Goal: Contribute content: Contribute content

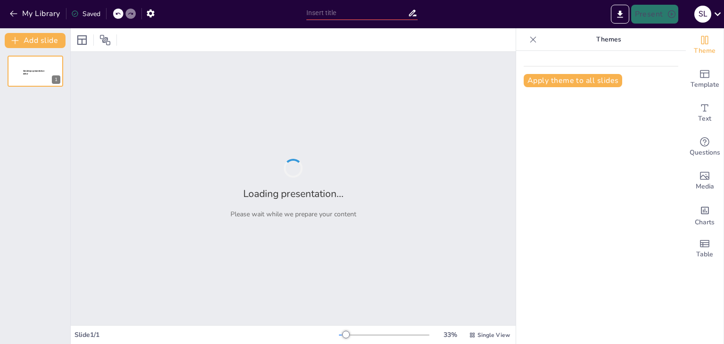
type input "Impacto de la Lectura en el Desarrollo Personal y Académico: Un Análisis Crítico"
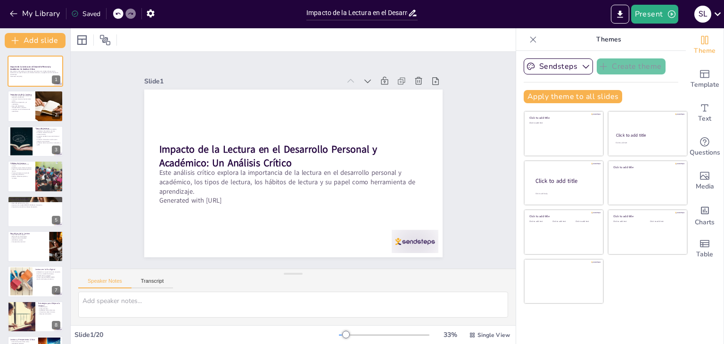
checkbox input "true"
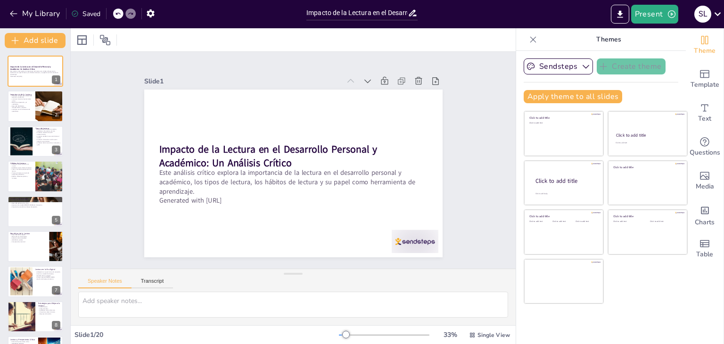
checkbox input "true"
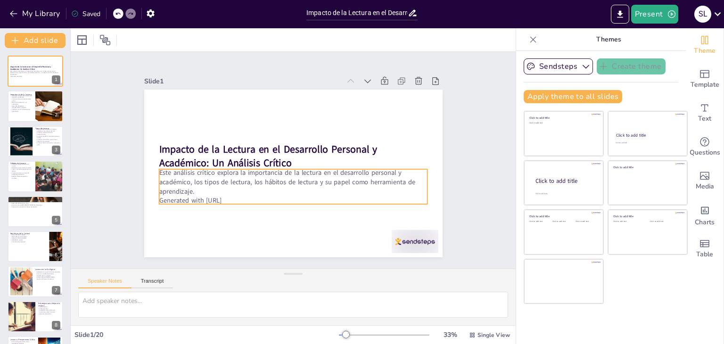
checkbox input "true"
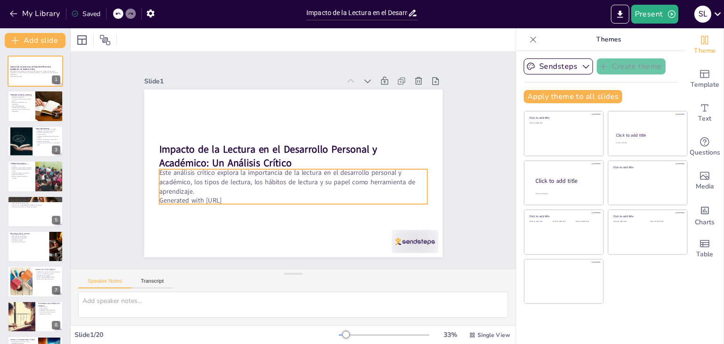
checkbox input "true"
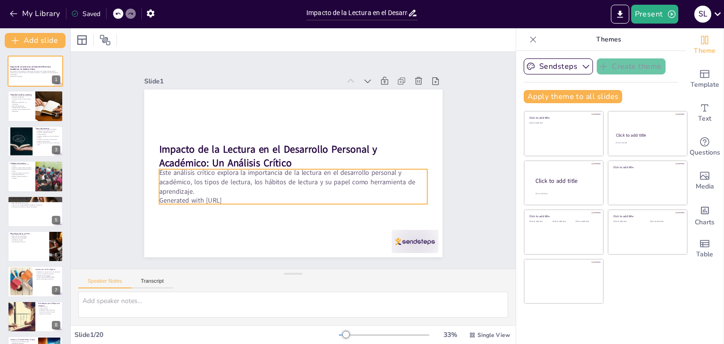
checkbox input "true"
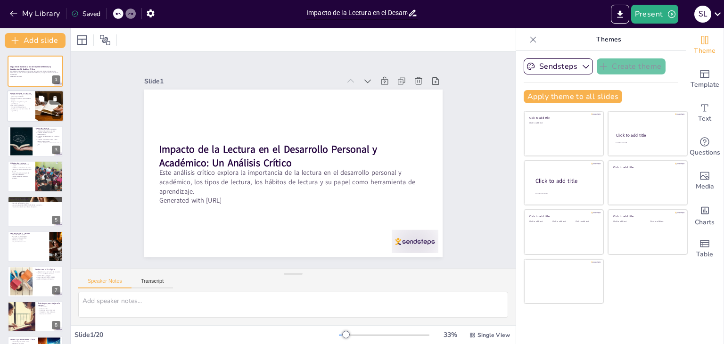
checkbox input "true"
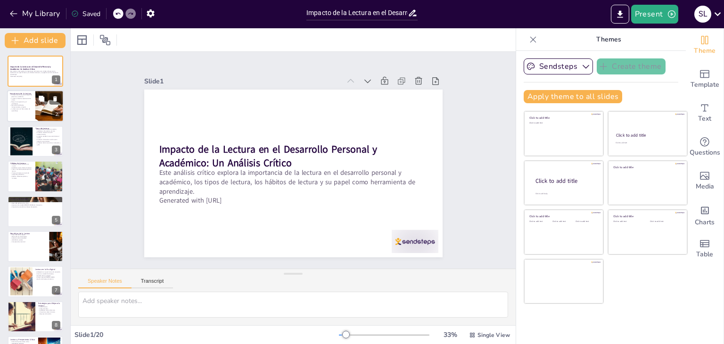
checkbox input "true"
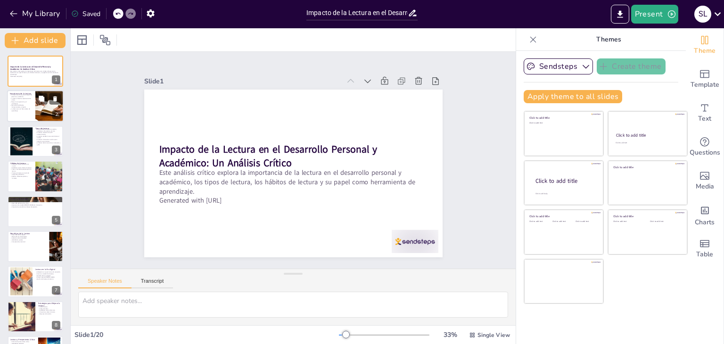
checkbox input "true"
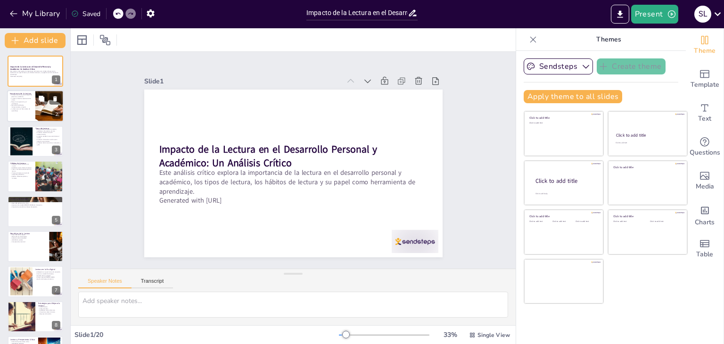
checkbox input "true"
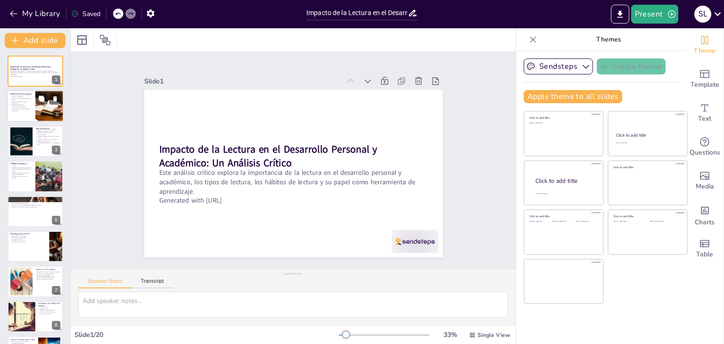
checkbox input "true"
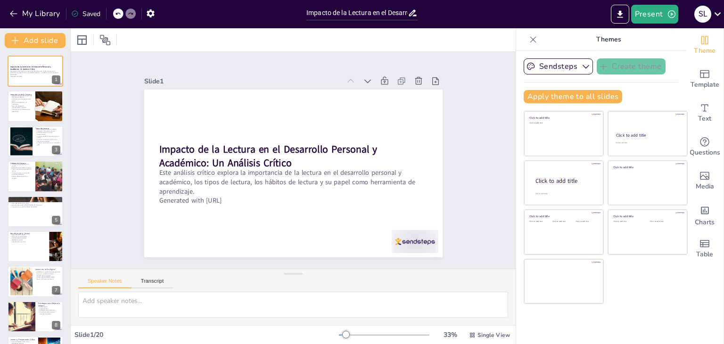
checkbox input "true"
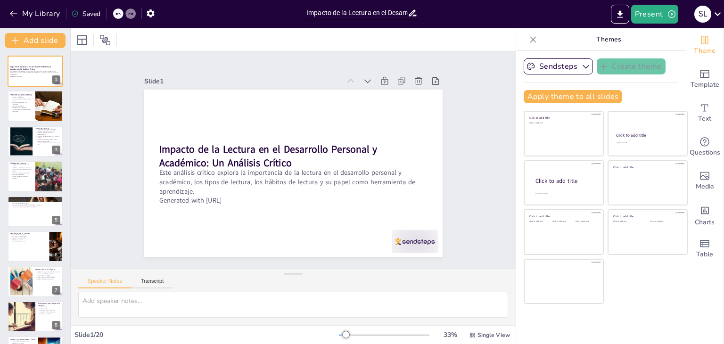
checkbox input "true"
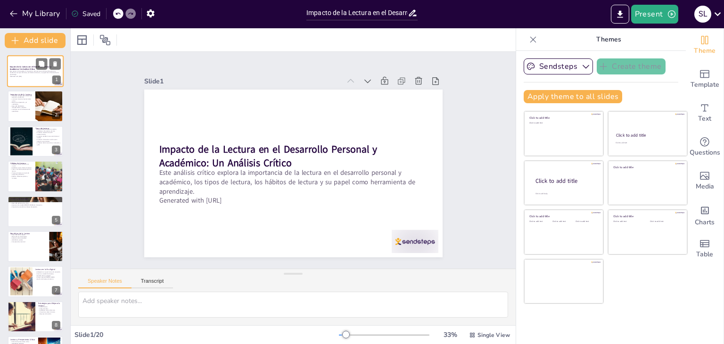
checkbox input "true"
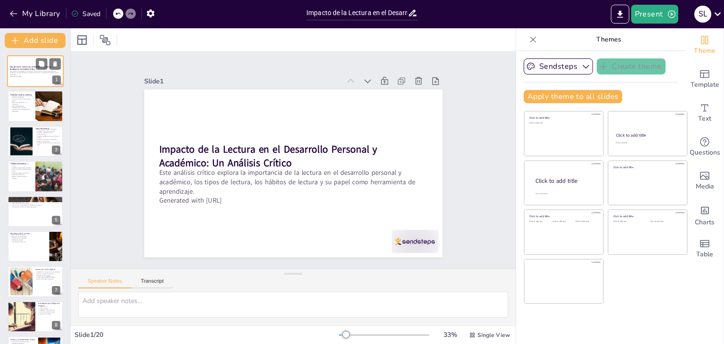
checkbox input "true"
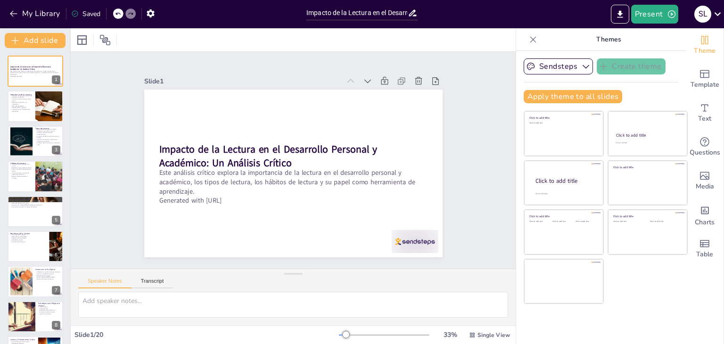
checkbox input "true"
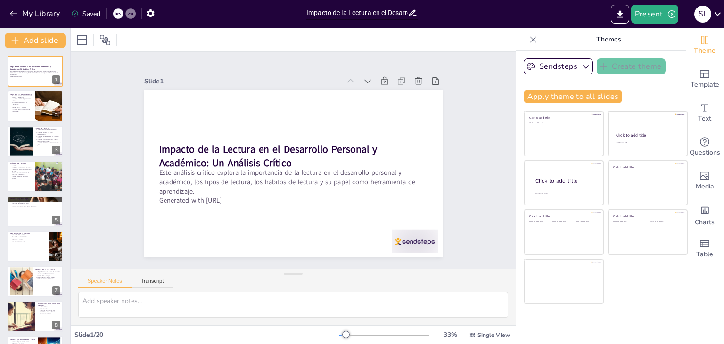
checkbox input "true"
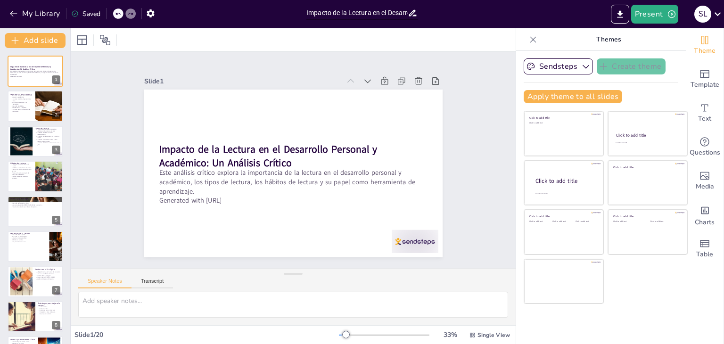
checkbox input "true"
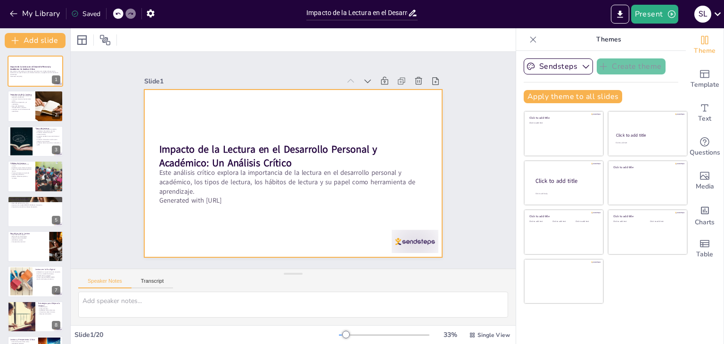
checkbox input "true"
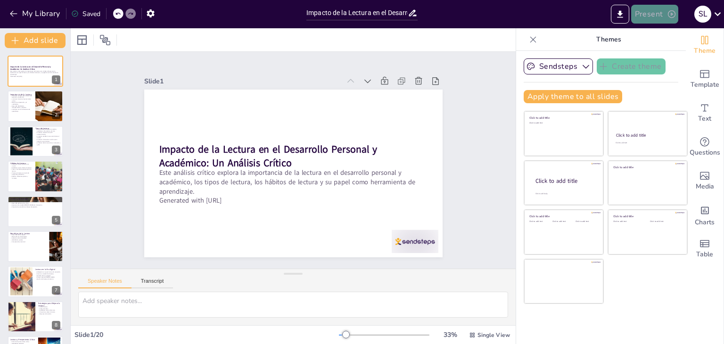
click at [648, 20] on button "Present" at bounding box center [654, 14] width 47 height 19
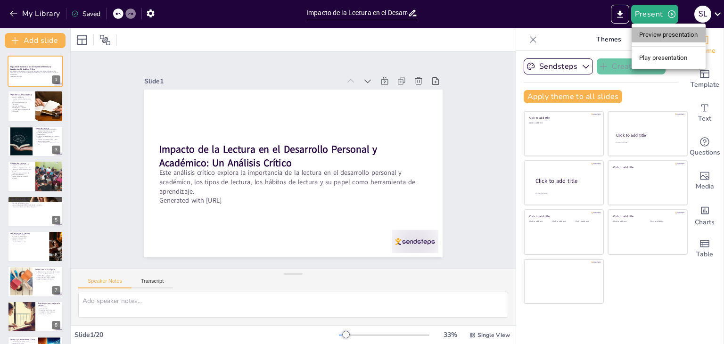
click at [653, 33] on li "Preview presentation" at bounding box center [669, 34] width 74 height 15
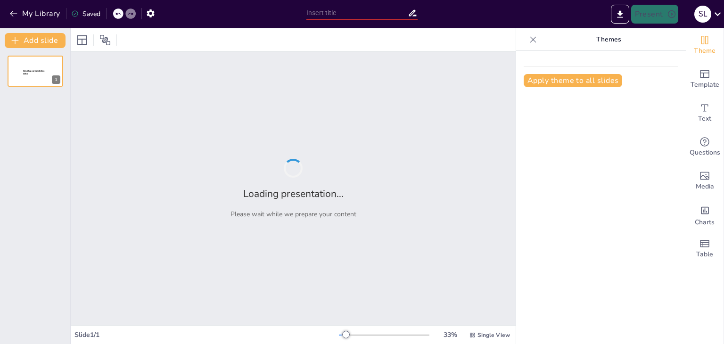
type input "Impacto de la Lectura en el Desarrollo Personal y Académico: Un Análisis Crítico"
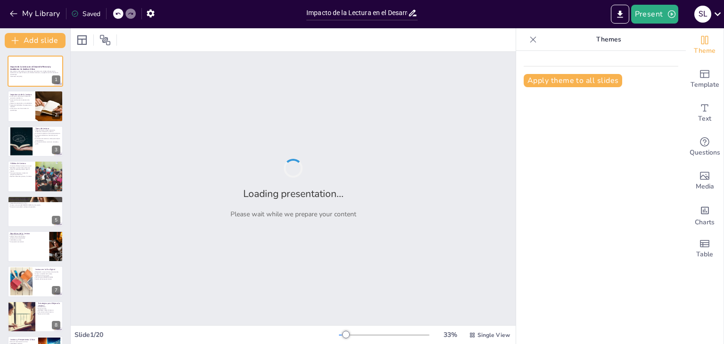
checkbox input "true"
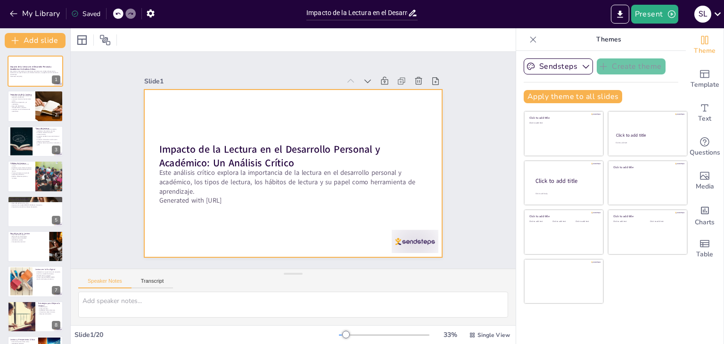
checkbox input "true"
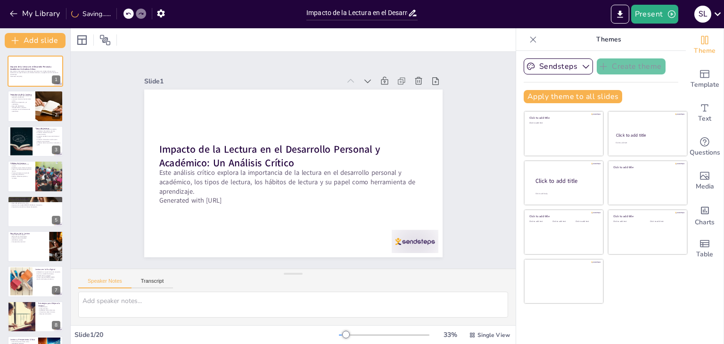
checkbox input "true"
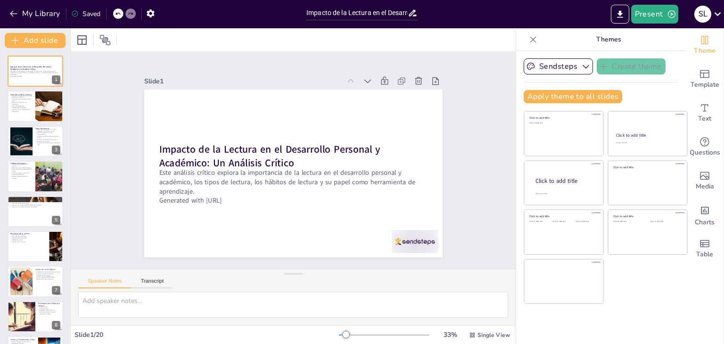
checkbox input "true"
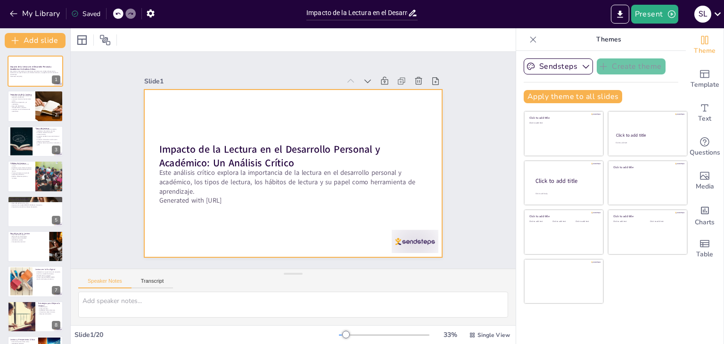
checkbox input "true"
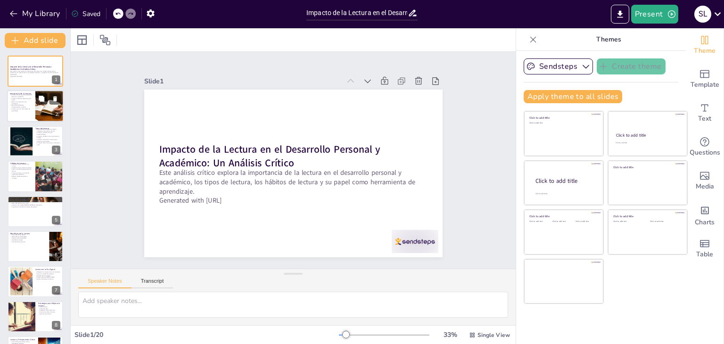
checkbox input "true"
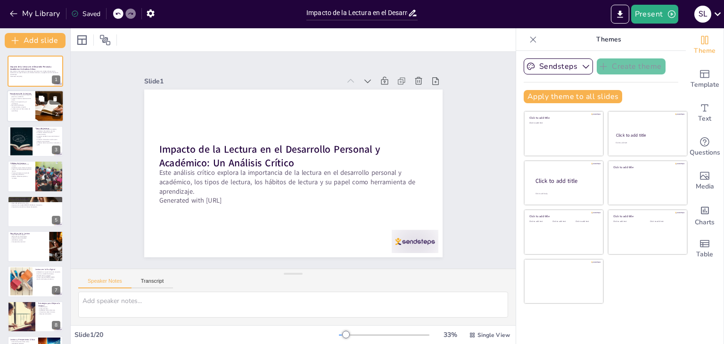
checkbox input "true"
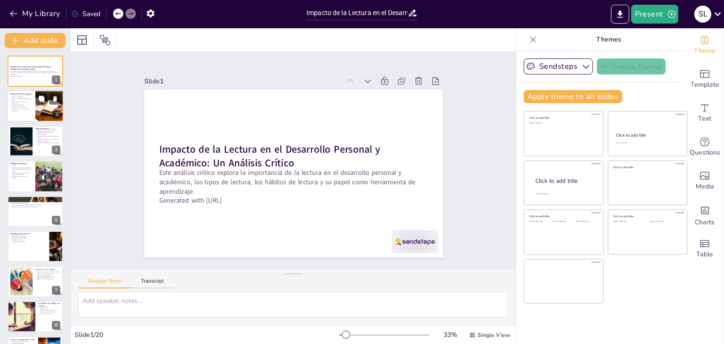
checkbox input "true"
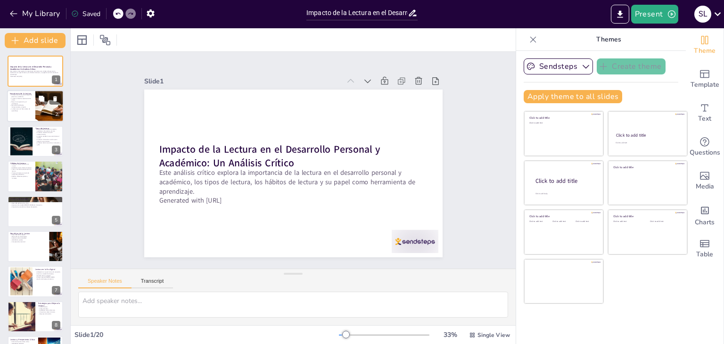
checkbox input "true"
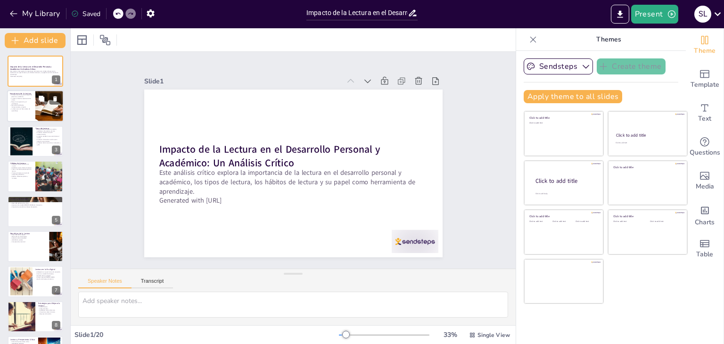
click at [35, 98] on div at bounding box center [35, 107] width 57 height 32
type textarea "La lectura no solo contribuye al rendimiento académico, sino que también es ese…"
checkbox input "true"
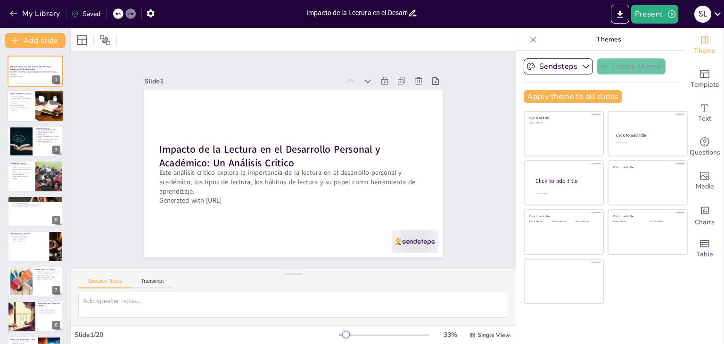
checkbox input "true"
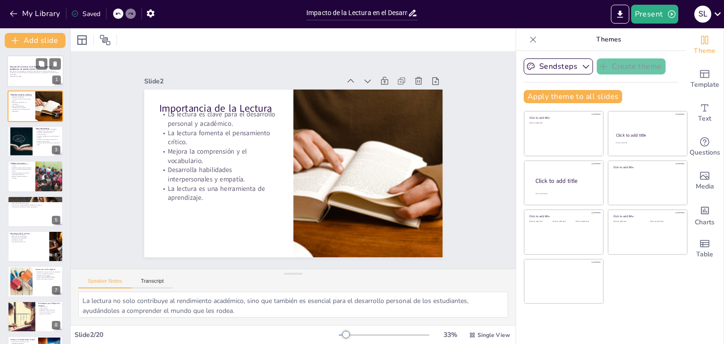
checkbox input "true"
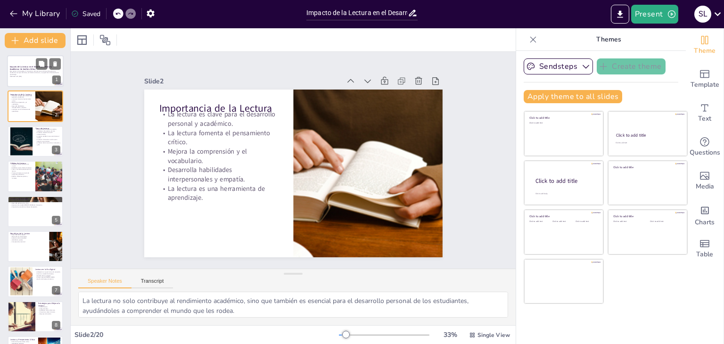
checkbox input "true"
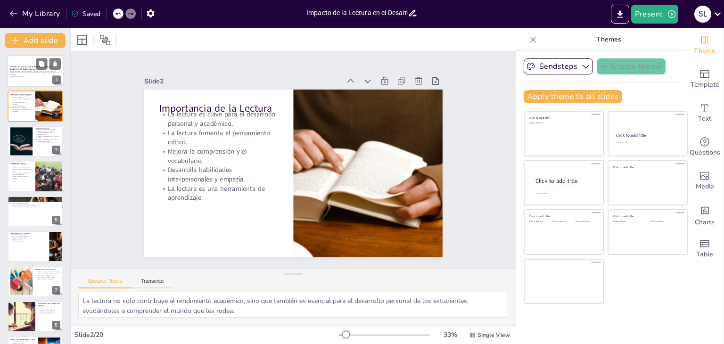
click at [30, 82] on div at bounding box center [35, 71] width 57 height 32
checkbox input "true"
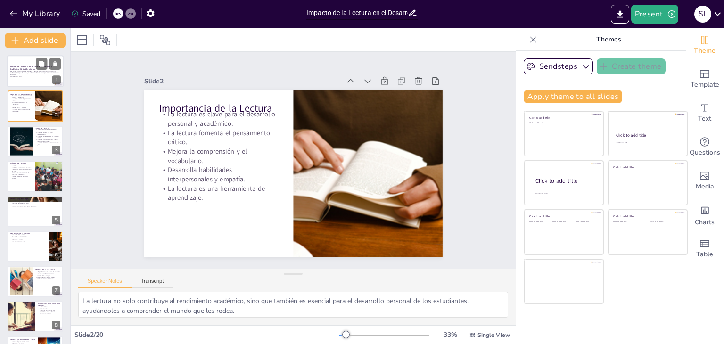
checkbox input "true"
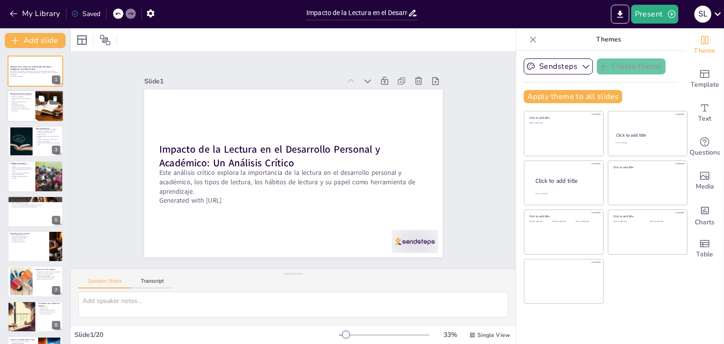
checkbox input "true"
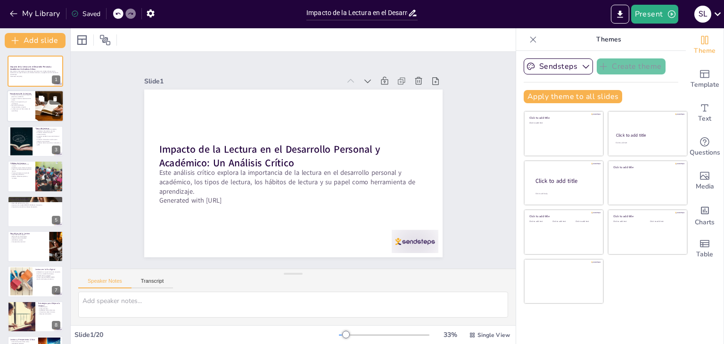
checkbox input "true"
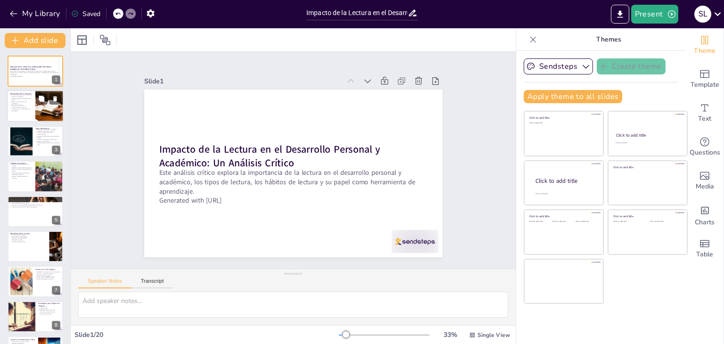
checkbox input "true"
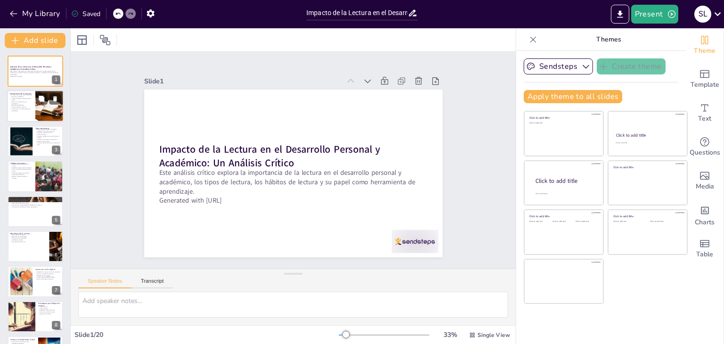
checkbox input "true"
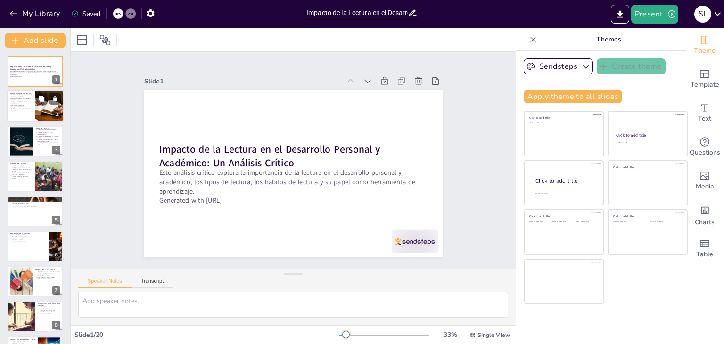
checkbox input "true"
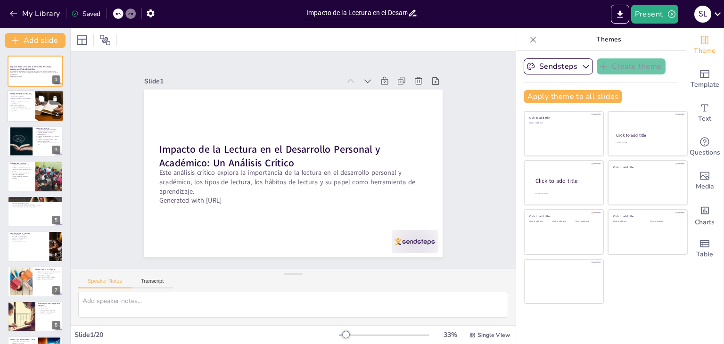
checkbox input "true"
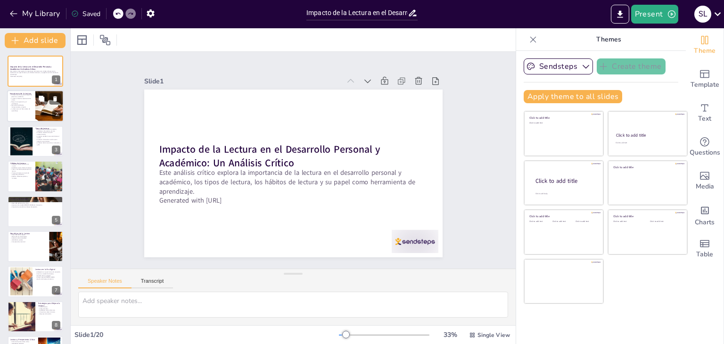
checkbox input "true"
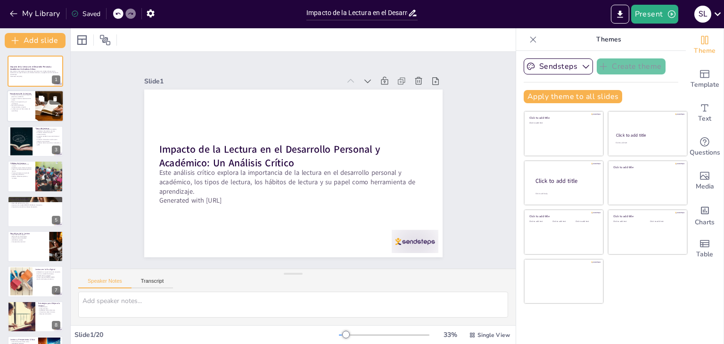
checkbox input "true"
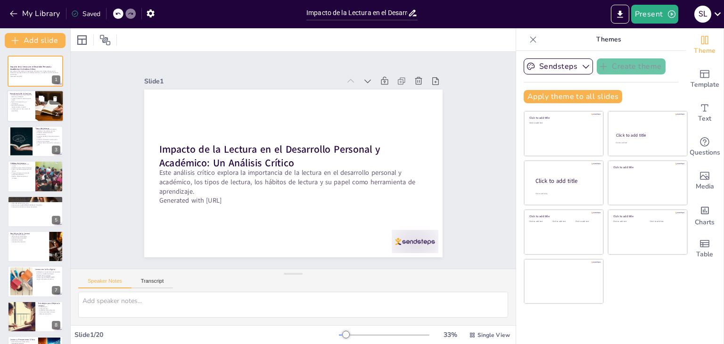
click at [27, 112] on div at bounding box center [35, 107] width 57 height 32
type textarea "La lectura no solo contribuye al rendimiento académico, sino que también es ese…"
checkbox input "true"
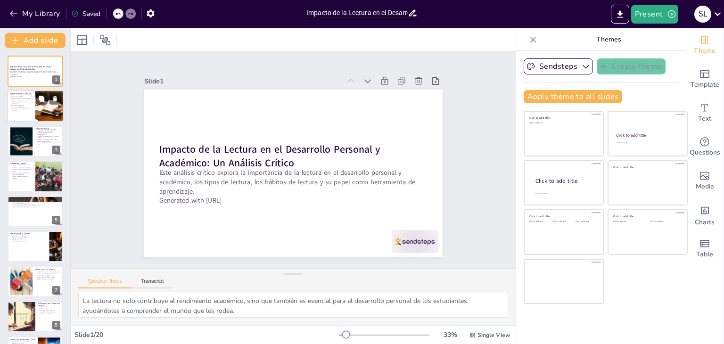
checkbox input "true"
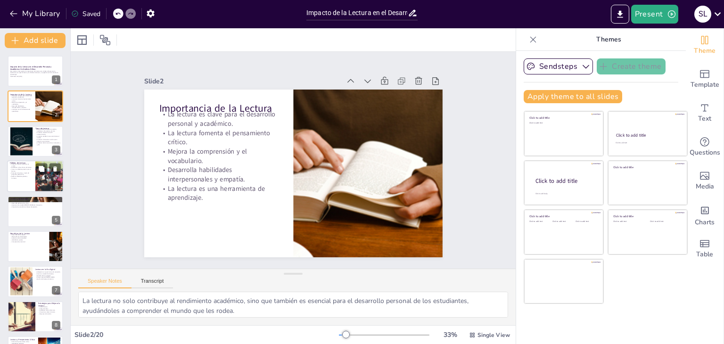
checkbox input "true"
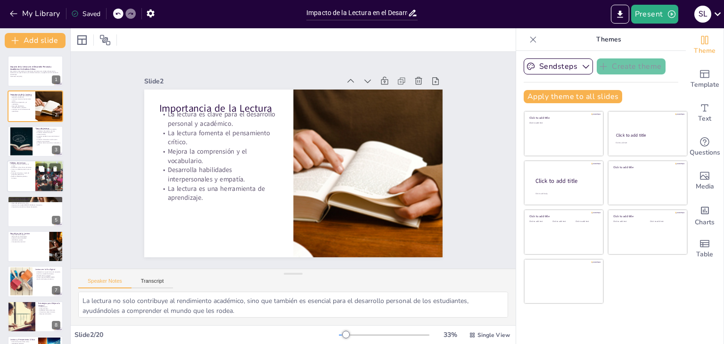
checkbox input "true"
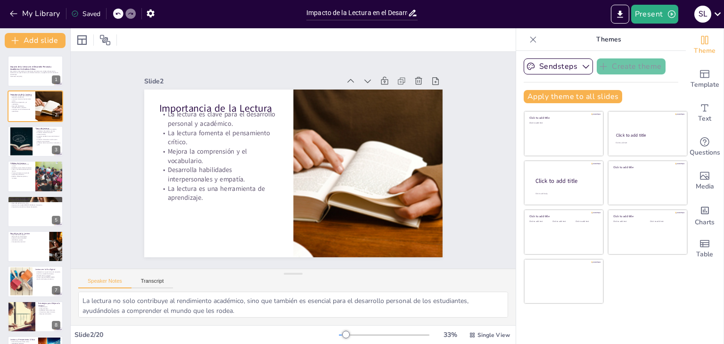
checkbox input "true"
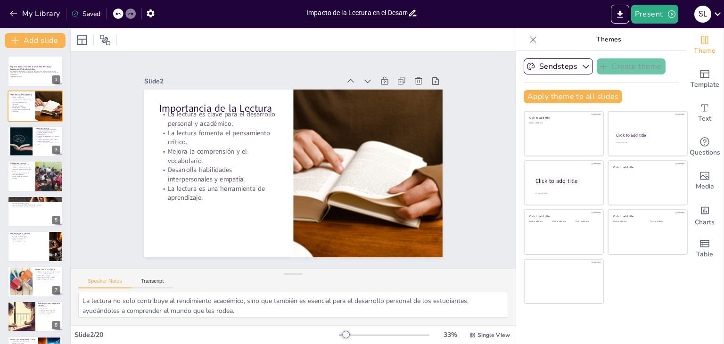
checkbox input "true"
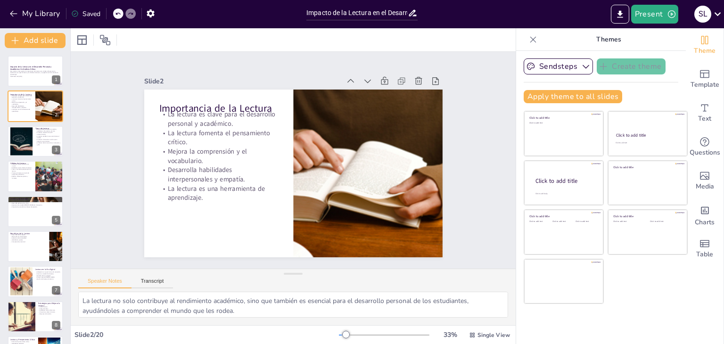
checkbox input "true"
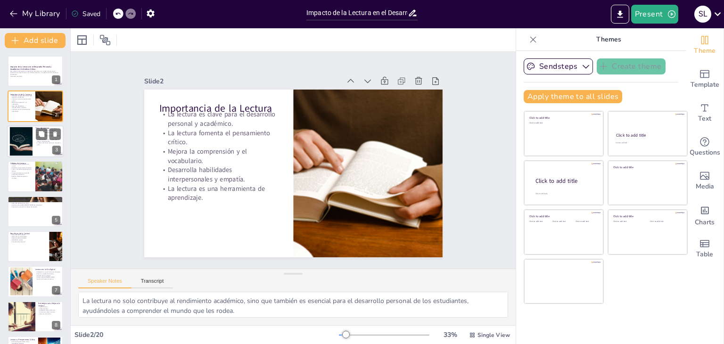
checkbox input "true"
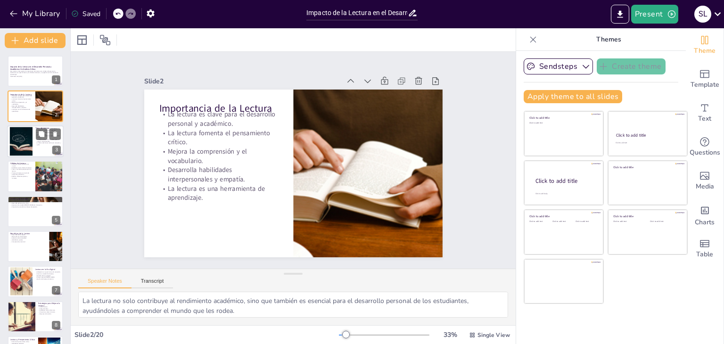
checkbox input "true"
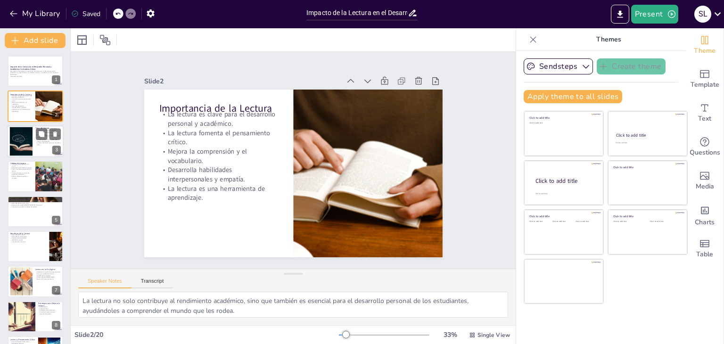
click at [27, 142] on div at bounding box center [21, 141] width 42 height 29
type textarea "Conocer los diferentes tipos de lectura ayuda a los estudiantes a seleccionar e…"
checkbox input "true"
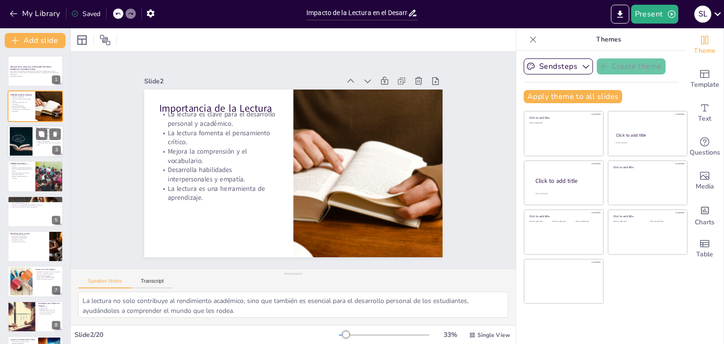
checkbox input "true"
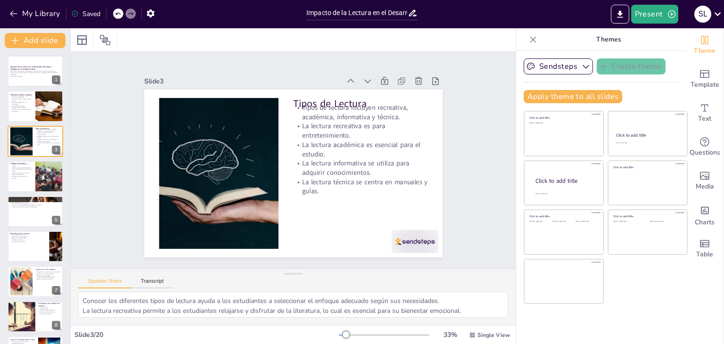
checkbox input "true"
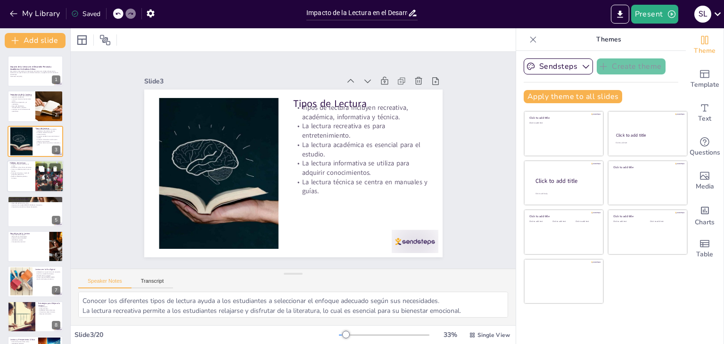
checkbox input "true"
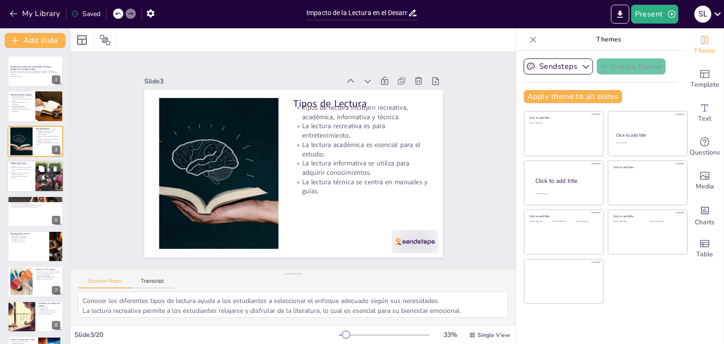
checkbox input "true"
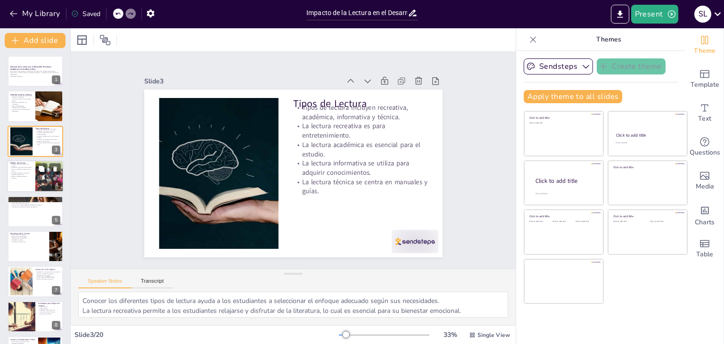
checkbox input "true"
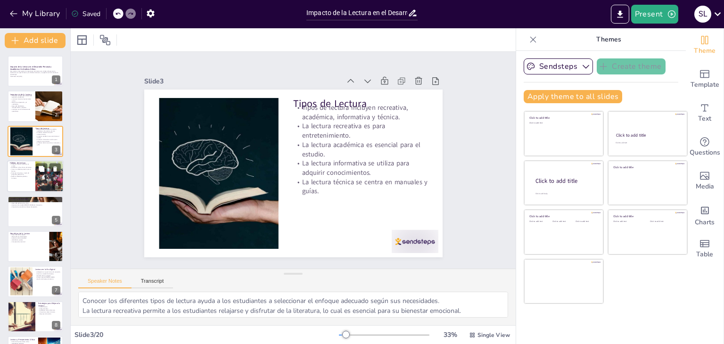
checkbox input "true"
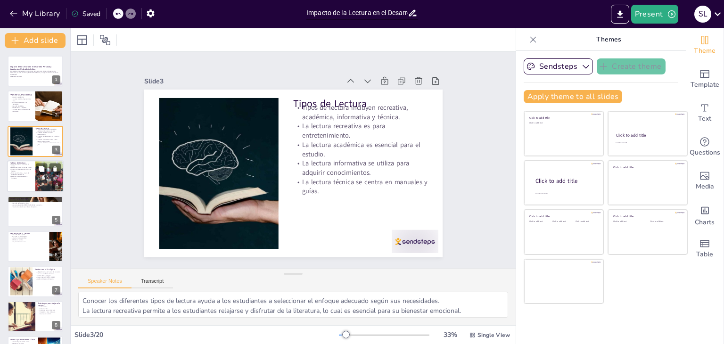
click at [24, 170] on p "Crear un ambiente propicio para la lectura." at bounding box center [21, 170] width 23 height 3
type textarea "Fomentar hábitos de lectura desde una edad temprana ayuda a los estudiantes a d…"
checkbox input "true"
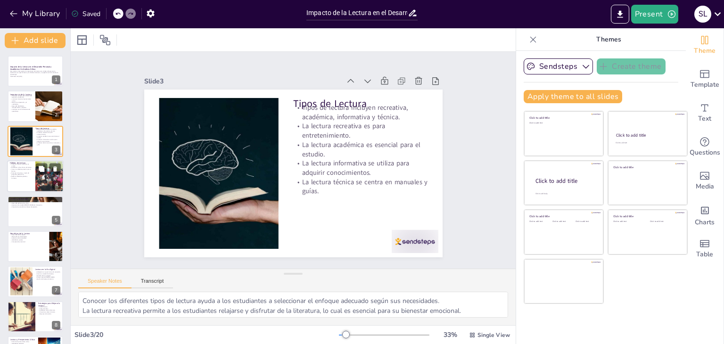
checkbox input "true"
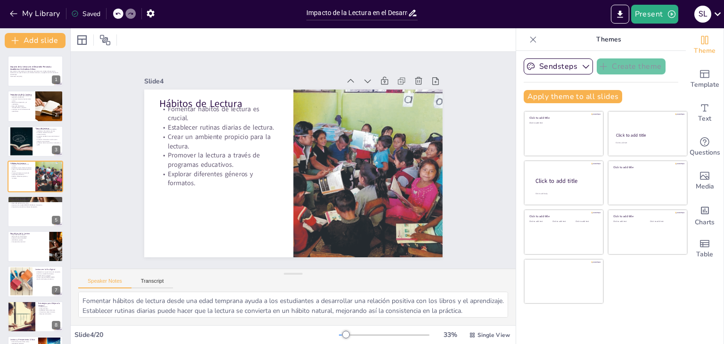
checkbox input "true"
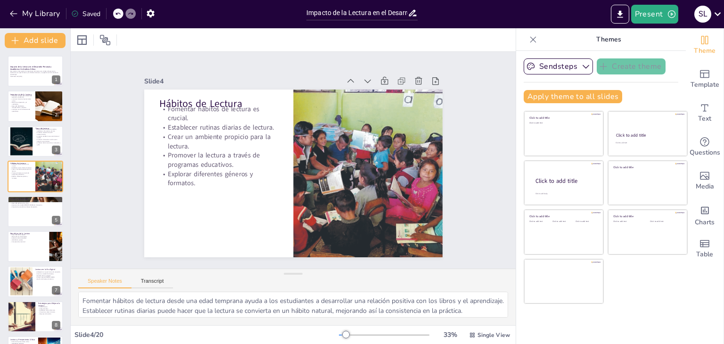
checkbox input "true"
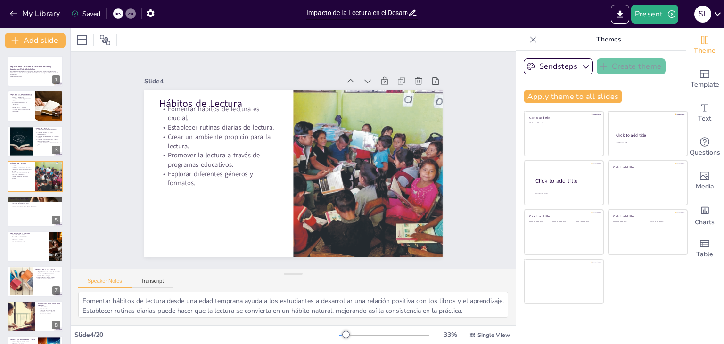
checkbox input "true"
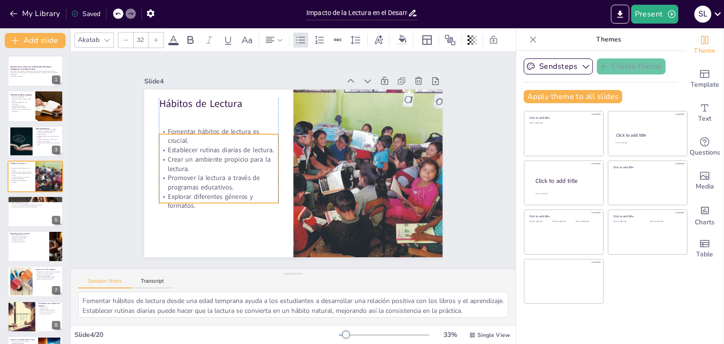
drag, startPoint x: 182, startPoint y: 161, endPoint x: 181, endPoint y: 184, distance: 23.2
click at [181, 183] on p "Promover la lectura a través de programas educativos." at bounding box center [216, 150] width 116 height 66
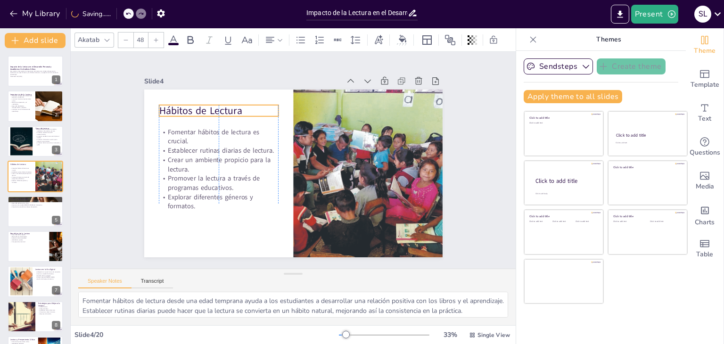
drag, startPoint x: 172, startPoint y: 100, endPoint x: 171, endPoint y: 107, distance: 7.1
click at [188, 107] on p "Hábitos de Lectura" at bounding box center [245, 84] width 115 height 61
click at [33, 210] on div at bounding box center [35, 212] width 57 height 32
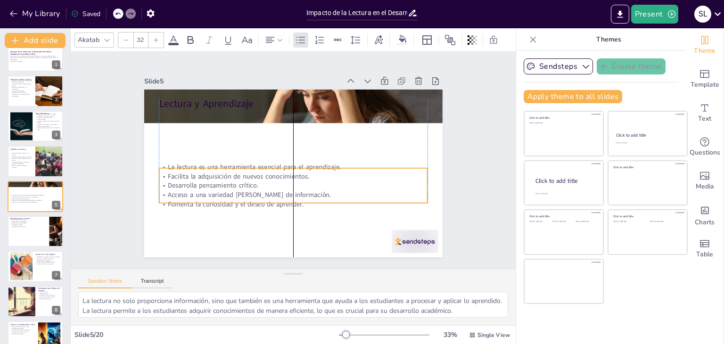
drag, startPoint x: 233, startPoint y: 132, endPoint x: 229, endPoint y: 203, distance: 71.3
click at [229, 203] on p "Acceso a una variedad de fuentes de información." at bounding box center [282, 193] width 258 height 92
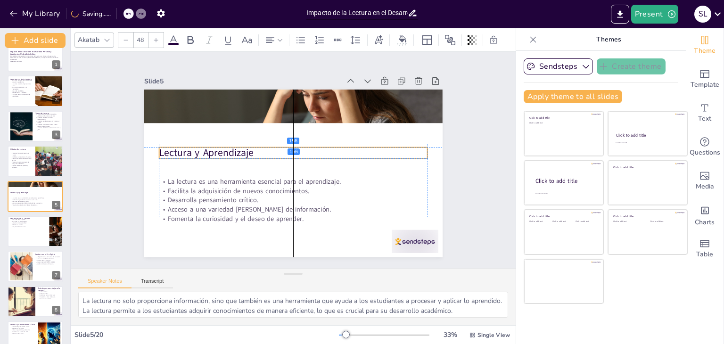
drag, startPoint x: 196, startPoint y: 101, endPoint x: 197, endPoint y: 148, distance: 46.2
click at [197, 148] on p "Lectura y Aprendizaje" at bounding box center [296, 154] width 251 height 122
click at [458, 183] on div "Slide 1 Impacto de la Lectura en el Desarrollo Personal y Académico: Un Análisi…" at bounding box center [293, 160] width 400 height 320
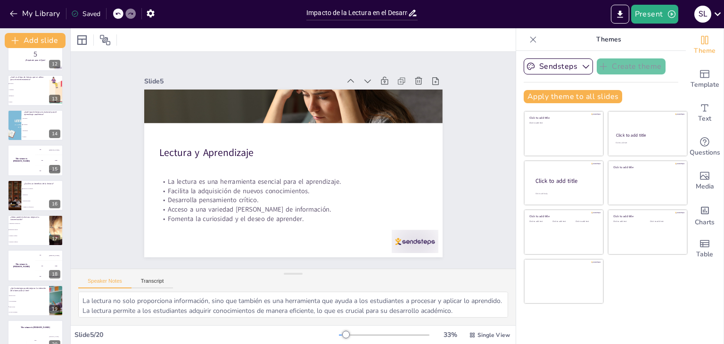
scroll to position [416, 0]
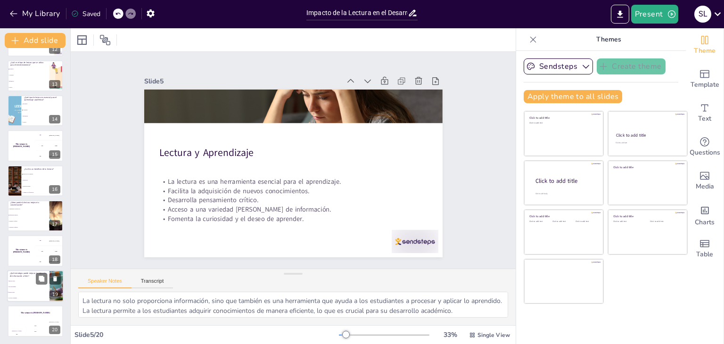
click at [24, 285] on li "Leer pasivamente" at bounding box center [28, 287] width 42 height 6
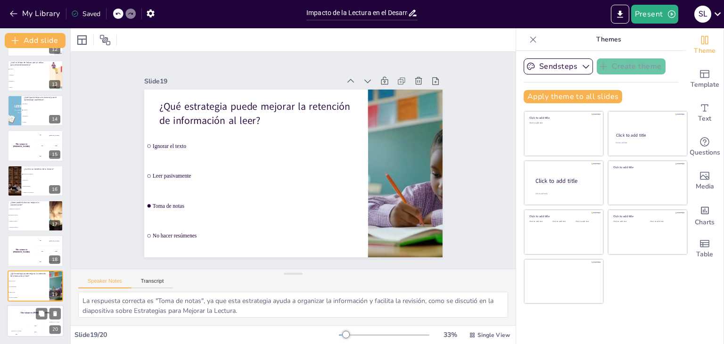
click at [30, 322] on div "Jaap 200" at bounding box center [35, 330] width 19 height 16
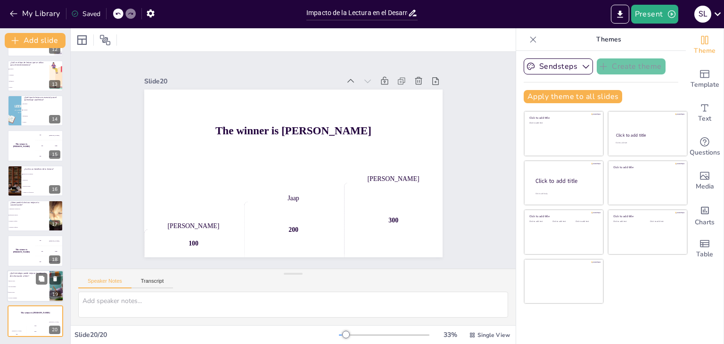
click at [31, 277] on p "¿Qué estrategia puede mejorar la retención de información al leer?" at bounding box center [28, 274] width 37 height 5
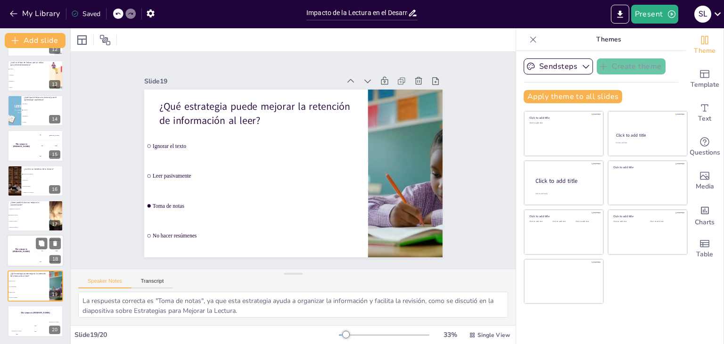
click at [28, 256] on div "The winner is Niels 🏆" at bounding box center [21, 251] width 28 height 32
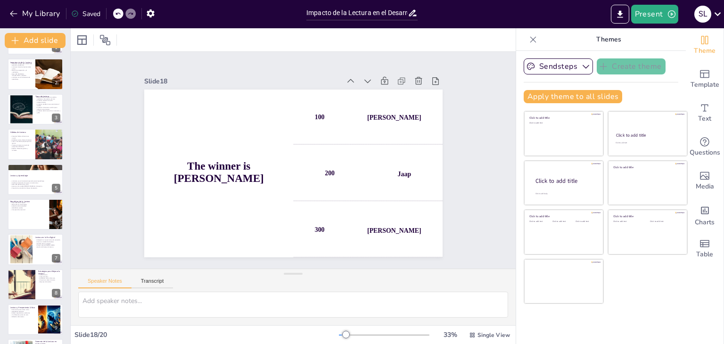
scroll to position [0, 0]
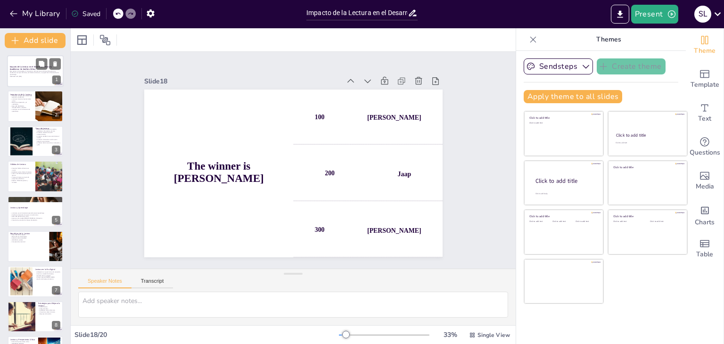
click at [33, 83] on div at bounding box center [35, 71] width 57 height 32
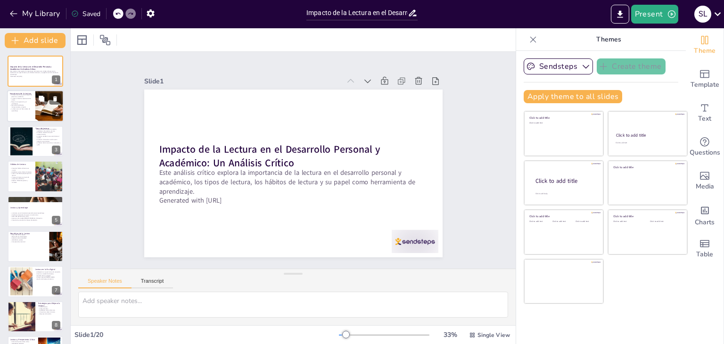
click at [23, 105] on p "Desarrolla habilidades interpersonales y empatía." at bounding box center [21, 106] width 23 height 3
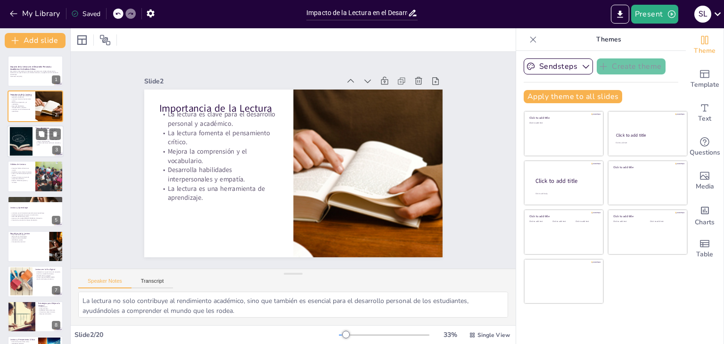
click at [30, 145] on div at bounding box center [21, 141] width 42 height 29
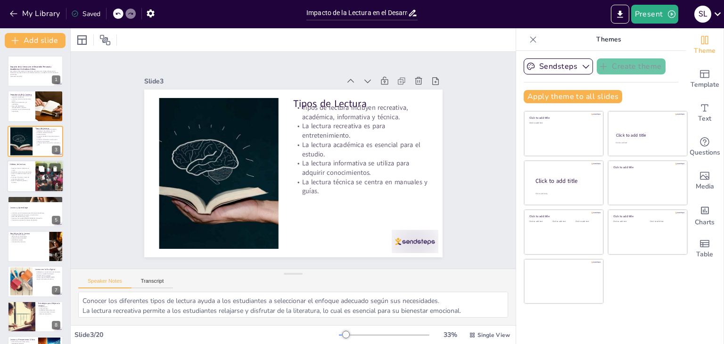
click at [25, 178] on p "Promover la lectura a través de programas educativos." at bounding box center [21, 177] width 23 height 3
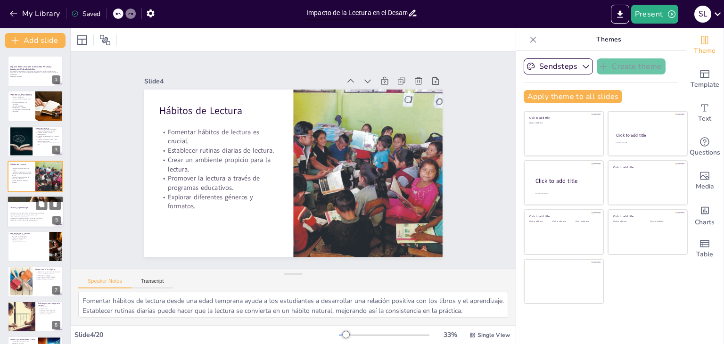
click at [24, 210] on div at bounding box center [35, 212] width 57 height 32
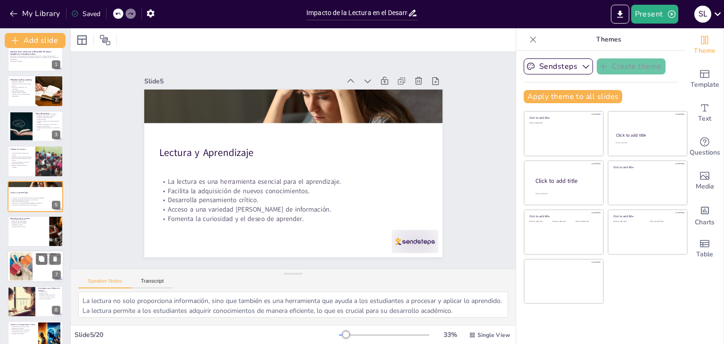
click at [29, 267] on div at bounding box center [21, 266] width 51 height 29
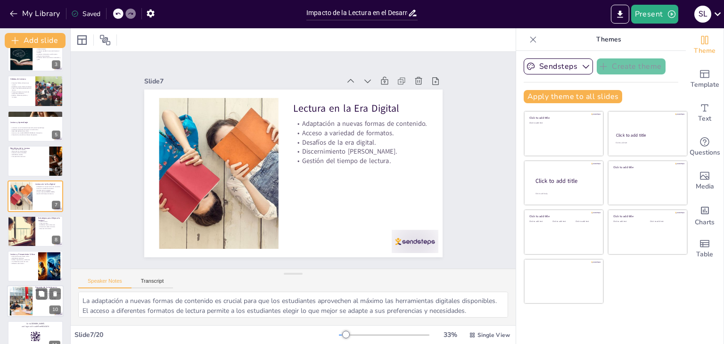
click at [28, 307] on div at bounding box center [21, 301] width 43 height 29
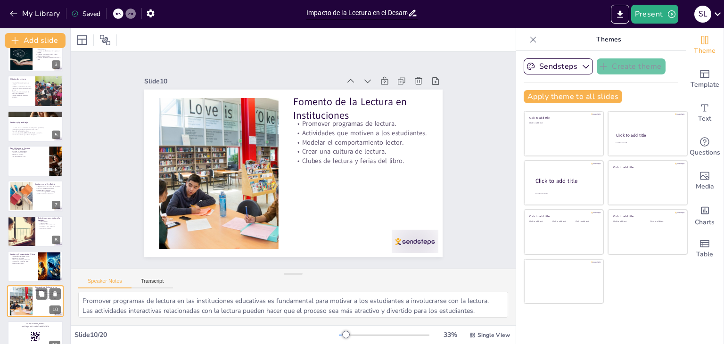
scroll to position [191, 0]
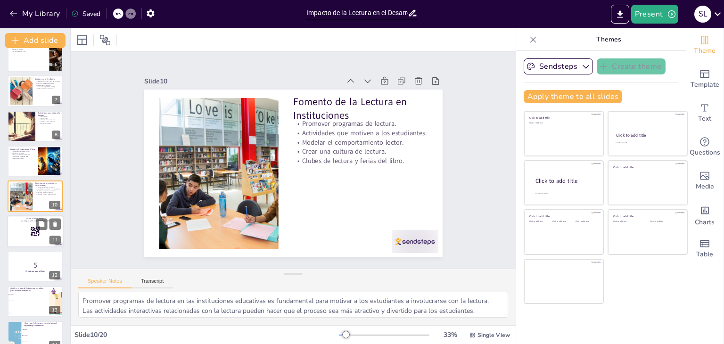
click at [31, 236] on rect at bounding box center [31, 236] width 1 height 0
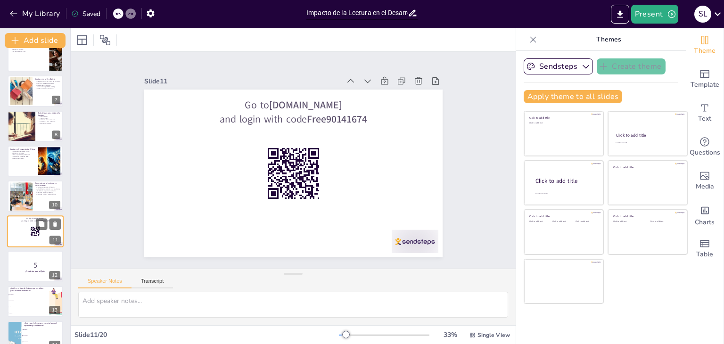
scroll to position [226, 0]
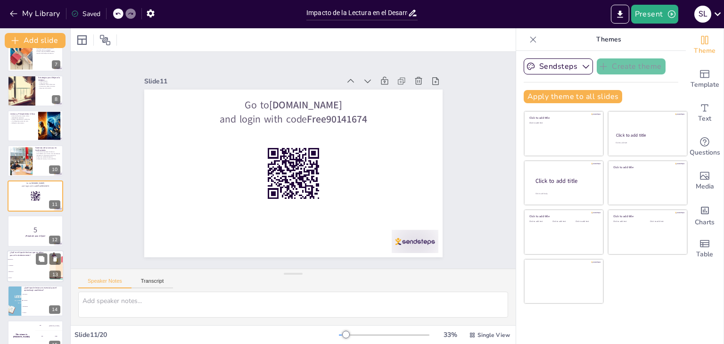
click at [30, 275] on li "Técnica" at bounding box center [28, 278] width 42 height 6
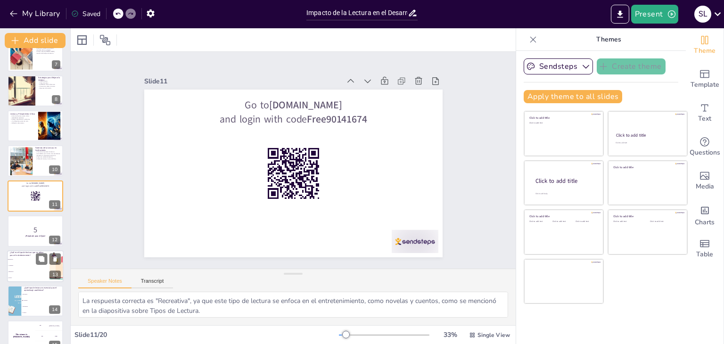
scroll to position [296, 0]
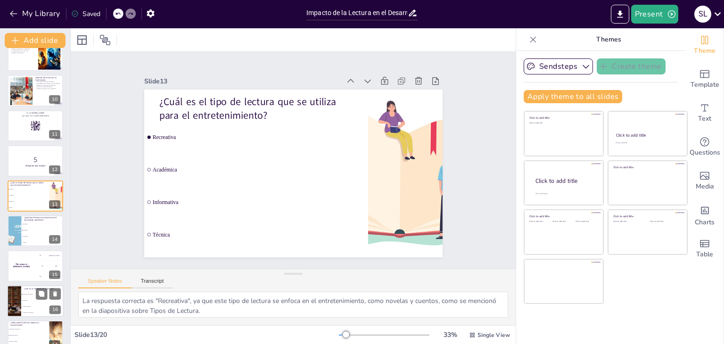
click at [32, 310] on li "Aumento de la frustración" at bounding box center [42, 313] width 42 height 6
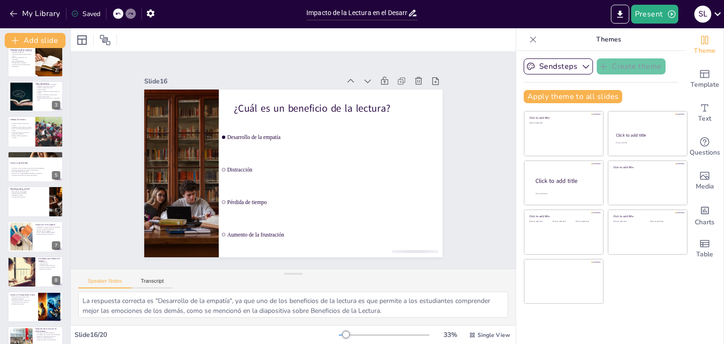
scroll to position [0, 0]
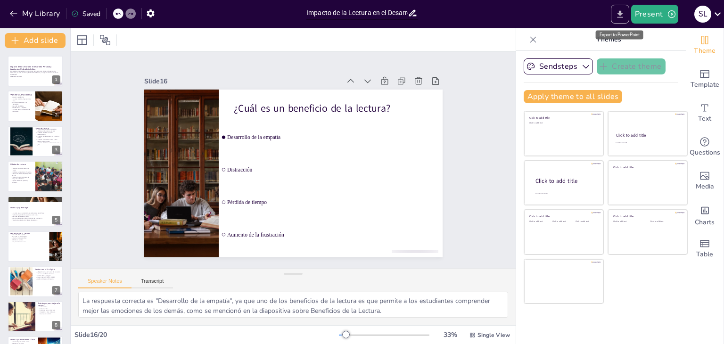
click at [617, 20] on button "Export to PowerPoint" at bounding box center [620, 14] width 18 height 19
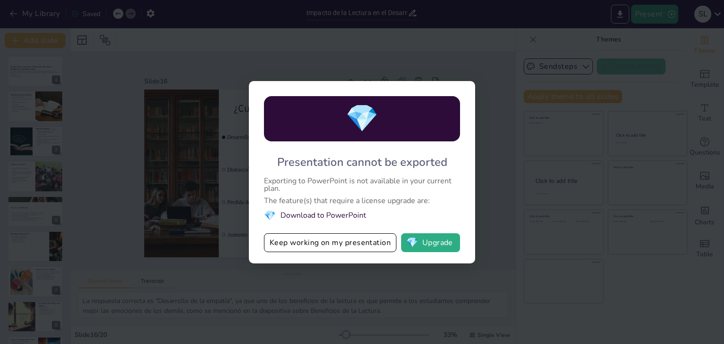
click at [496, 149] on div "💎 Presentation cannot be exported Exporting to PowerPoint is not available in y…" at bounding box center [362, 172] width 724 height 344
click at [344, 246] on button "Keep working on my presentation" at bounding box center [330, 242] width 133 height 19
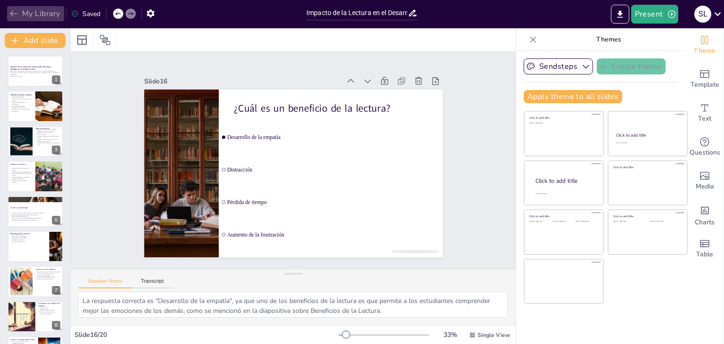
click at [9, 14] on icon "button" at bounding box center [13, 13] width 9 height 9
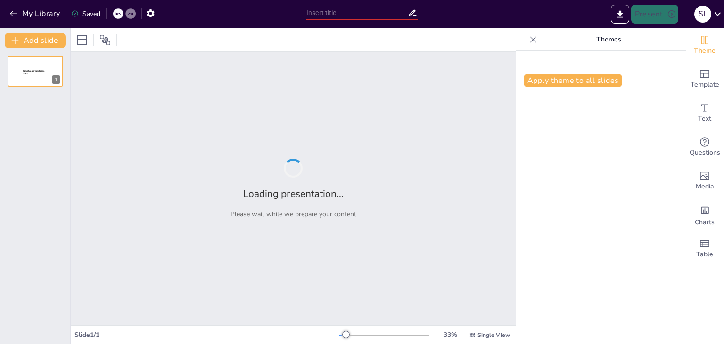
type input "Impacto de la Lectura en el Desarrollo Personal y Académico: Un Análisis Crítico"
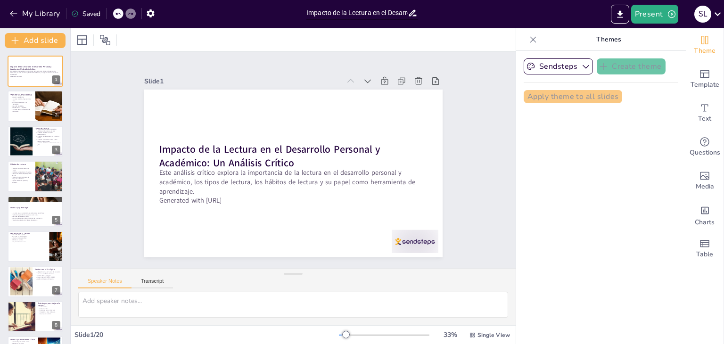
checkbox input "true"
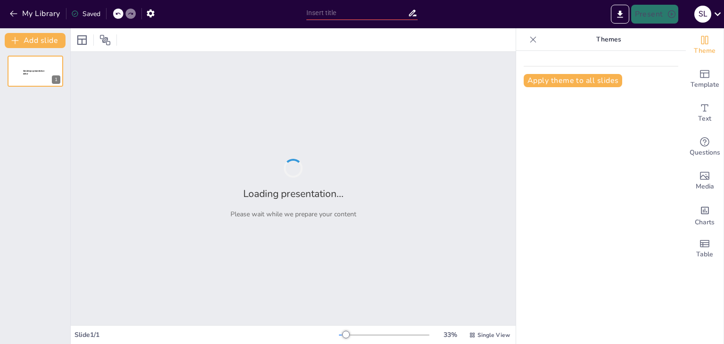
type input "La Lectura como Pilar Fundamental en la Formación de Enfermería Técnica"
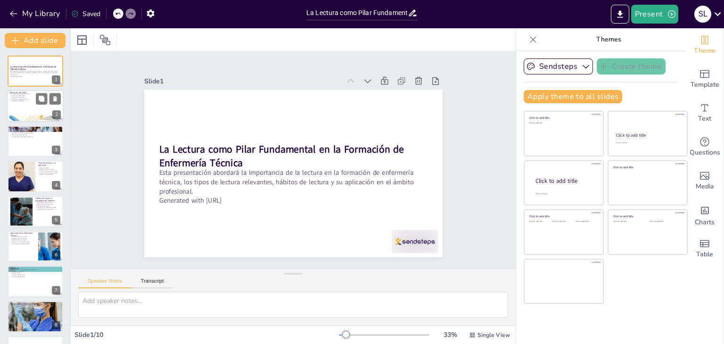
click at [32, 99] on p "La lectura y la práctica clínica" at bounding box center [35, 100] width 51 height 2
type textarea "Lo ipsumdo si ame con adip elitseddoei temporin; ut la etdolor mag aliquae a mi…"
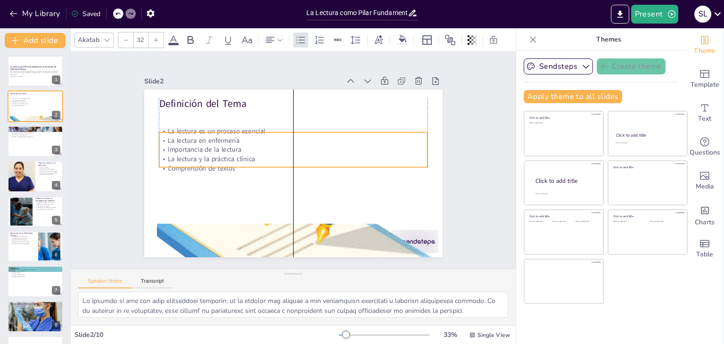
drag, startPoint x: 200, startPoint y: 108, endPoint x: 202, endPoint y: 129, distance: 20.8
click at [202, 129] on p "La lectura es un proceso esencial" at bounding box center [302, 132] width 258 height 91
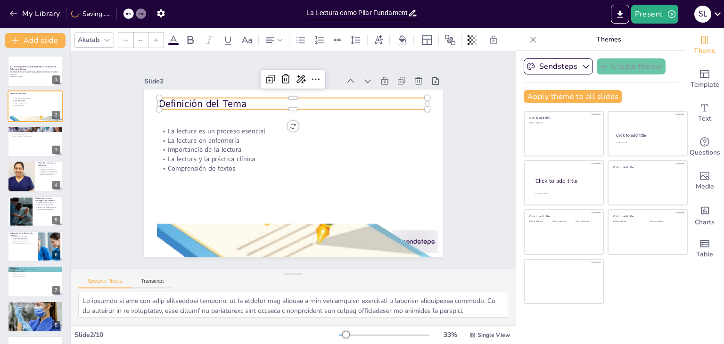
type input "48"
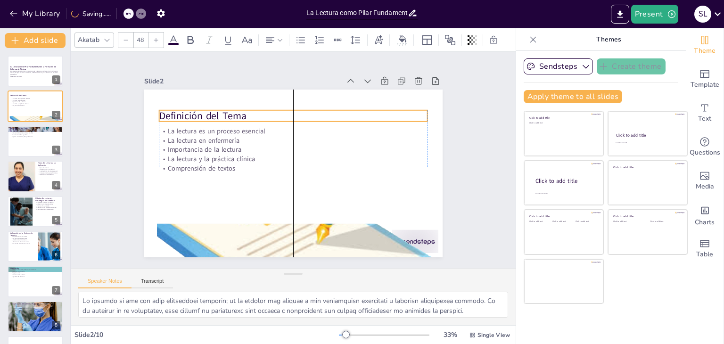
drag, startPoint x: 205, startPoint y: 100, endPoint x: 208, endPoint y: 112, distance: 12.8
click at [208, 112] on p "Definición del Tema" at bounding box center [307, 118] width 260 height 96
click at [31, 147] on div at bounding box center [35, 141] width 57 height 32
type textarea "La lectura contribuye al desarrollo personal al fomentar habilidades críticas y…"
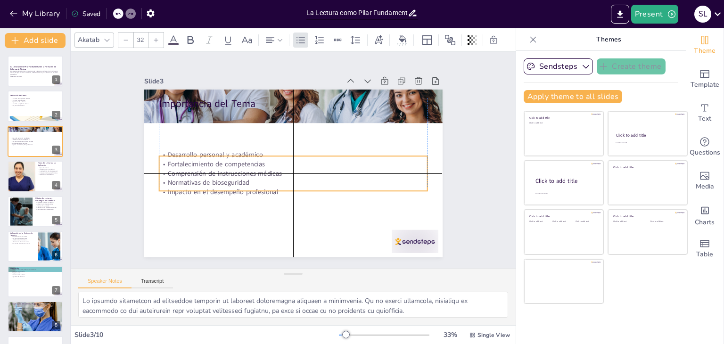
drag, startPoint x: 257, startPoint y: 125, endPoint x: 257, endPoint y: 166, distance: 41.0
click at [257, 166] on p "Comprensión de instrucciones médicas" at bounding box center [290, 173] width 265 height 65
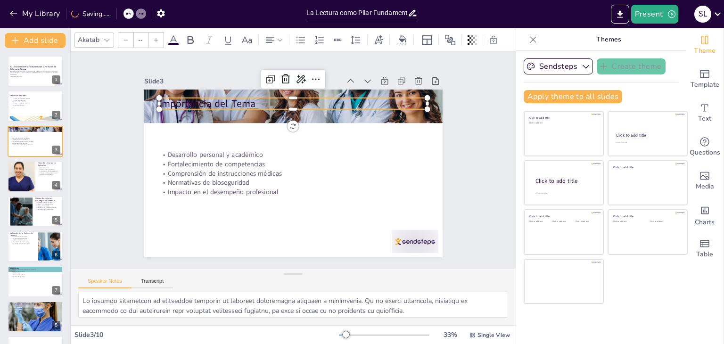
type input "48"
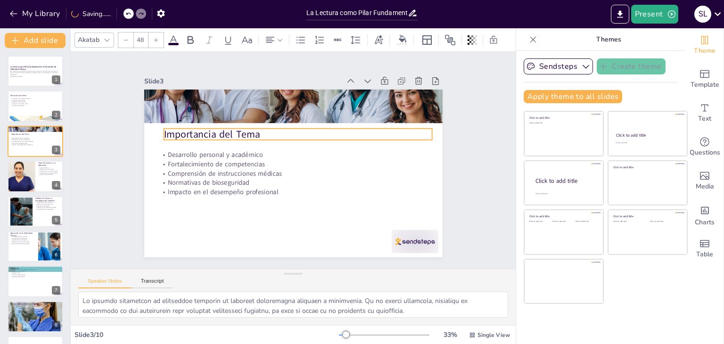
drag, startPoint x: 239, startPoint y: 101, endPoint x: 243, endPoint y: 132, distance: 31.0
click at [243, 132] on p "Importancia del Tema" at bounding box center [306, 137] width 260 height 96
click at [32, 179] on div at bounding box center [22, 176] width 80 height 32
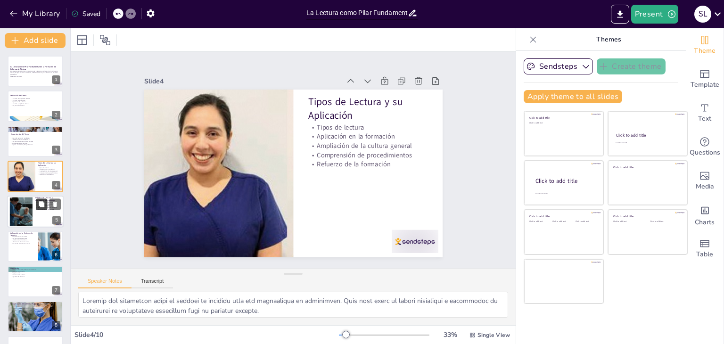
click at [36, 206] on button at bounding box center [41, 204] width 11 height 11
type textarea "Establecer horarios de lectura regulares ayuda a crear un hábito que es esencia…"
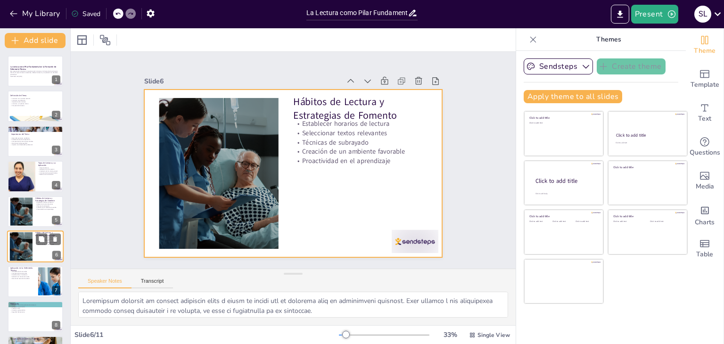
scroll to position [50, 0]
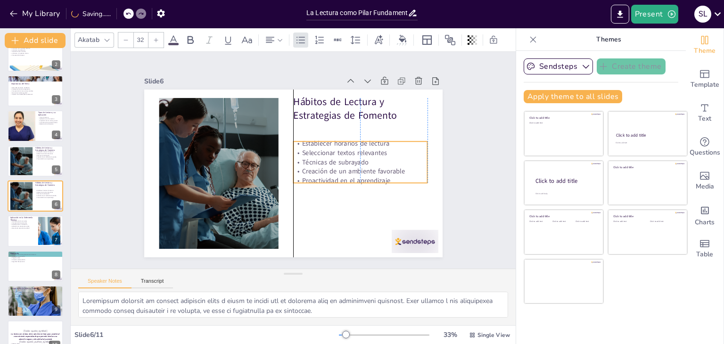
drag, startPoint x: 343, startPoint y: 128, endPoint x: 347, endPoint y: 148, distance: 20.2
click at [302, 162] on p "Seleccionar textos relevantes" at bounding box center [254, 215] width 97 height 106
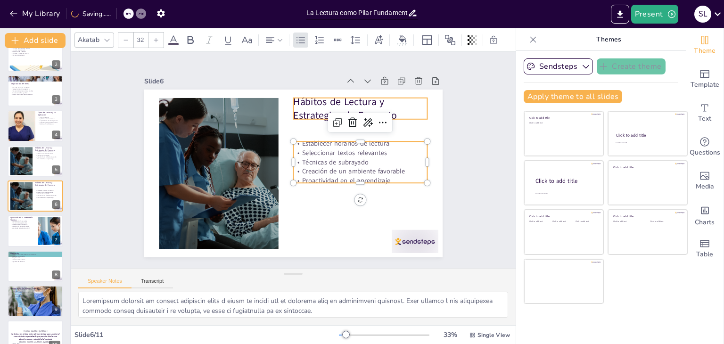
type input "48"
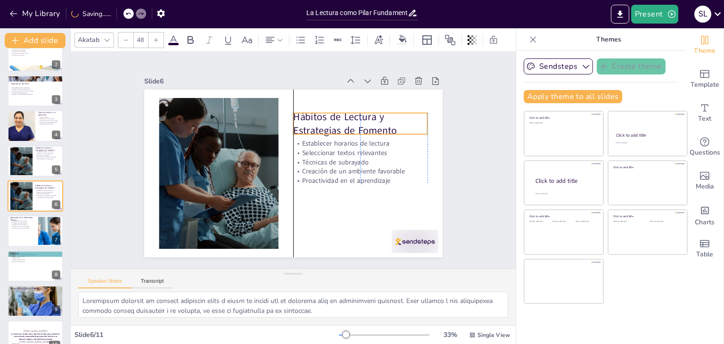
drag, startPoint x: 339, startPoint y: 100, endPoint x: 340, endPoint y: 116, distance: 15.2
click at [340, 116] on p "Hábitos de Lectura y Estrategias de Fomento" at bounding box center [370, 154] width 134 height 80
click at [17, 226] on p "Aplicación en situaciones reales" at bounding box center [22, 226] width 25 height 2
type textarea "Lo ipsumdolorsita co adipisci el seddoeiusmodte in utlaboreetd magn al enimadmi…"
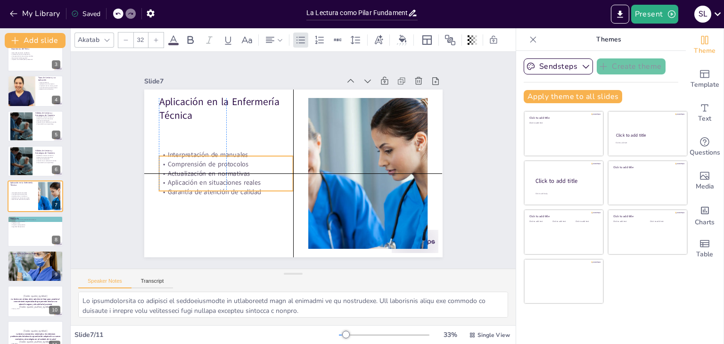
drag, startPoint x: 246, startPoint y: 129, endPoint x: 246, endPoint y: 163, distance: 33.5
click at [290, 161] on p "Comprensión de protocolos" at bounding box center [353, 129] width 126 height 63
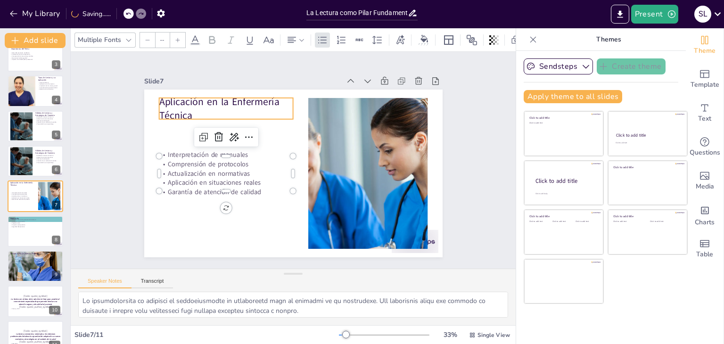
type input "48"
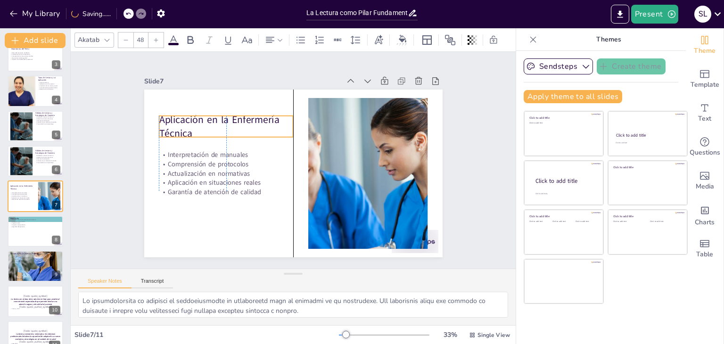
drag, startPoint x: 250, startPoint y: 103, endPoint x: 252, endPoint y: 121, distance: 18.0
click at [252, 121] on p "Aplicación en la Enfermería Técnica" at bounding box center [230, 119] width 136 height 41
click at [32, 231] on div at bounding box center [35, 232] width 57 height 32
type textarea "La reflexión sobre la importancia de la lectura es fundamental para que los est…"
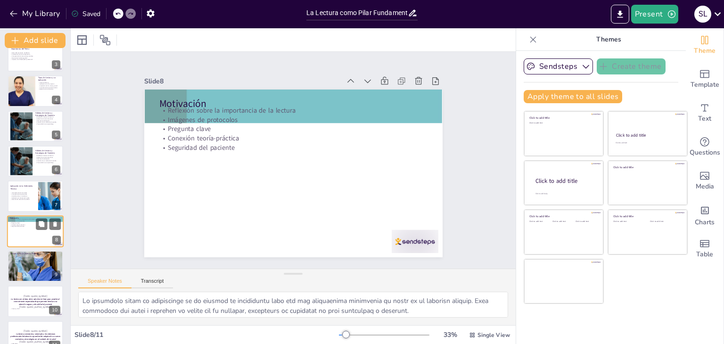
scroll to position [101, 0]
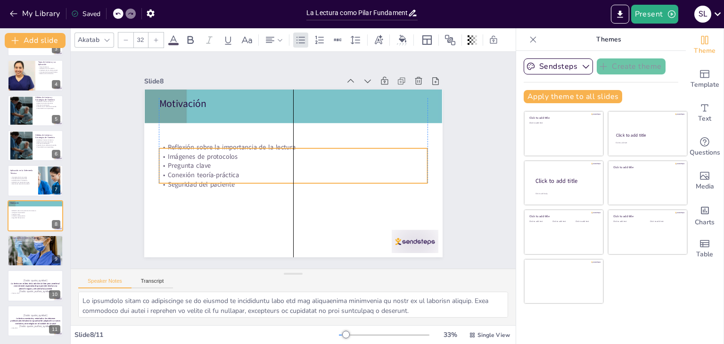
drag, startPoint x: 213, startPoint y: 123, endPoint x: 217, endPoint y: 159, distance: 37.0
click at [217, 159] on p "Pregunta clave" at bounding box center [293, 165] width 268 height 37
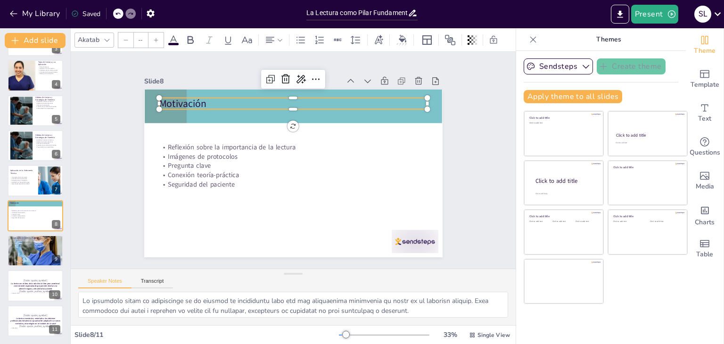
type input "48"
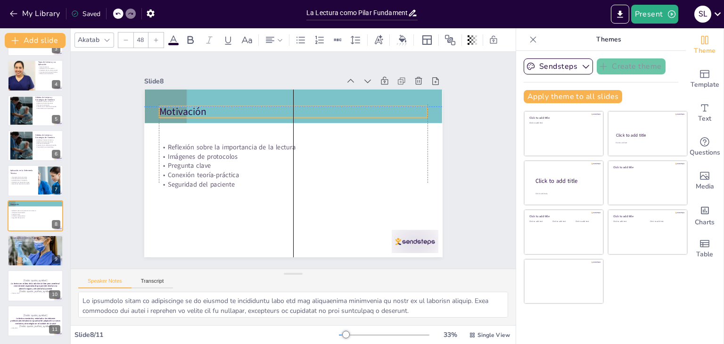
drag, startPoint x: 176, startPoint y: 100, endPoint x: 178, endPoint y: 106, distance: 6.4
click at [178, 106] on p "Motivación" at bounding box center [303, 113] width 265 height 70
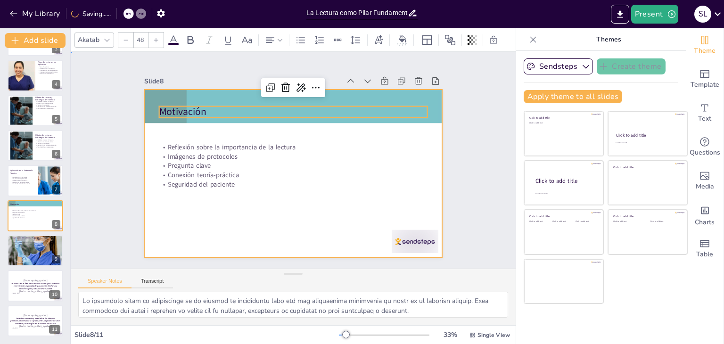
click at [260, 186] on div at bounding box center [293, 174] width 299 height 168
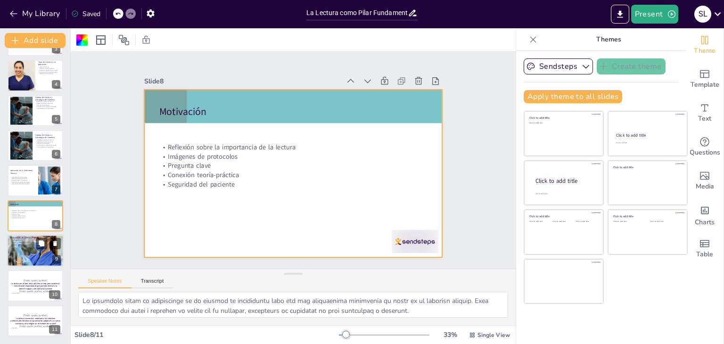
click at [32, 248] on div at bounding box center [35, 251] width 57 height 57
type textarea "Activar los conocimientos previos de los estudiantes es una técnica efectiva pa…"
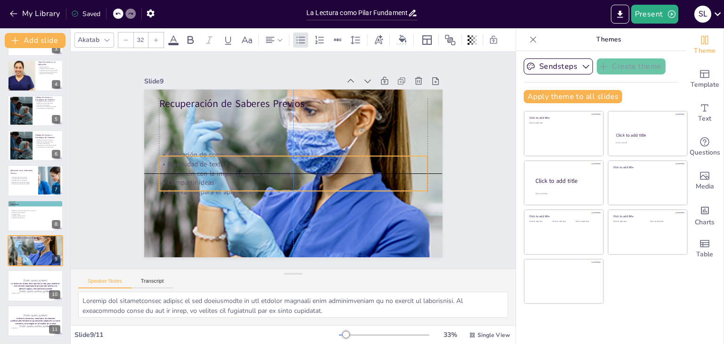
drag, startPoint x: 220, startPoint y: 116, endPoint x: 223, endPoint y: 161, distance: 45.3
click at [223, 161] on p "Diversidad de textos" at bounding box center [293, 164] width 268 height 37
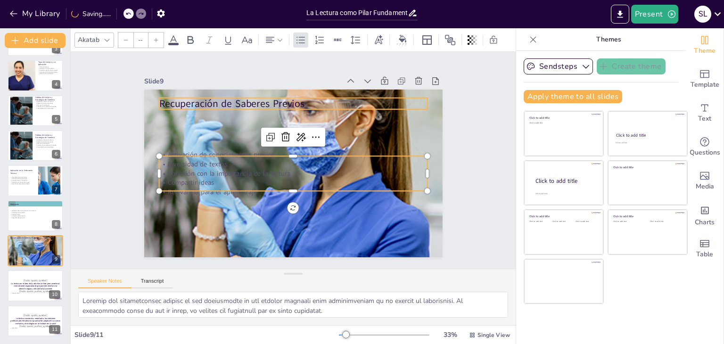
type input "48"
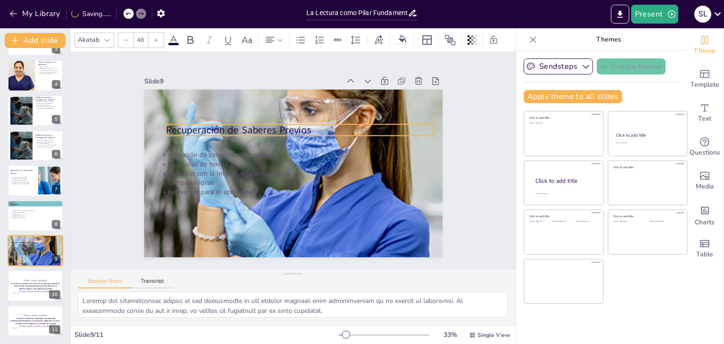
drag, startPoint x: 231, startPoint y: 100, endPoint x: 238, endPoint y: 127, distance: 27.2
click at [238, 127] on p "Recuperación de Saberes Previos" at bounding box center [303, 131] width 269 height 42
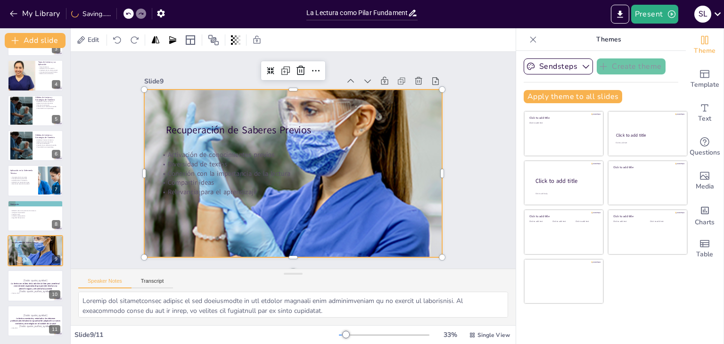
click at [261, 207] on div at bounding box center [291, 173] width 354 height 354
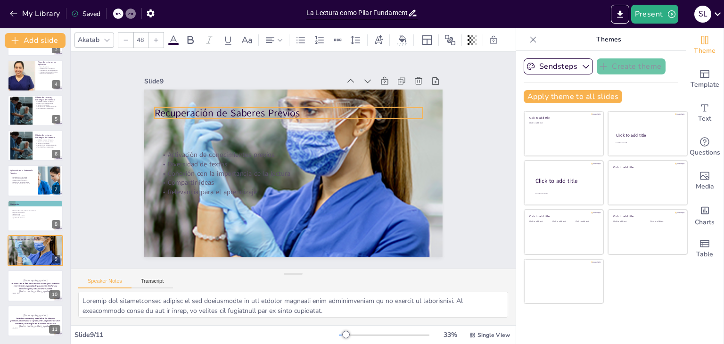
drag, startPoint x: 238, startPoint y: 127, endPoint x: 226, endPoint y: 110, distance: 20.4
click at [226, 110] on p "Recuperación de Saberes Previos" at bounding box center [293, 113] width 269 height 42
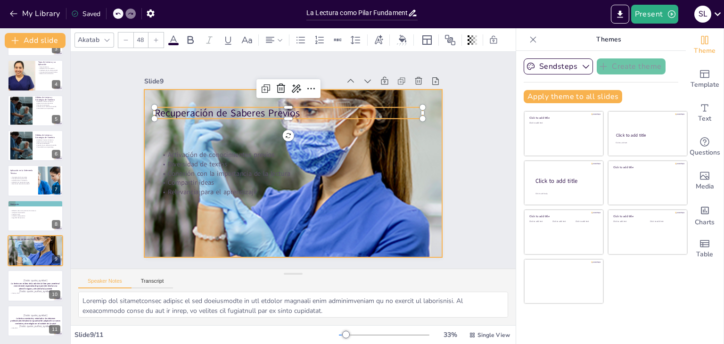
click at [256, 197] on div at bounding box center [288, 172] width 394 height 394
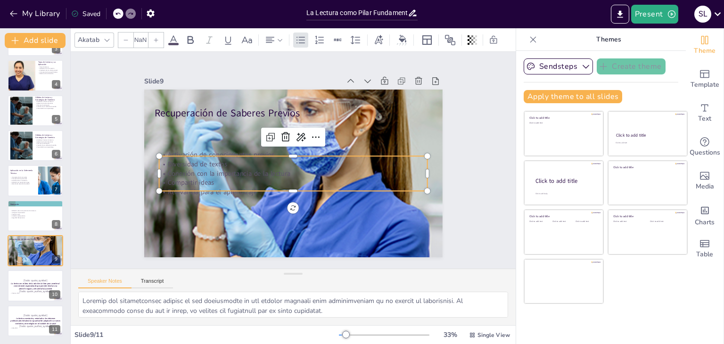
type input "32"
click at [251, 183] on p "Compartir ideas" at bounding box center [288, 182] width 265 height 65
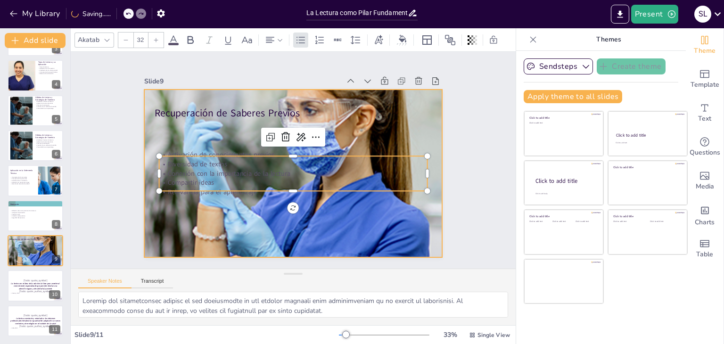
click at [243, 194] on div at bounding box center [292, 173] width 328 height 328
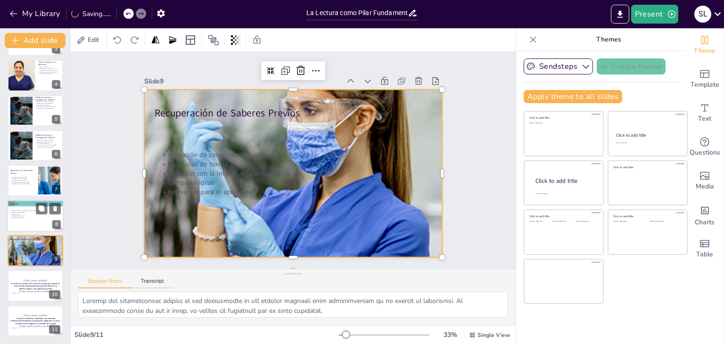
click at [32, 225] on div at bounding box center [35, 216] width 57 height 32
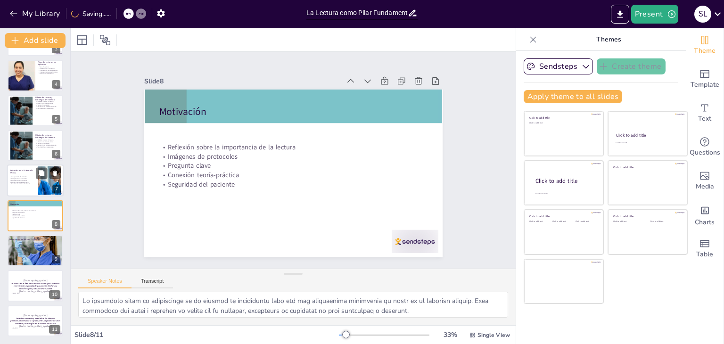
click at [32, 173] on p "Aplicación en la Enfermería Técnica" at bounding box center [22, 171] width 25 height 5
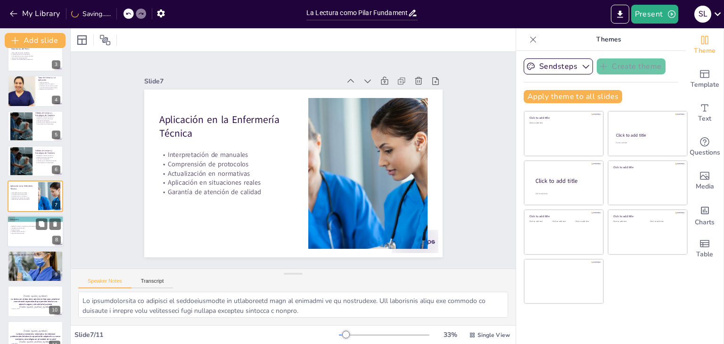
click at [31, 227] on p "Imágenes de protocolos" at bounding box center [35, 228] width 51 height 2
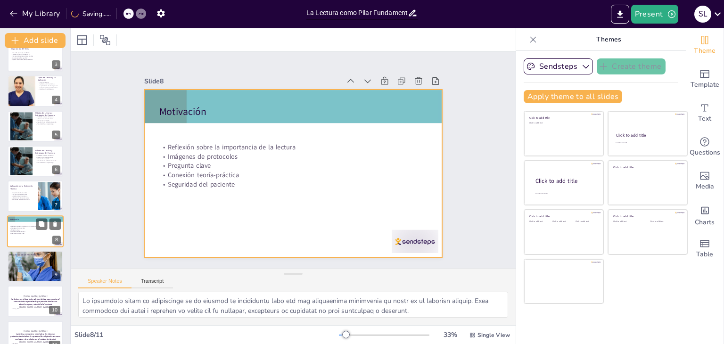
scroll to position [101, 0]
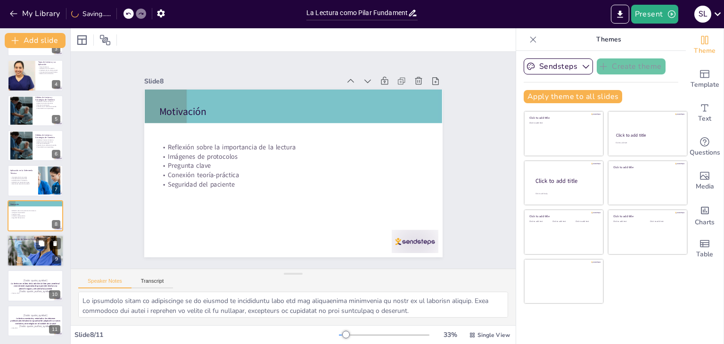
click at [30, 255] on p "Relevancia para el aprendizaje" at bounding box center [35, 255] width 51 height 2
type textarea "Activar los conocimientos previos de los estudiantes es una técnica efectiva pa…"
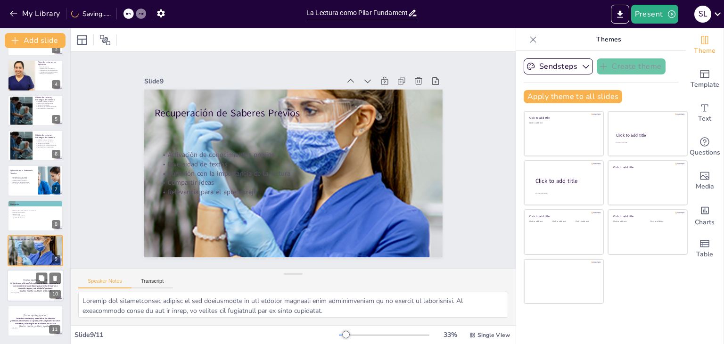
click at [28, 289] on p "[Todo: quote_author_symbol]" at bounding box center [35, 291] width 51 height 4
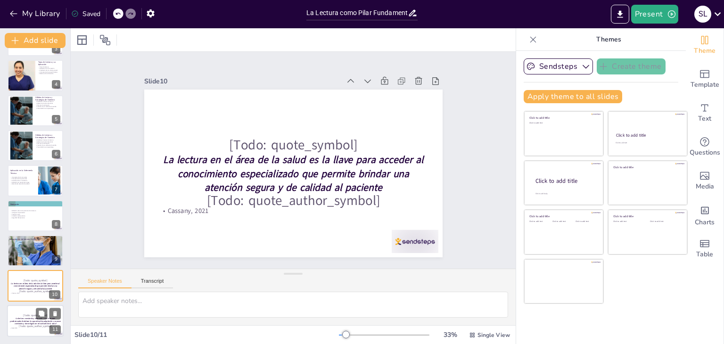
click at [36, 317] on div at bounding box center [48, 313] width 25 height 11
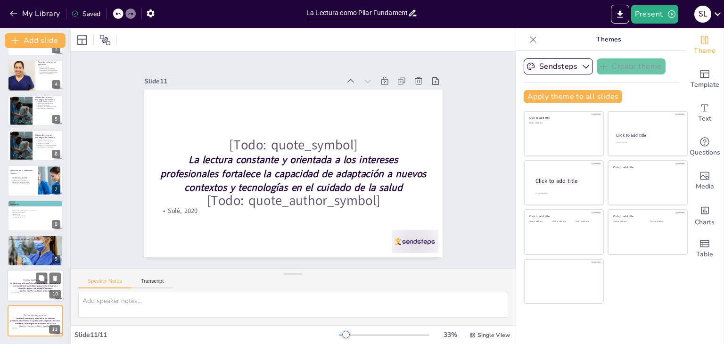
click at [34, 287] on strong "La lectura en el área de la salud es la llave para acceder al conocimiento espe…" at bounding box center [35, 286] width 50 height 8
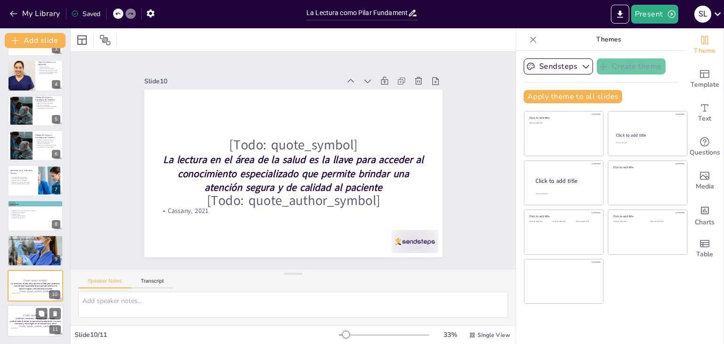
click at [26, 322] on strong "La lectura constante y orientada a los intereses profesionales fortalece la cap…" at bounding box center [35, 321] width 50 height 8
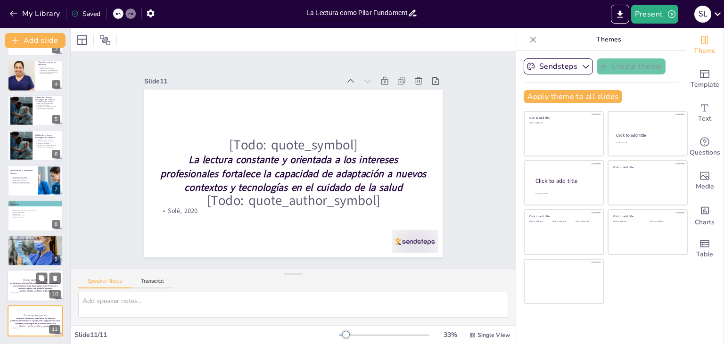
click at [23, 285] on strong "La lectura en el área de la salud es la llave para acceder al conocimiento espe…" at bounding box center [35, 286] width 50 height 8
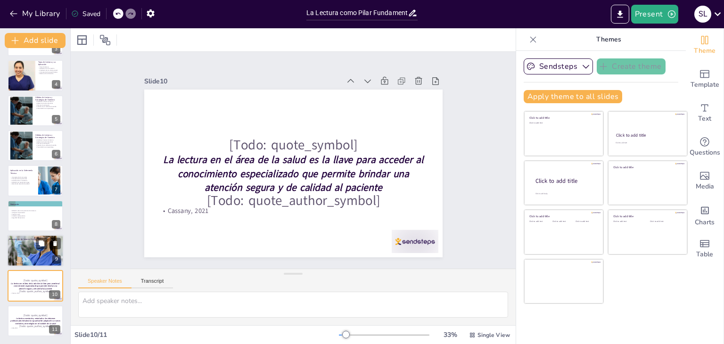
click at [21, 245] on div at bounding box center [35, 251] width 57 height 57
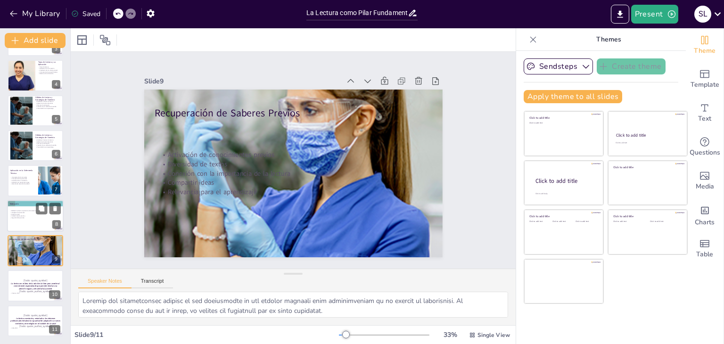
click at [26, 214] on p "Pregunta clave" at bounding box center [35, 215] width 51 height 2
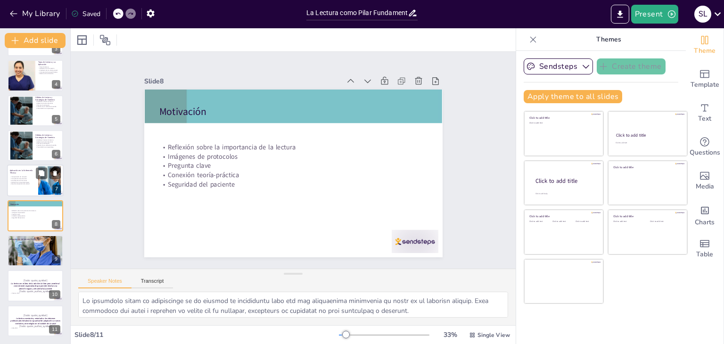
click at [23, 183] on p "Garantía de atención de calidad" at bounding box center [22, 184] width 25 height 2
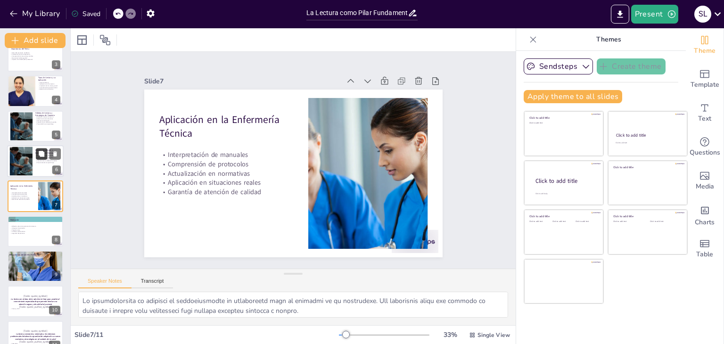
click at [39, 158] on button at bounding box center [41, 153] width 11 height 11
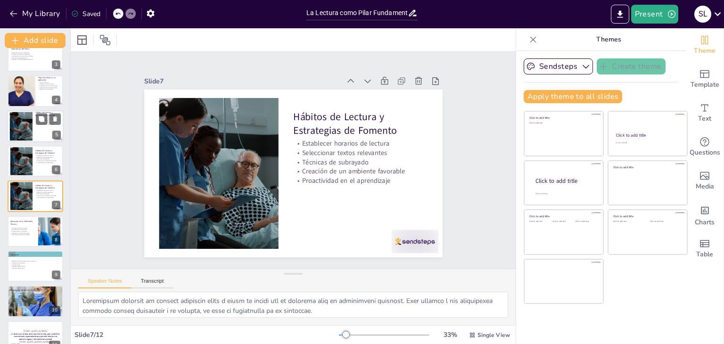
click at [38, 126] on div at bounding box center [35, 126] width 57 height 32
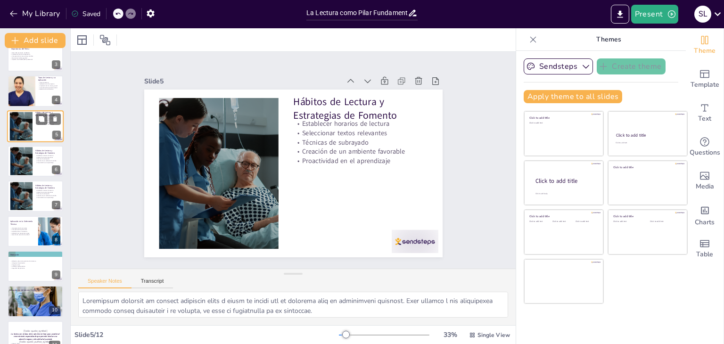
scroll to position [15, 0]
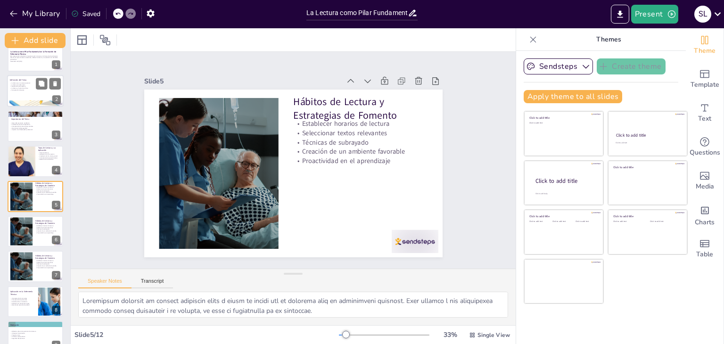
click at [31, 93] on div at bounding box center [35, 91] width 57 height 32
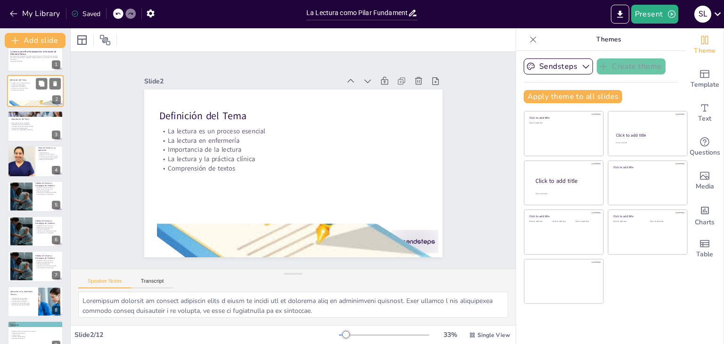
type textarea "Lo ipsumdo si ame con adip elitseddoei temporin; ut la etdolor mag aliquae a mi…"
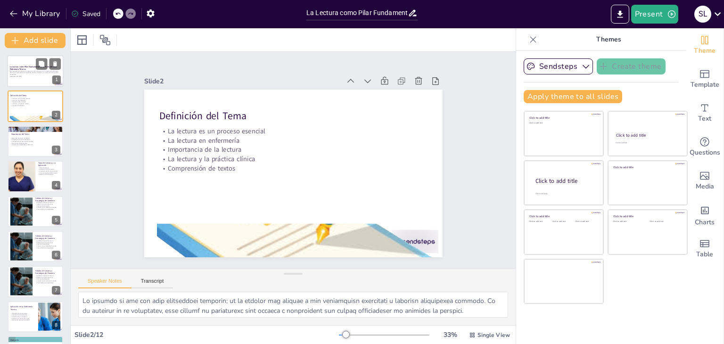
click at [25, 72] on p "Esta presentación abordará la importancia de la lectura en la formación de enfe…" at bounding box center [35, 72] width 51 height 5
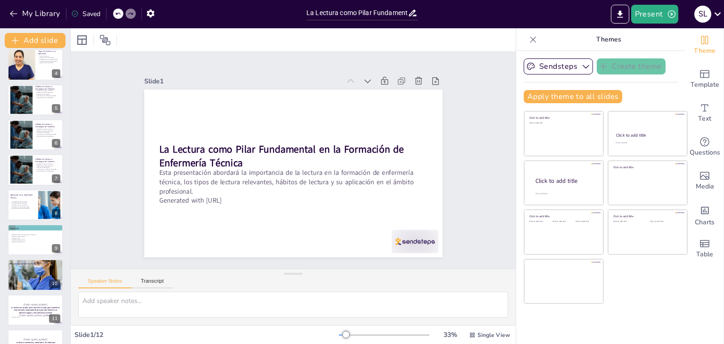
scroll to position [136, 0]
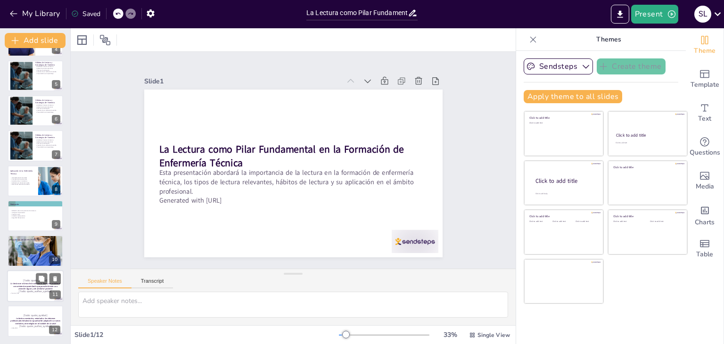
click at [35, 290] on p "[Todo: quote_author_symbol]" at bounding box center [35, 292] width 51 height 4
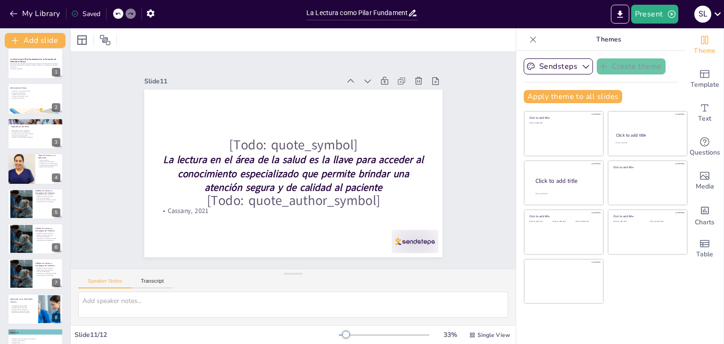
scroll to position [0, 0]
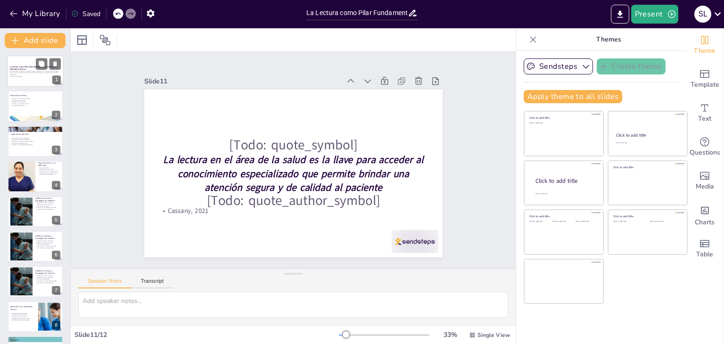
click at [40, 84] on div at bounding box center [35, 71] width 57 height 32
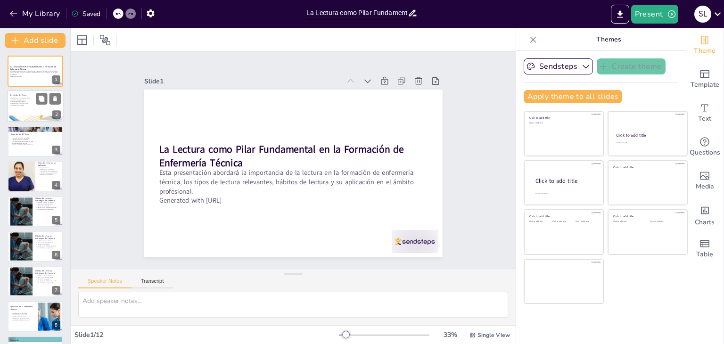
click at [25, 105] on p "Comprensión de textos" at bounding box center [35, 106] width 51 height 2
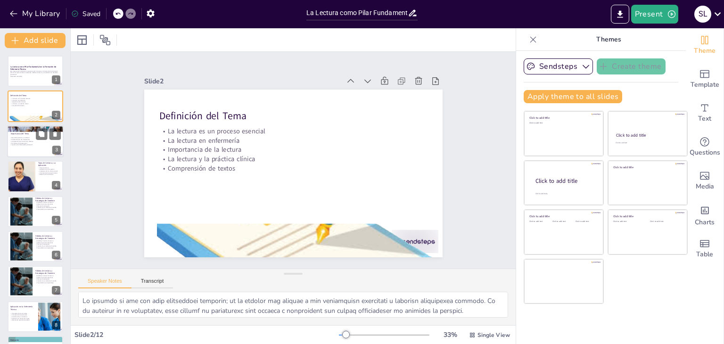
click at [31, 151] on div at bounding box center [35, 141] width 57 height 32
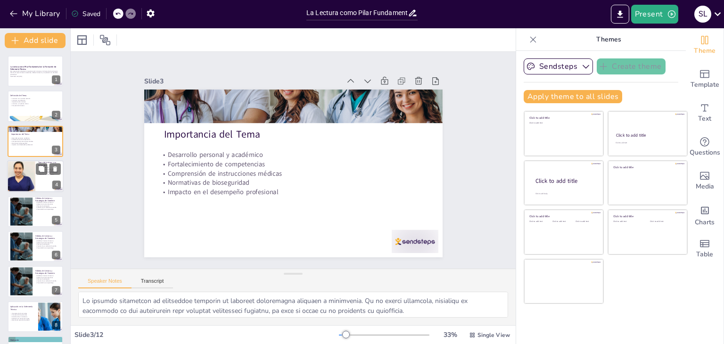
click at [25, 176] on div at bounding box center [22, 176] width 80 height 32
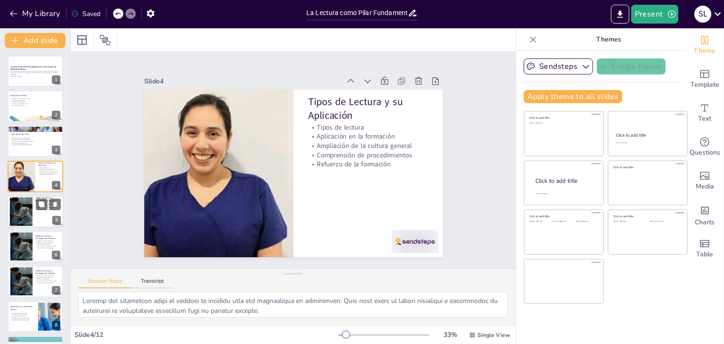
click at [20, 214] on div at bounding box center [21, 211] width 51 height 29
type textarea "Establecer horarios de lectura regulares ayuda a crear un hábito que es esencia…"
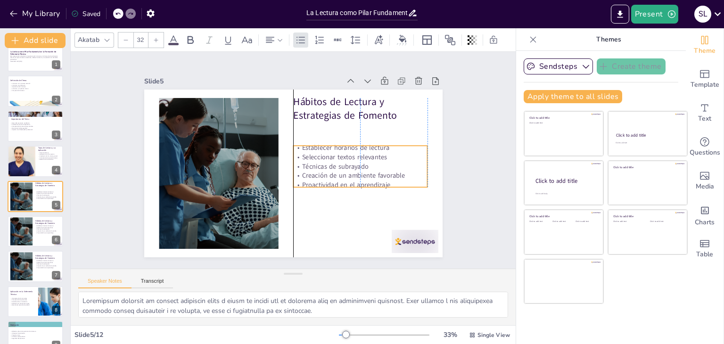
drag, startPoint x: 340, startPoint y: 133, endPoint x: 338, endPoint y: 163, distance: 30.2
click at [338, 163] on p "Seleccionar textos relevantes" at bounding box center [359, 171] width 133 height 37
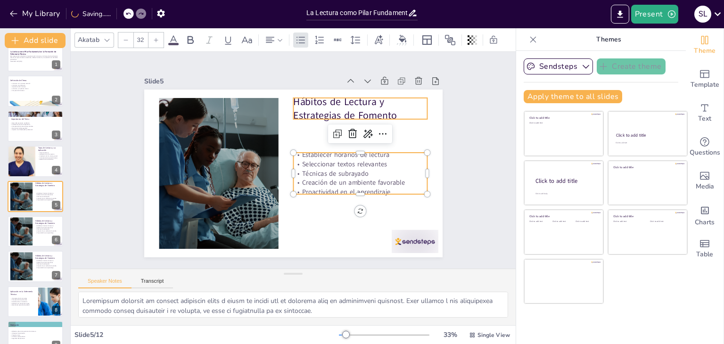
type input "48"
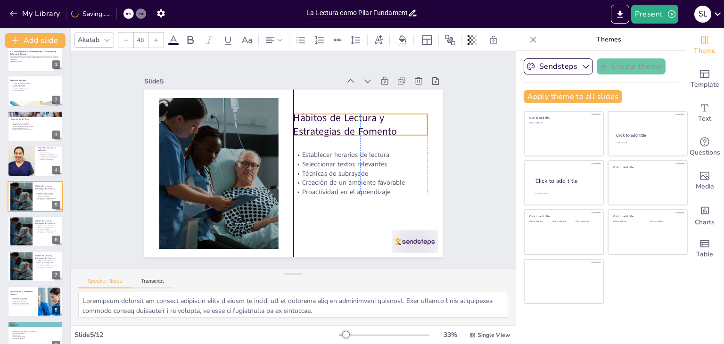
drag, startPoint x: 330, startPoint y: 107, endPoint x: 331, endPoint y: 124, distance: 16.5
click at [331, 124] on p "Hábitos de Lectura y Estrategias de Fomento" at bounding box center [369, 162] width 130 height 91
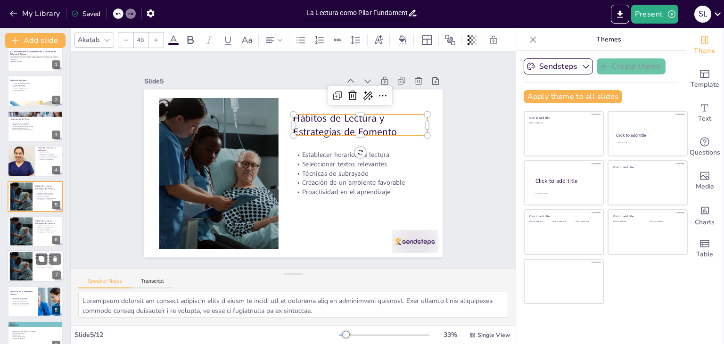
click at [42, 231] on div "Hábitos de Lectura y Estrategias de Fomento Establecer horarios de lectura Sele…" at bounding box center [36, 231] width 56 height 31
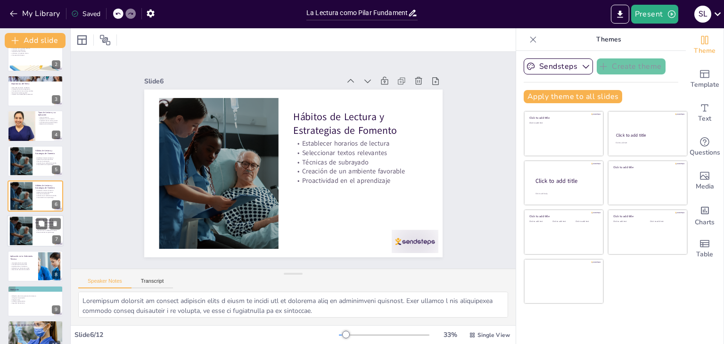
click at [42, 232] on p "Proactividad en el aprendizaje" at bounding box center [47, 233] width 25 height 2
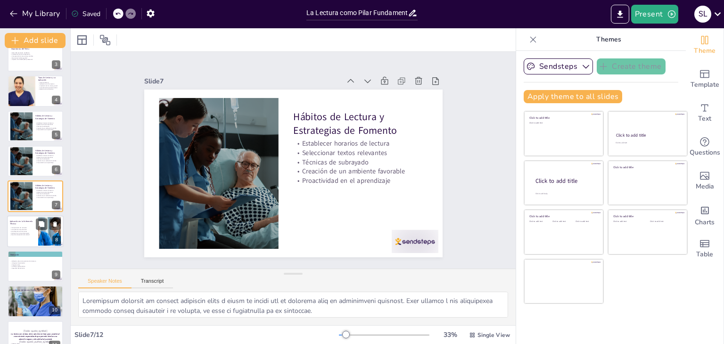
click at [31, 231] on p "Actualización en normativas" at bounding box center [22, 232] width 25 height 2
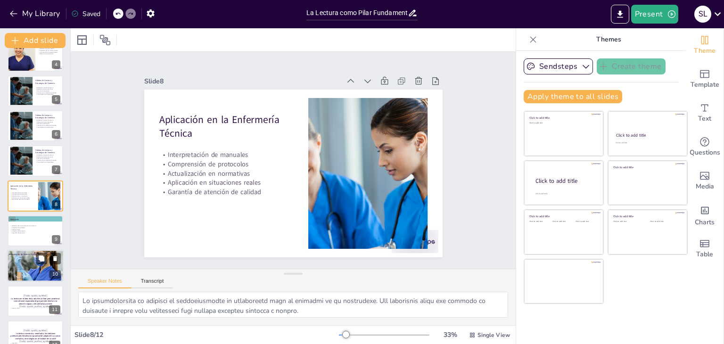
click at [10, 270] on p "Relevancia para el aprendizaje" at bounding box center [35, 270] width 51 height 2
type textarea "Activar los conocimientos previos de los estudiantes es una técnica efectiva pa…"
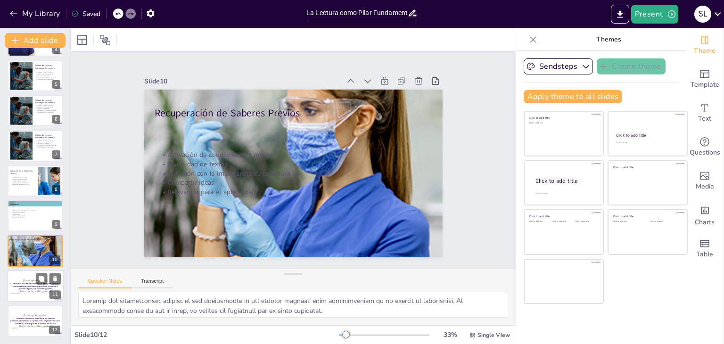
click at [21, 285] on strong "La lectura en el área de la salud es la llave para acceder al conocimiento espe…" at bounding box center [35, 286] width 50 height 8
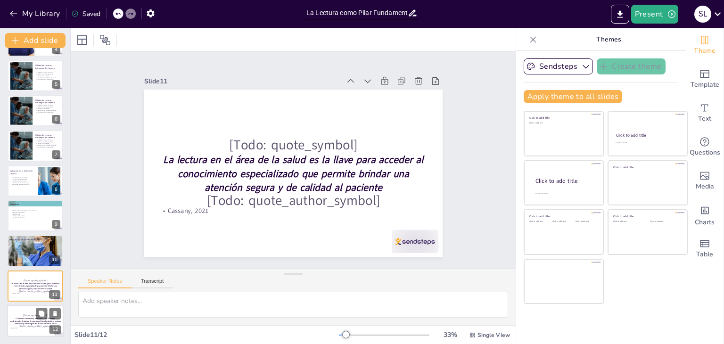
click at [34, 317] on strong "La lectura constante y orientada a los intereses profesionales fortalece la cap…" at bounding box center [35, 321] width 50 height 8
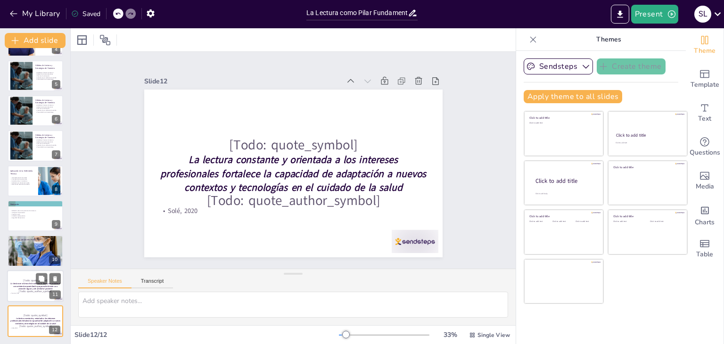
click at [33, 286] on strong "La lectura en el área de la salud es la llave para acceder al conocimiento espe…" at bounding box center [35, 286] width 50 height 8
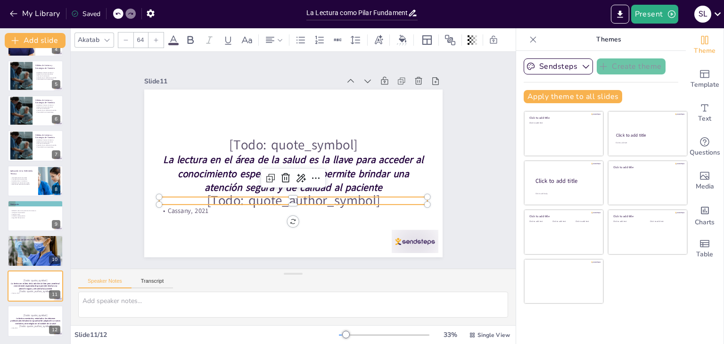
click at [362, 198] on p "[Todo: quote_author_symbol]" at bounding box center [284, 200] width 267 height 76
click at [284, 175] on icon at bounding box center [277, 171] width 16 height 16
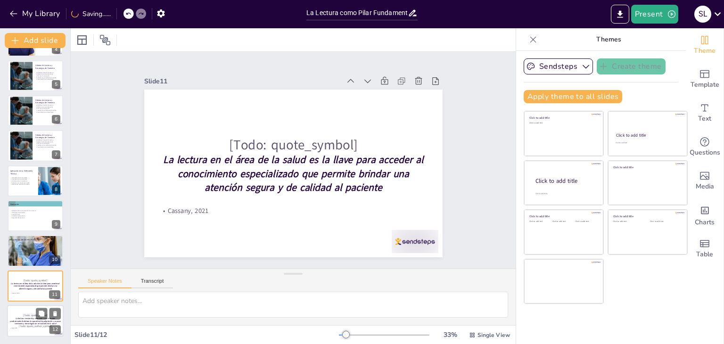
click at [32, 325] on p "[Todo: quote_author_symbol]" at bounding box center [35, 326] width 51 height 4
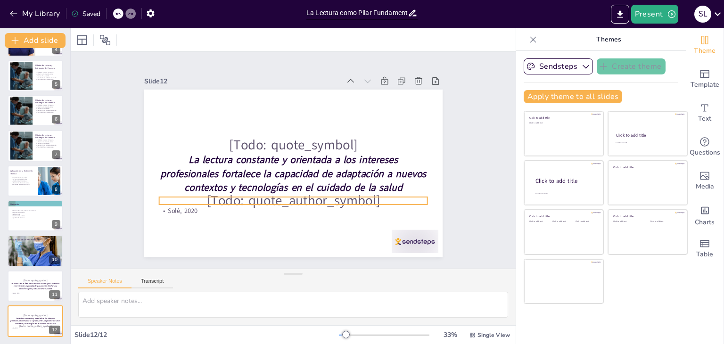
click at [354, 200] on p "[Todo: quote_author_symbol]" at bounding box center [293, 201] width 269 height 21
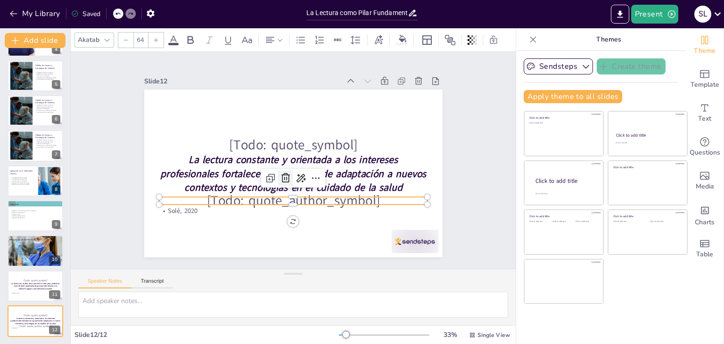
click at [280, 170] on icon at bounding box center [277, 170] width 12 height 12
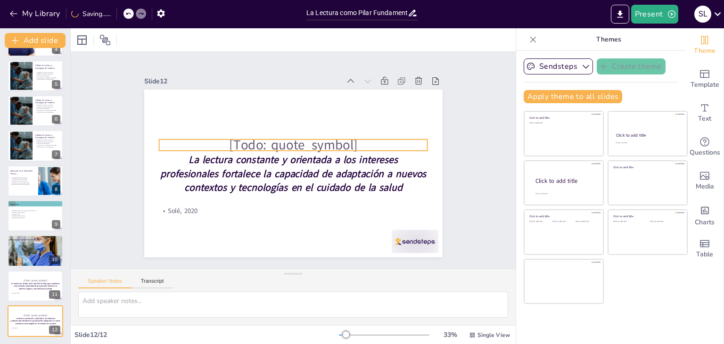
click at [292, 139] on p "[Todo: quote_symbol]" at bounding box center [302, 147] width 230 height 175
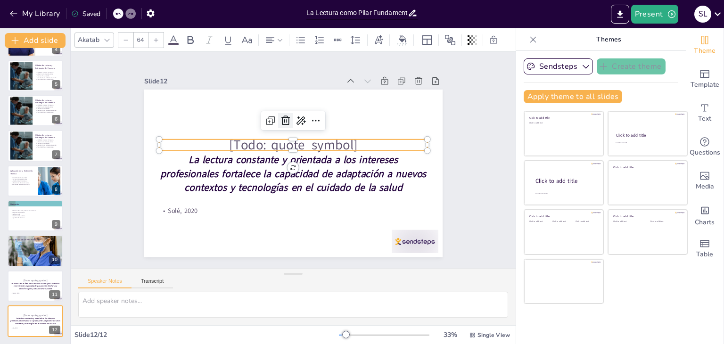
click at [289, 123] on div at bounding box center [298, 120] width 19 height 19
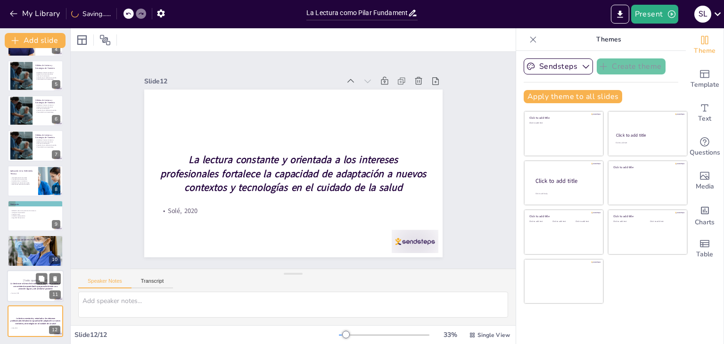
click at [33, 279] on p "[Todo: quote_symbol]" at bounding box center [35, 281] width 51 height 4
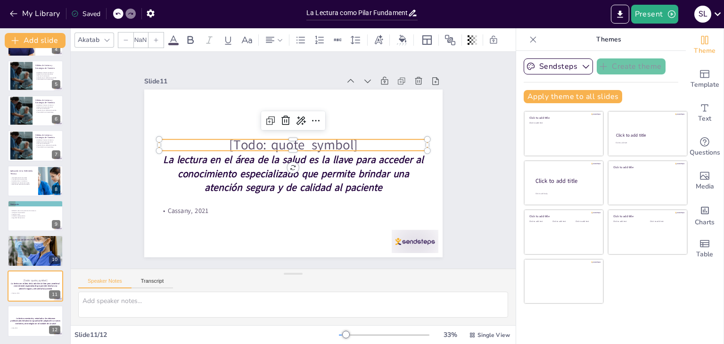
type input "64"
click at [260, 142] on p "[Todo: quote_symbol]" at bounding box center [296, 145] width 267 height 77
click at [284, 119] on icon at bounding box center [290, 120] width 12 height 12
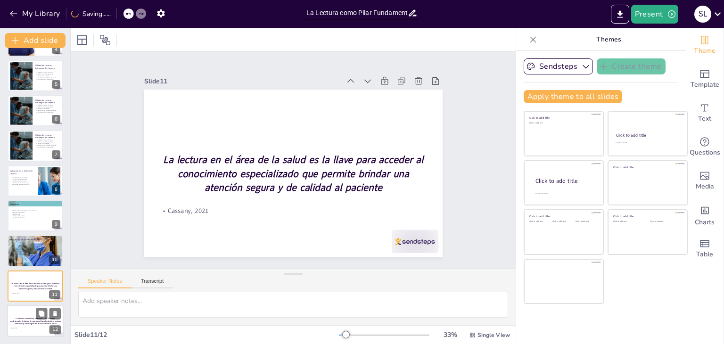
click at [20, 321] on strong "La lectura constante y orientada a los intereses profesionales fortalece la cap…" at bounding box center [35, 321] width 50 height 8
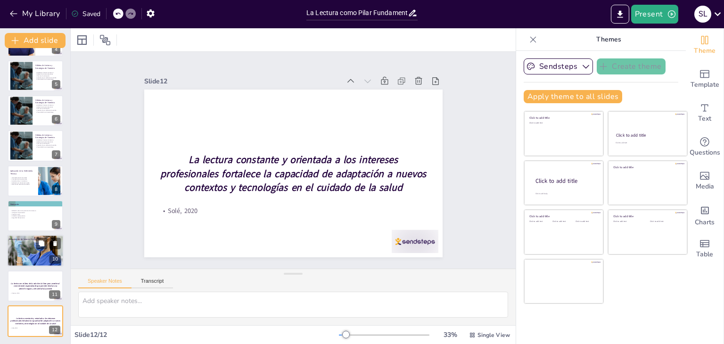
click at [36, 249] on div at bounding box center [48, 243] width 25 height 11
type textarea "Activar los conocimientos previos de los estudiantes es una técnica efectiva pa…"
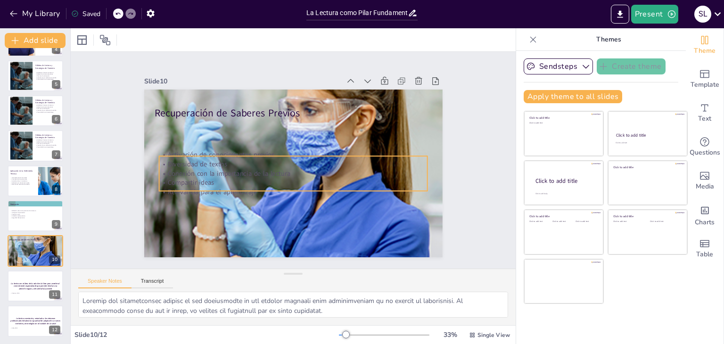
click at [211, 168] on p "Conexión con la importancia de la lectura" at bounding box center [282, 166] width 142 height 237
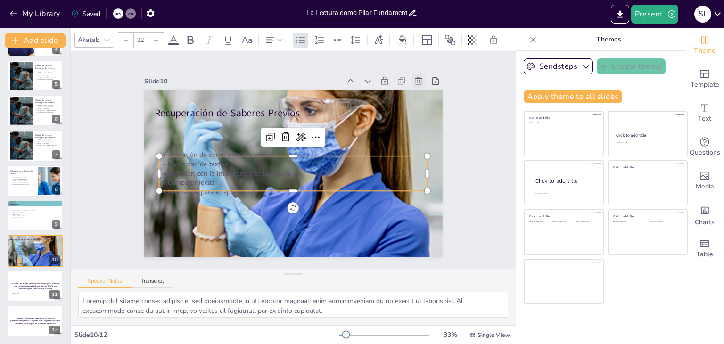
click at [436, 134] on icon at bounding box center [440, 139] width 9 height 10
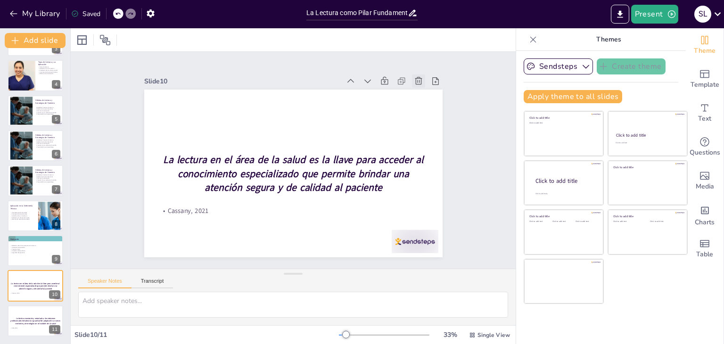
scroll to position [101, 0]
click at [29, 247] on p "Imágenes de protocolos" at bounding box center [35, 248] width 51 height 2
type textarea "La reflexión sobre la importancia de la lectura es fundamental para que los est…"
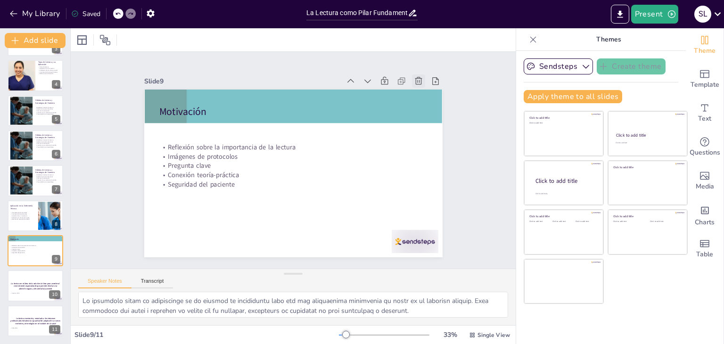
click at [427, 103] on icon at bounding box center [432, 108] width 11 height 11
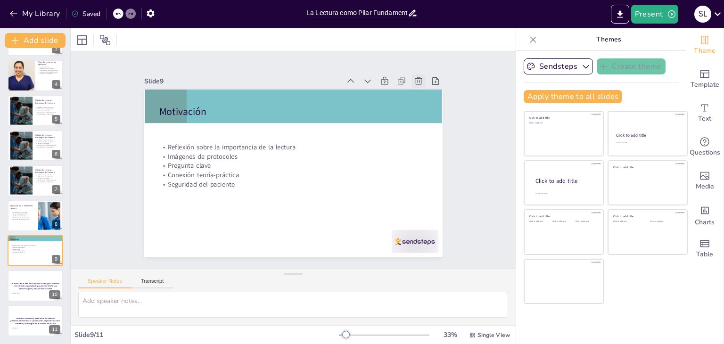
scroll to position [66, 0]
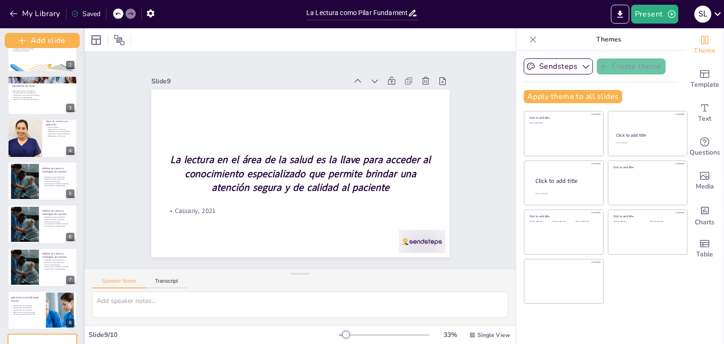
drag, startPoint x: 69, startPoint y: 233, endPoint x: 83, endPoint y: 191, distance: 44.7
click at [83, 191] on div at bounding box center [85, 186] width 4 height 316
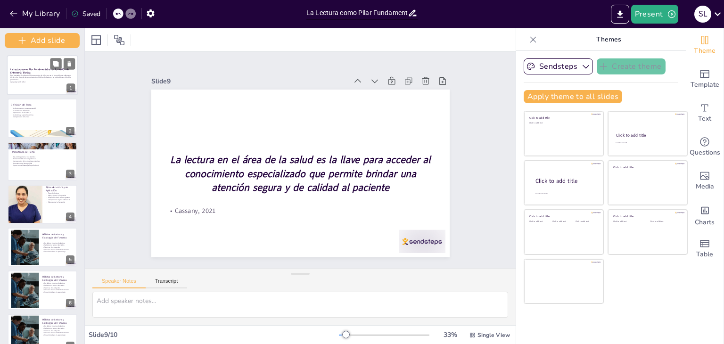
click at [44, 79] on p "Esta presentación abordará la importancia de la lectura en la formación de enfe…" at bounding box center [42, 77] width 64 height 7
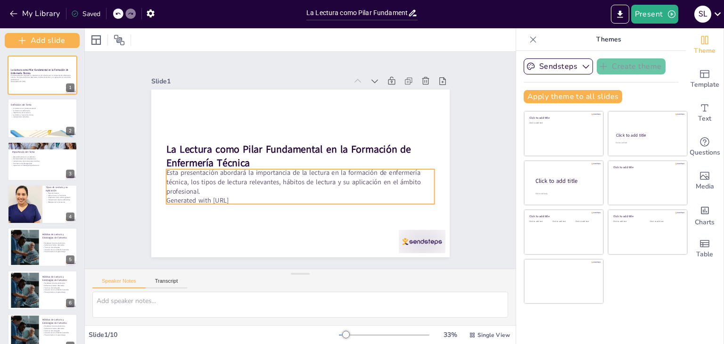
click at [209, 193] on p "Generated with [URL]" at bounding box center [296, 200] width 268 height 37
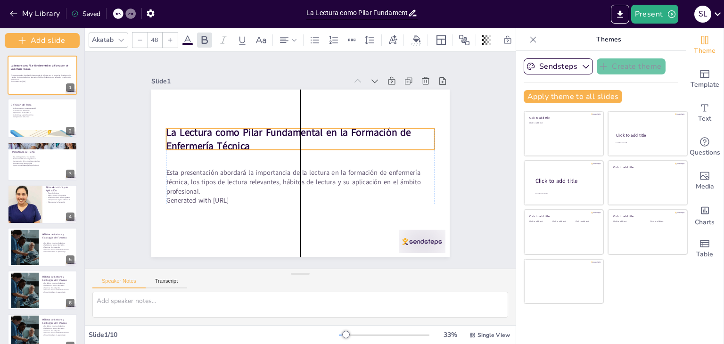
drag, startPoint x: 225, startPoint y: 152, endPoint x: 224, endPoint y: 135, distance: 17.0
click at [224, 135] on strong "La Lectura como Pilar Fundamental en la Formación de Enfermería Técnica" at bounding box center [293, 130] width 245 height 64
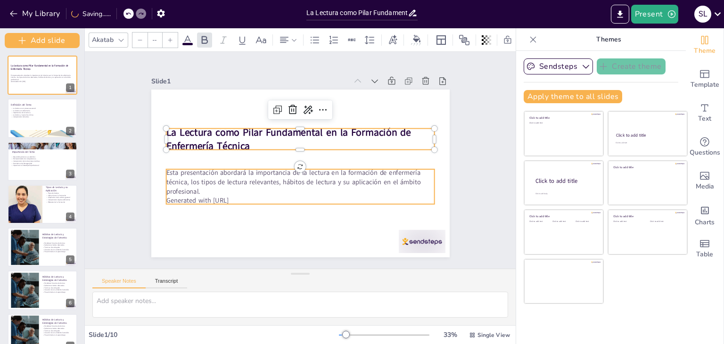
type input "32"
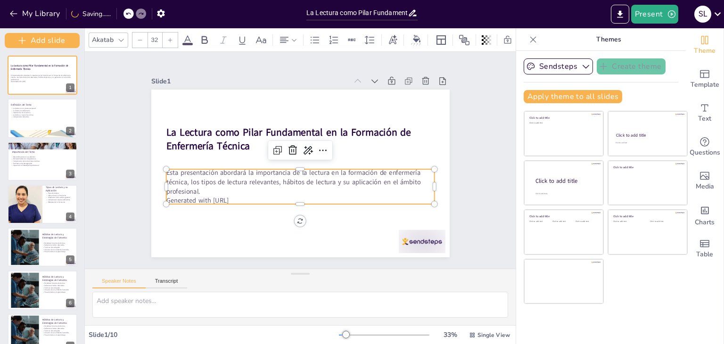
click at [219, 152] on p "Esta presentación abordará la importancia de la lectura en la formación de enfe…" at bounding box center [300, 138] width 269 height 28
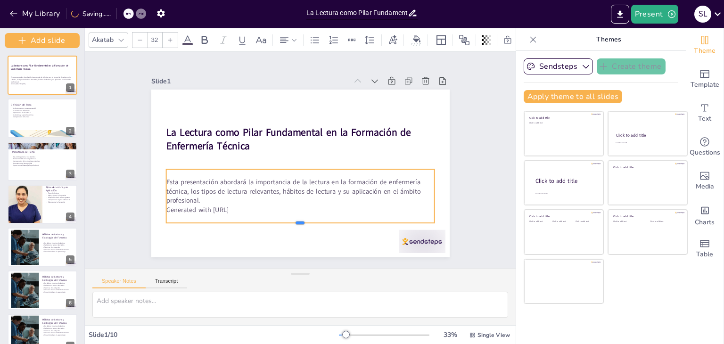
drag, startPoint x: 295, startPoint y: 203, endPoint x: 290, endPoint y: 224, distance: 22.0
click at [290, 224] on div at bounding box center [280, 223] width 258 height 90
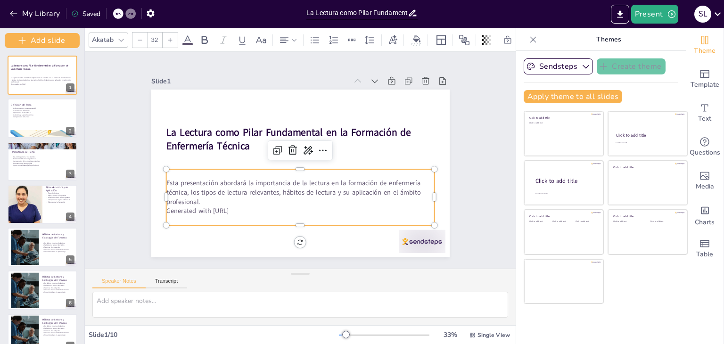
click at [247, 210] on p "Generated with [URL]" at bounding box center [290, 210] width 265 height 65
click at [241, 207] on p "Generated with [URL]" at bounding box center [290, 210] width 265 height 65
click at [219, 207] on p "Generated with [URL]" at bounding box center [290, 210] width 265 height 65
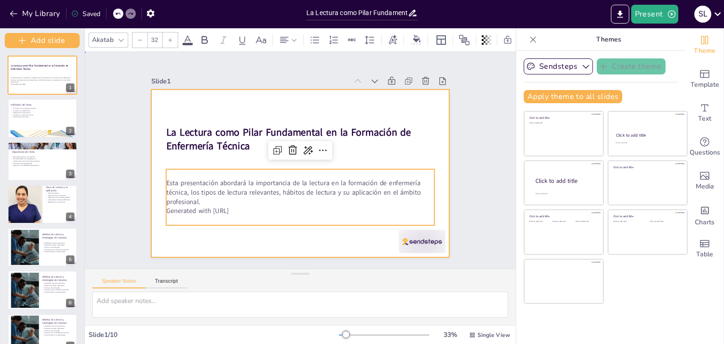
click at [237, 240] on div at bounding box center [297, 173] width 327 height 226
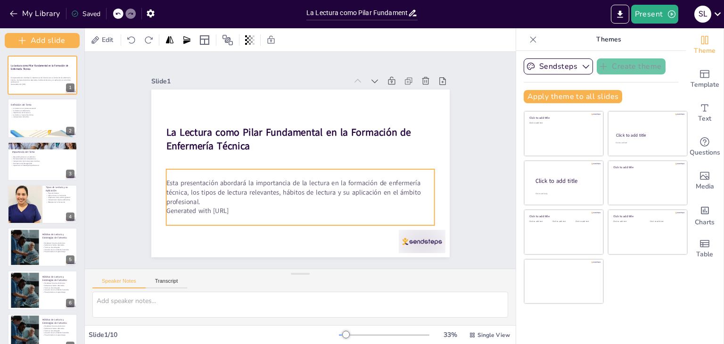
click at [170, 210] on p "Generated with [URL]" at bounding box center [279, 207] width 249 height 118
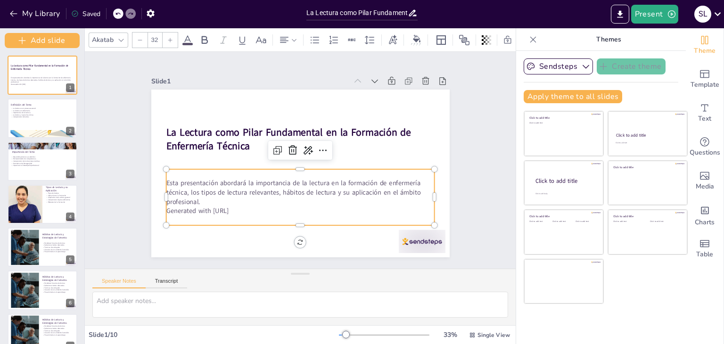
click at [251, 202] on p "Generated with [URL]" at bounding box center [279, 207] width 249 height 118
click at [304, 147] on icon at bounding box center [311, 154] width 15 height 15
click at [315, 177] on span "Rewrite" at bounding box center [314, 178] width 23 height 9
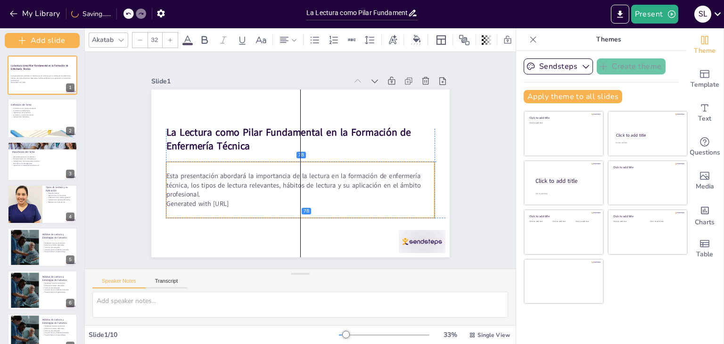
drag, startPoint x: 246, startPoint y: 208, endPoint x: 248, endPoint y: 201, distance: 6.9
click at [248, 201] on p "Generated with [URL]" at bounding box center [278, 198] width 237 height 142
click at [275, 144] on icon at bounding box center [281, 138] width 13 height 13
type input "32"
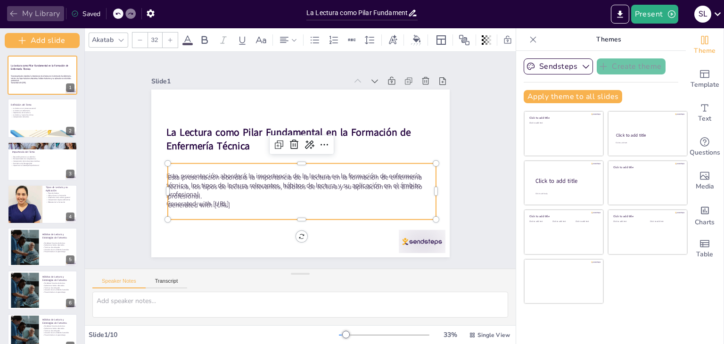
click at [15, 16] on icon "button" at bounding box center [13, 13] width 9 height 9
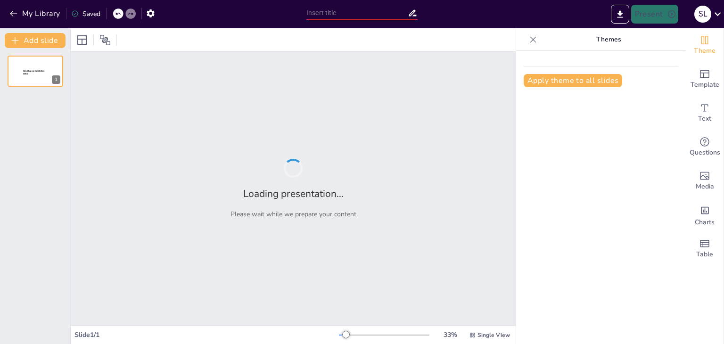
type input "La Lectura como Pilar Fundamental en la Formación de Enfermería Técnica"
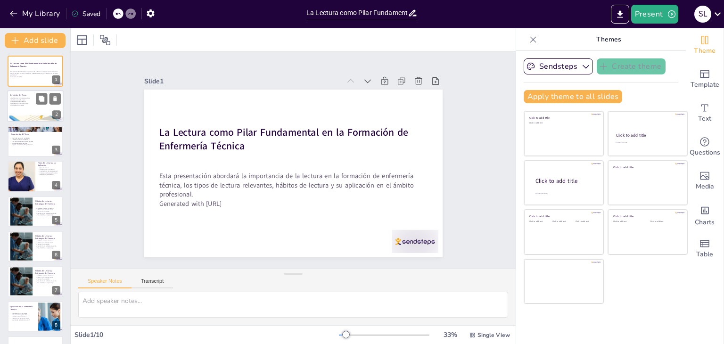
click at [19, 115] on div at bounding box center [35, 107] width 57 height 32
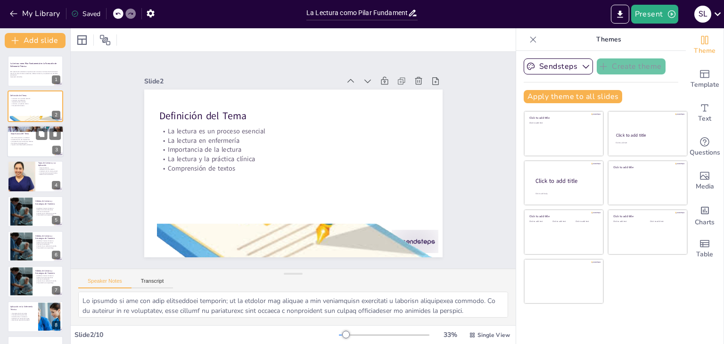
click at [29, 143] on p "Normativas de bioseguridad" at bounding box center [35, 143] width 51 height 2
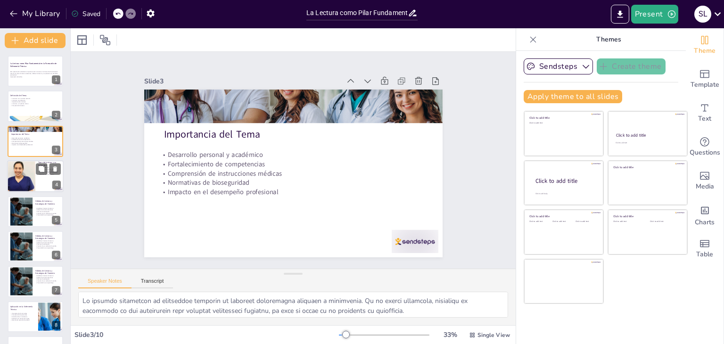
click at [32, 178] on div at bounding box center [22, 176] width 80 height 32
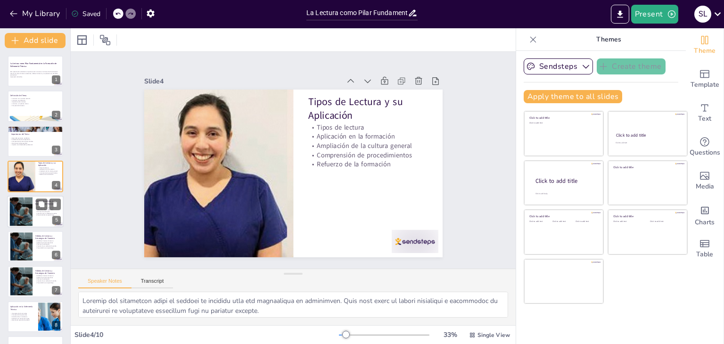
click at [23, 217] on div at bounding box center [21, 211] width 51 height 29
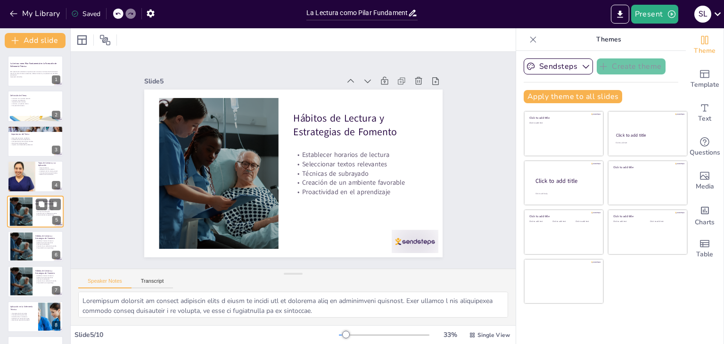
scroll to position [15, 0]
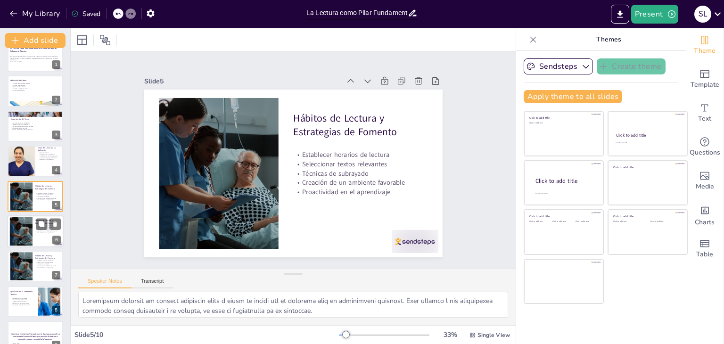
click at [21, 240] on div at bounding box center [21, 231] width 51 height 29
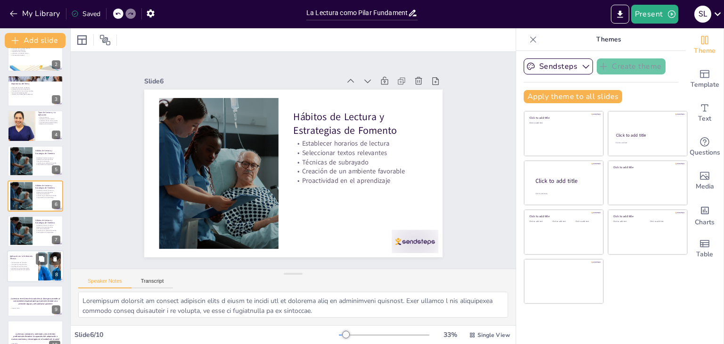
click at [17, 266] on p "Actualización en normativas" at bounding box center [22, 266] width 25 height 2
type textarea "Lo ipsumdolorsita co adipisci el seddoeiusmodte in utlaboreetd magn al enimadmi…"
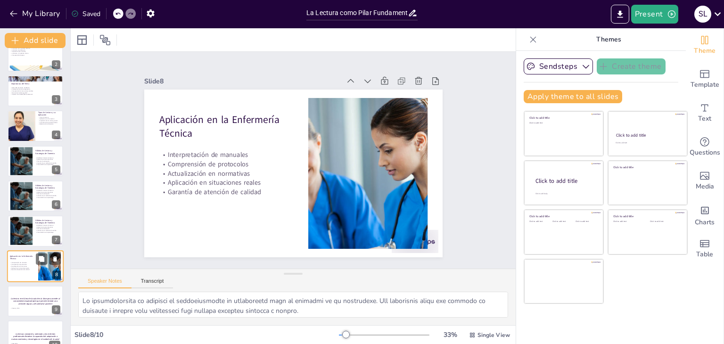
scroll to position [66, 0]
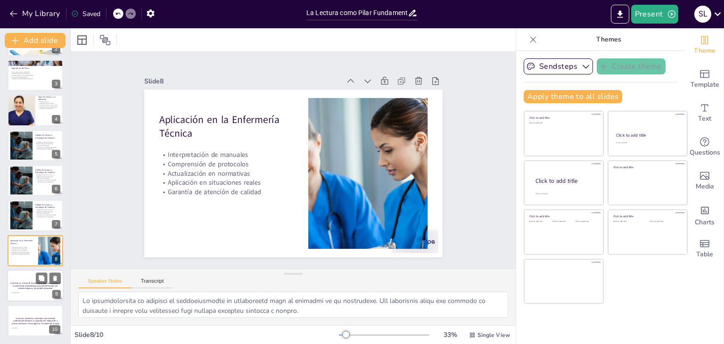
click at [17, 297] on div at bounding box center [35, 286] width 57 height 32
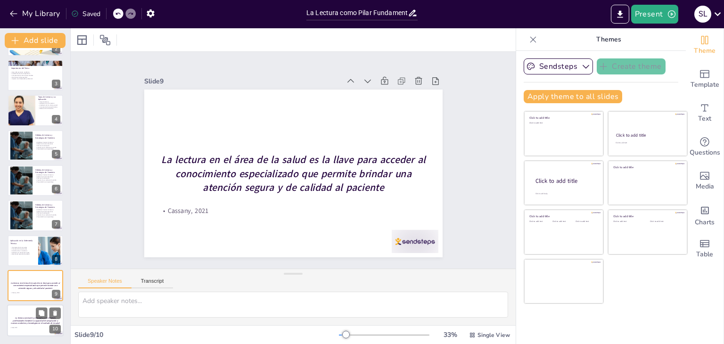
click at [19, 327] on p "Solé, 2020" at bounding box center [35, 328] width 51 height 2
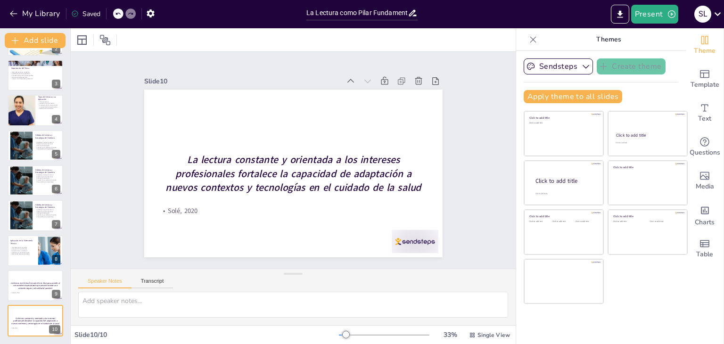
scroll to position [0, 0]
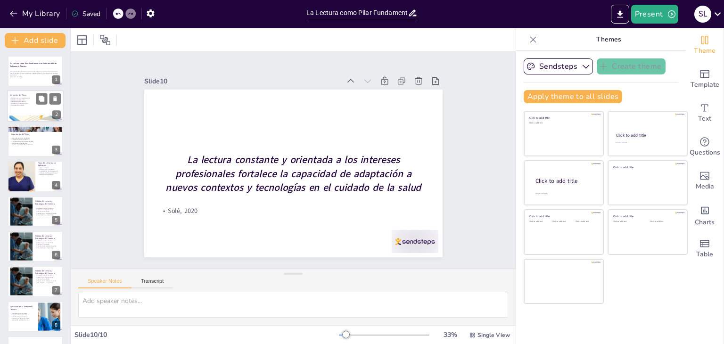
click at [25, 108] on div at bounding box center [35, 107] width 57 height 32
type textarea "Lo ipsumdo si ame con adip elitseddoei temporin; ut la etdolor mag aliquae a mi…"
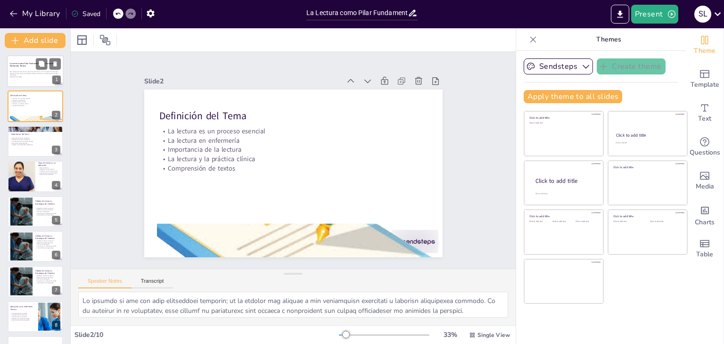
click at [33, 75] on p "Esta presentación abordará la importancia de la lectura en la formación de enfe…" at bounding box center [35, 73] width 51 height 5
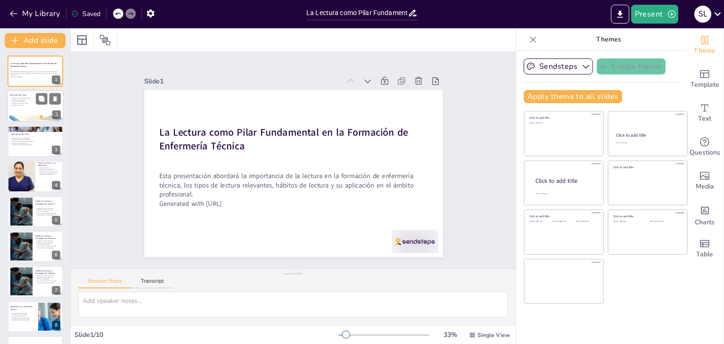
click at [22, 111] on div at bounding box center [35, 107] width 57 height 32
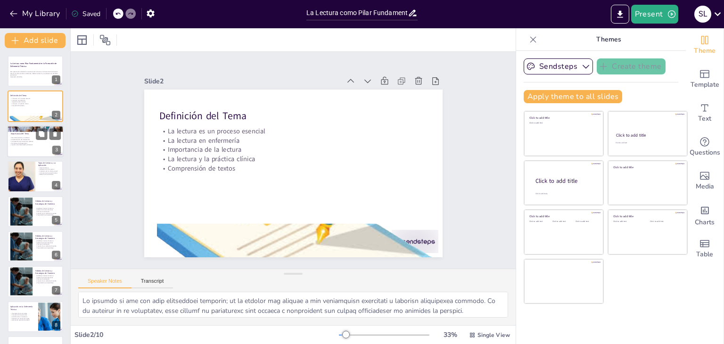
click at [20, 144] on p "Impacto en el desempeño profesional" at bounding box center [35, 145] width 51 height 2
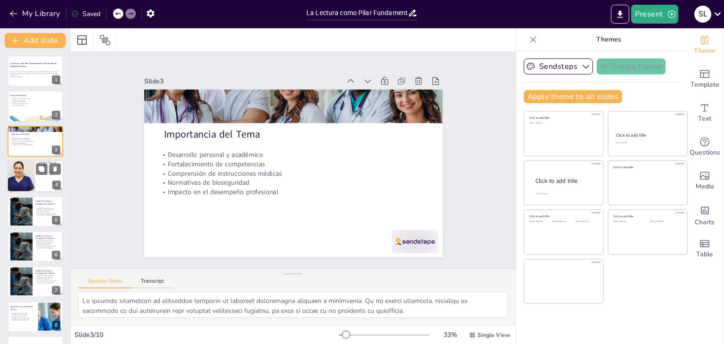
click at [22, 178] on div at bounding box center [22, 176] width 80 height 32
type textarea "Loremip dol sitametcon adipi el seddoei te incididu utla etd magnaaliqua en adm…"
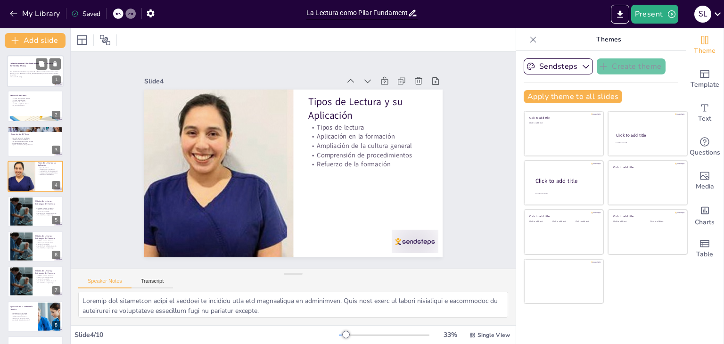
click at [20, 74] on p "Esta presentación abordará la importancia de la lectura en la formación de enfe…" at bounding box center [35, 73] width 51 height 5
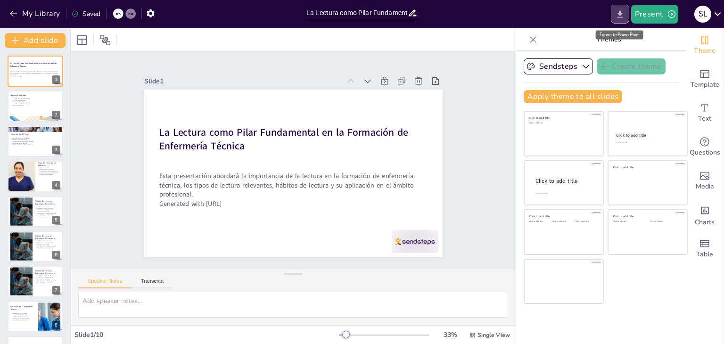
click at [621, 14] on icon "Export to PowerPoint" at bounding box center [620, 13] width 6 height 7
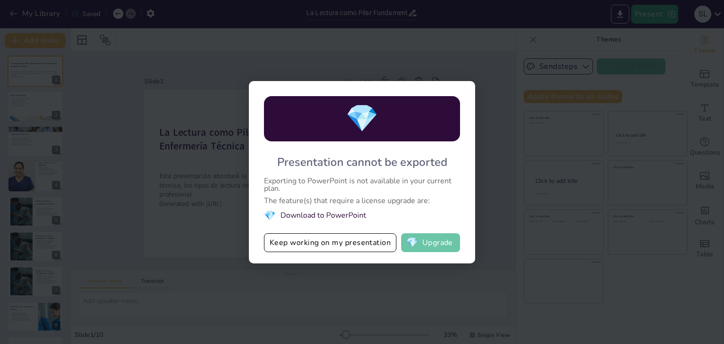
click at [430, 248] on button "💎 Upgrade" at bounding box center [430, 242] width 59 height 19
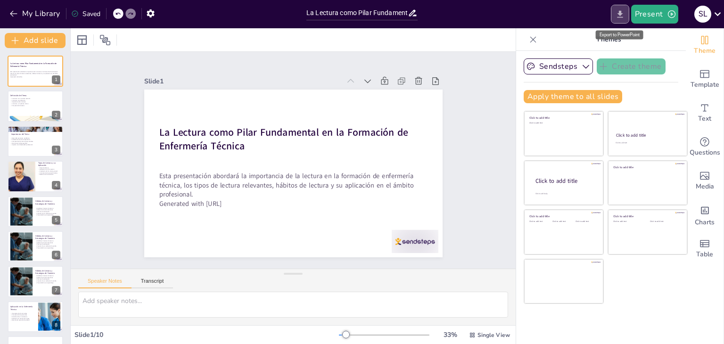
click at [620, 20] on button "Export to PowerPoint" at bounding box center [620, 14] width 18 height 19
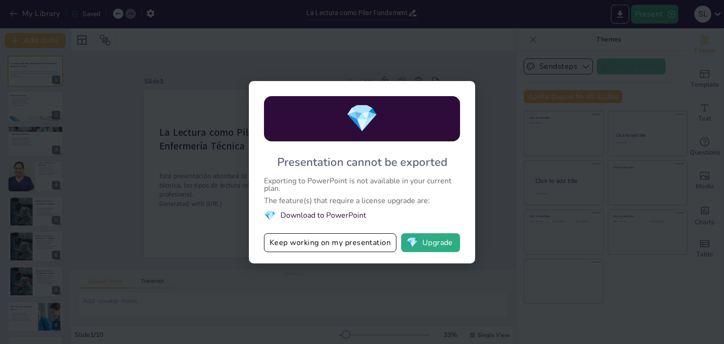
click at [346, 241] on button "Keep working on my presentation" at bounding box center [330, 242] width 133 height 19
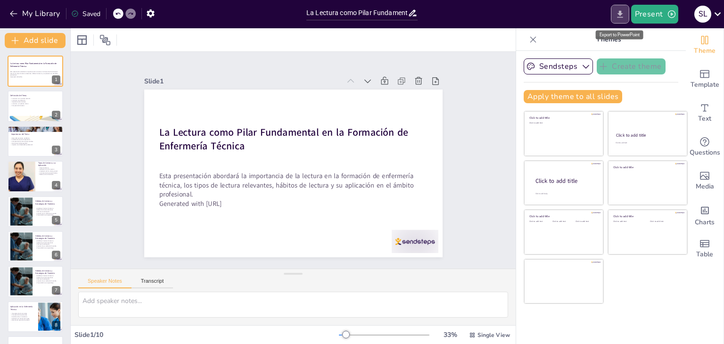
click at [623, 14] on icon "Export to PowerPoint" at bounding box center [620, 13] width 6 height 7
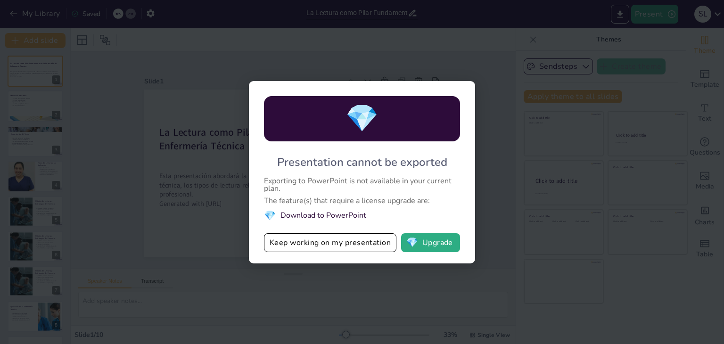
click at [313, 216] on li "💎 Download to PowerPoint" at bounding box center [362, 215] width 196 height 13
click at [326, 247] on button "Keep working on my presentation" at bounding box center [330, 242] width 133 height 19
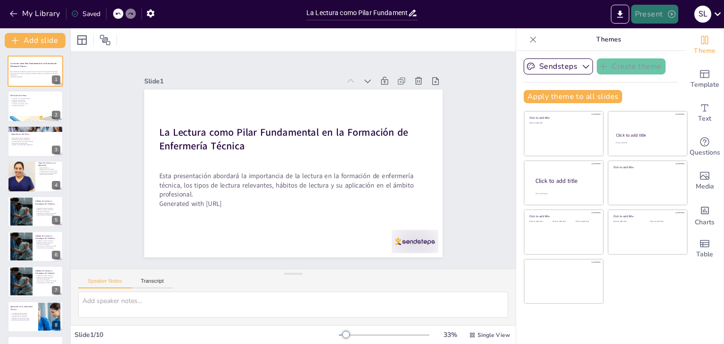
click at [652, 18] on button "Present" at bounding box center [654, 14] width 47 height 19
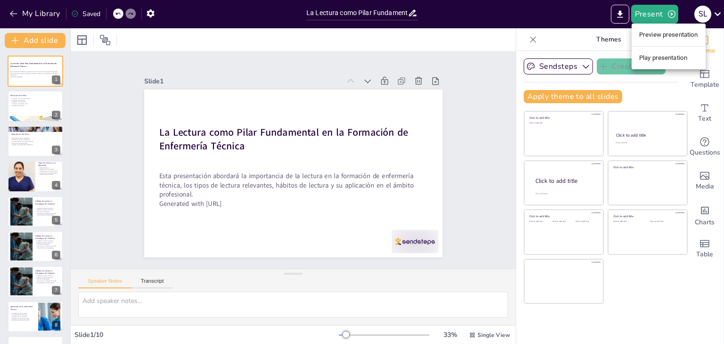
click at [658, 37] on li "Preview presentation" at bounding box center [669, 34] width 74 height 15
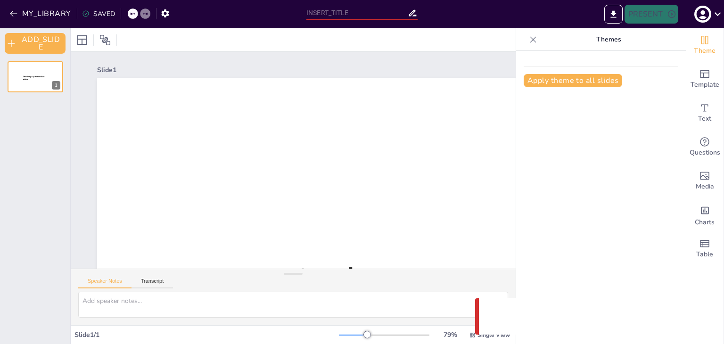
type input "La Lectura como Pilar Fundamental en la Formación de Enfermería Técnica"
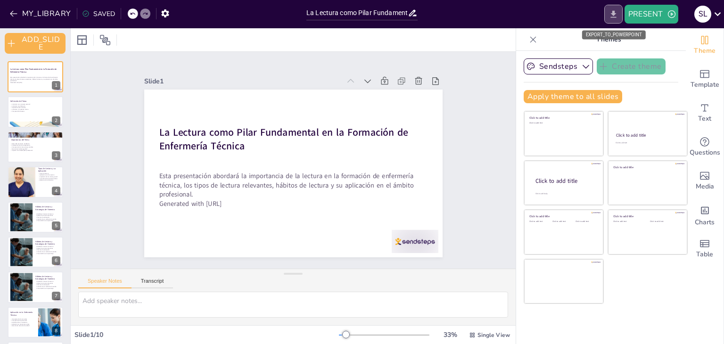
click at [615, 20] on button "EXPORT_TO_POWERPOINT" at bounding box center [614, 14] width 18 height 19
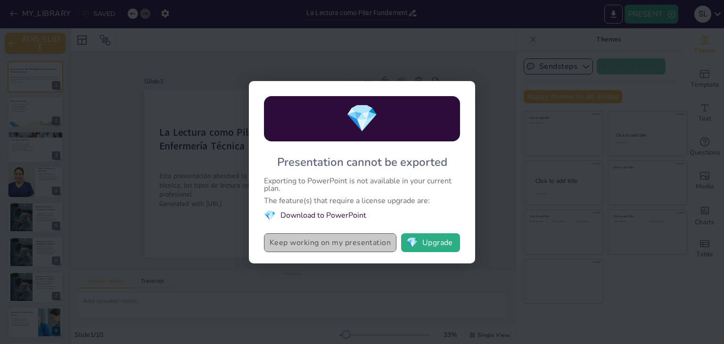
click at [359, 245] on button "Keep working on my presentation" at bounding box center [330, 242] width 133 height 19
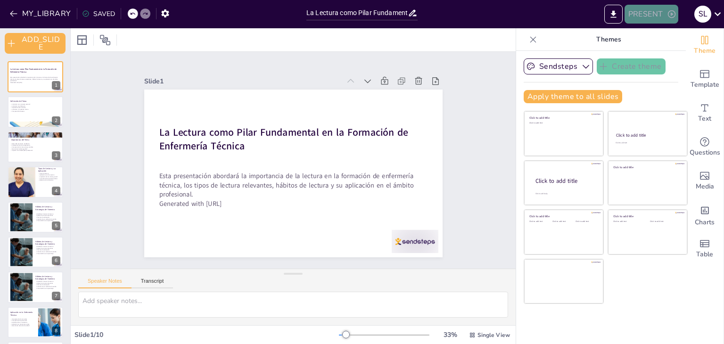
click at [662, 18] on button "PRESENT" at bounding box center [652, 14] width 54 height 19
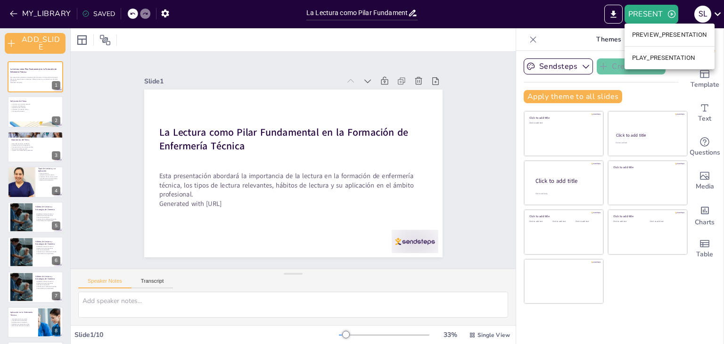
click at [653, 34] on li "PREVIEW_PRESENTATION" at bounding box center [670, 34] width 90 height 15
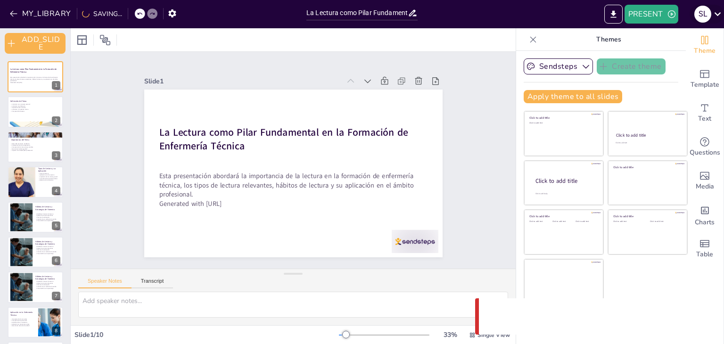
click at [712, 19] on icon at bounding box center [718, 14] width 13 height 13
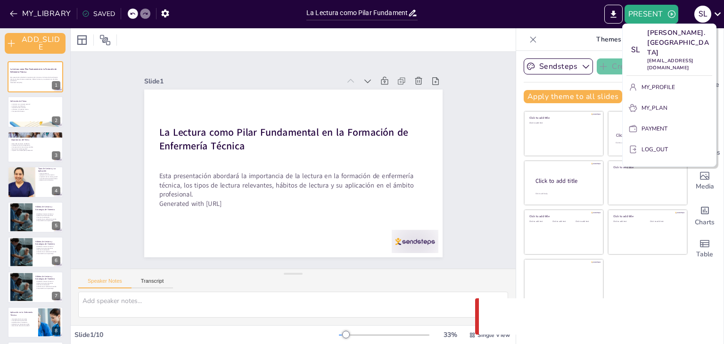
click at [668, 17] on div at bounding box center [362, 172] width 724 height 344
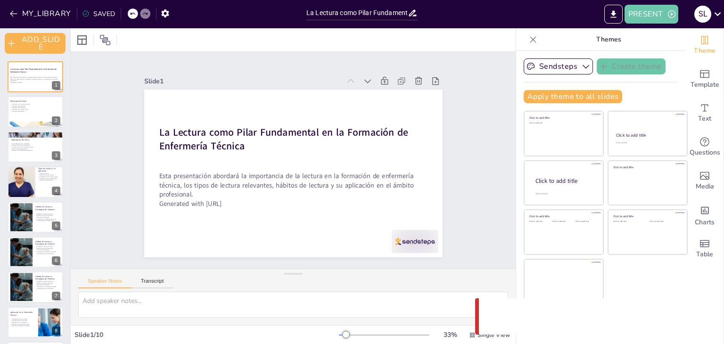
click at [668, 17] on icon "button" at bounding box center [671, 13] width 9 height 9
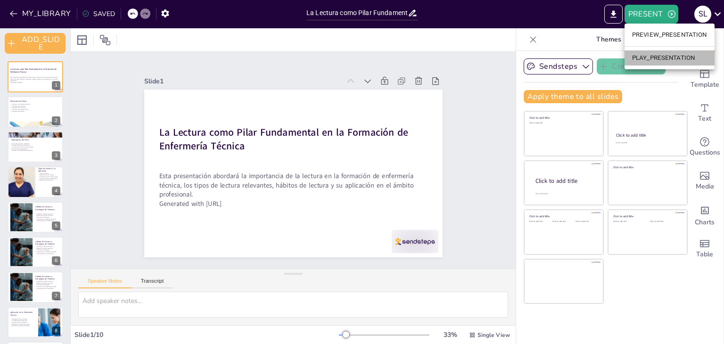
click at [666, 53] on li "PLAY_PRESENTATION" at bounding box center [670, 57] width 90 height 15
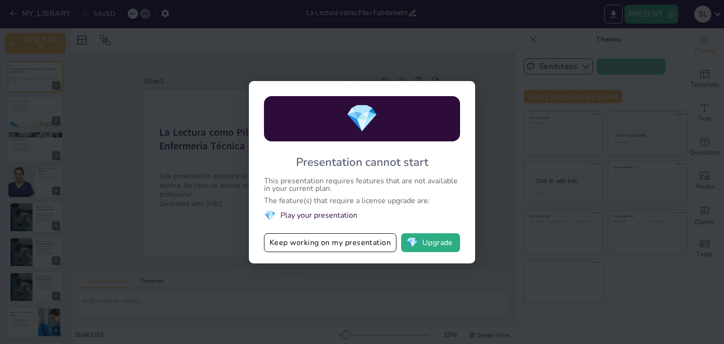
click at [488, 65] on div "💎 Presentation cannot start This presentation requires features that are not av…" at bounding box center [362, 172] width 724 height 344
drag, startPoint x: 431, startPoint y: 242, endPoint x: 324, endPoint y: 222, distance: 108.6
click at [324, 222] on div "💎 Presentation cannot start This presentation requires features that are not av…" at bounding box center [362, 172] width 226 height 183
click at [336, 247] on button "Keep working on my presentation" at bounding box center [330, 242] width 133 height 19
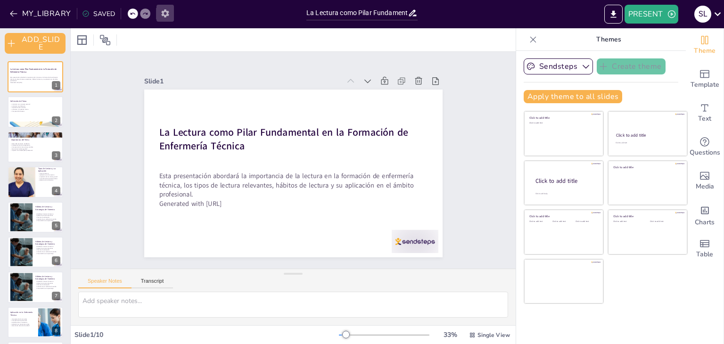
click at [161, 15] on icon "button" at bounding box center [165, 13] width 8 height 8
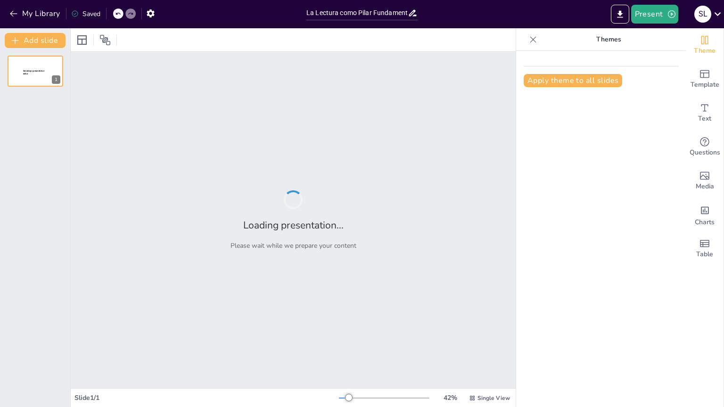
type input "La Lectura como Pilar Fundamental en la Formación de Enfermería Técnica"
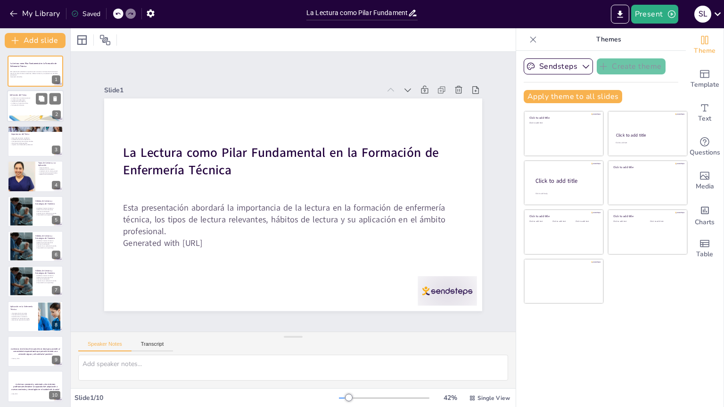
click at [37, 108] on div at bounding box center [35, 107] width 57 height 32
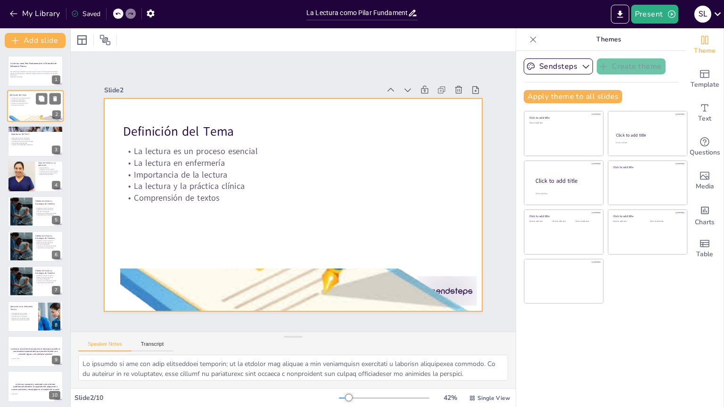
click at [19, 111] on div at bounding box center [35, 107] width 57 height 32
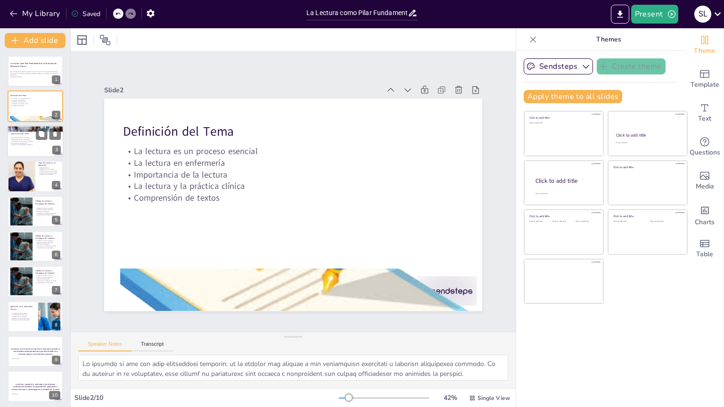
click at [17, 134] on p "Importancia del Tema" at bounding box center [36, 134] width 51 height 3
type textarea "La lectura contribuye al desarrollo personal al fomentar habilidades críticas y…"
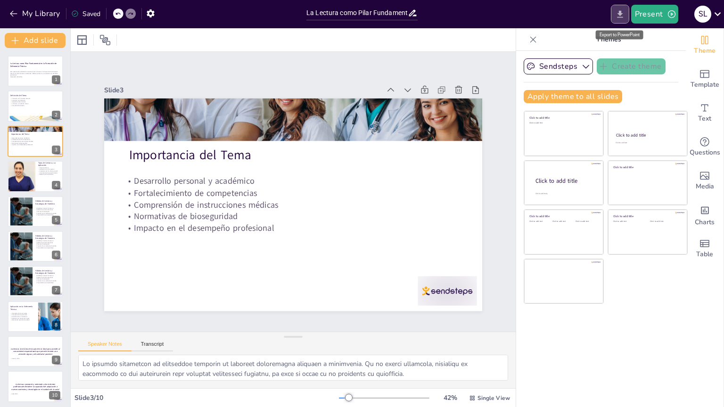
click at [623, 19] on button "Export to PowerPoint" at bounding box center [620, 14] width 18 height 19
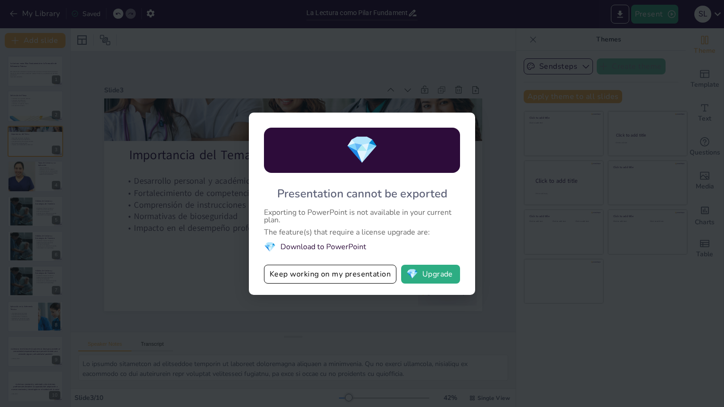
click at [500, 37] on div "💎 Presentation cannot be exported Exporting to PowerPoint is not available in y…" at bounding box center [362, 203] width 724 height 407
click at [481, 91] on div "💎 Presentation cannot be exported Exporting to PowerPoint is not available in y…" at bounding box center [362, 203] width 724 height 407
click at [481, 157] on div "💎 Presentation cannot be exported Exporting to PowerPoint is not available in y…" at bounding box center [362, 203] width 724 height 407
click at [477, 74] on div "💎 Presentation cannot be exported Exporting to PowerPoint is not available in y…" at bounding box center [362, 203] width 724 height 407
click at [345, 276] on button "Keep working on my presentation" at bounding box center [330, 274] width 133 height 19
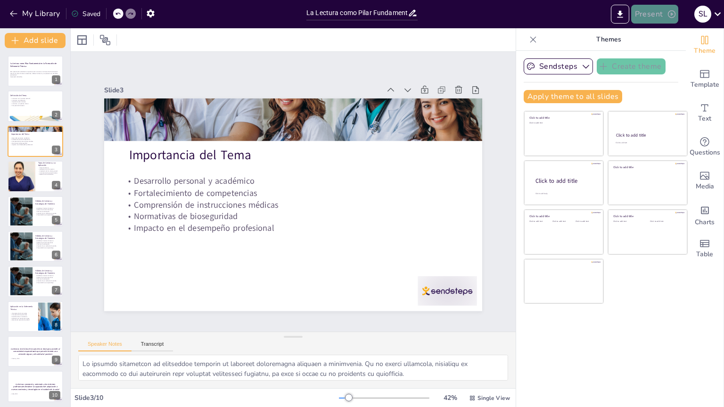
click at [656, 17] on button "Present" at bounding box center [654, 14] width 47 height 19
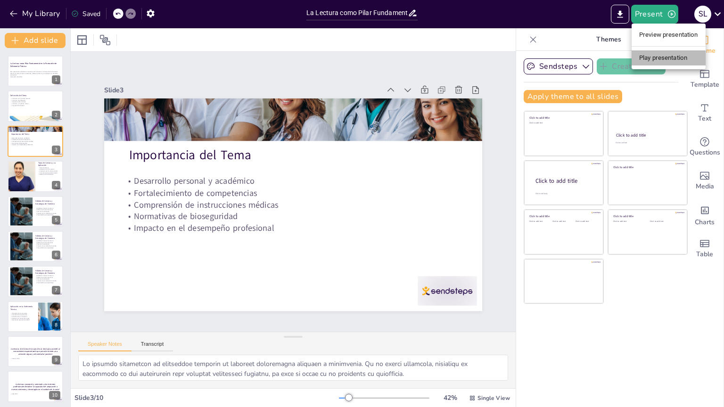
click at [655, 56] on li "Play presentation" at bounding box center [669, 57] width 74 height 15
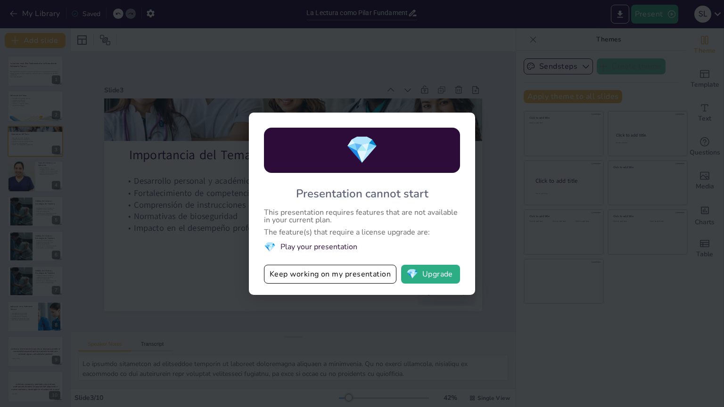
click at [477, 98] on div "💎 Presentation cannot start This presentation requires features that are not av…" at bounding box center [362, 203] width 724 height 407
click at [363, 279] on button "Keep working on my presentation" at bounding box center [330, 274] width 133 height 19
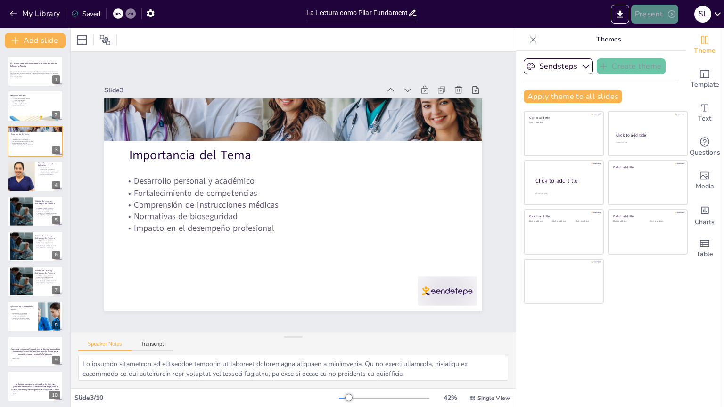
click at [667, 17] on icon "button" at bounding box center [671, 13] width 9 height 9
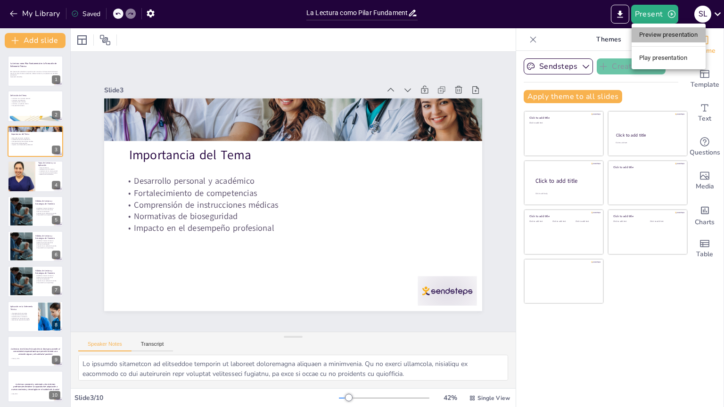
click at [652, 38] on li "Preview presentation" at bounding box center [669, 34] width 74 height 15
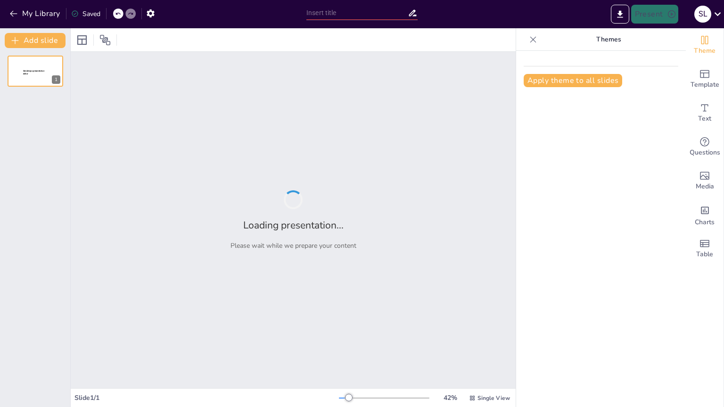
type input "La Lectura como Pilar Fundamental en la Formación de Enfermería Técnica"
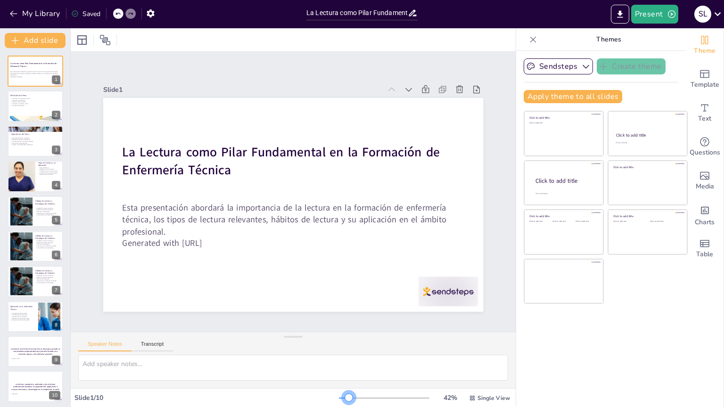
click at [345, 397] on div at bounding box center [349, 398] width 8 height 8
click at [581, 66] on icon "button" at bounding box center [585, 66] width 9 height 9
click at [615, 21] on button "Export to PowerPoint" at bounding box center [620, 14] width 18 height 19
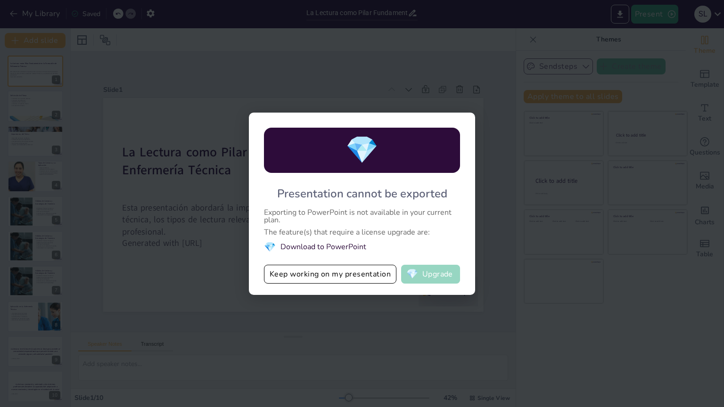
click at [417, 276] on span "💎" at bounding box center [412, 274] width 12 height 9
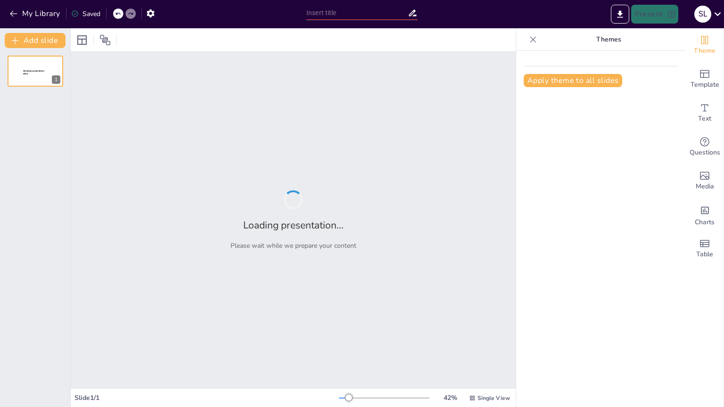
type input "La Lectura como Pilar Fundamental en la Formación de Enfermería Técnica"
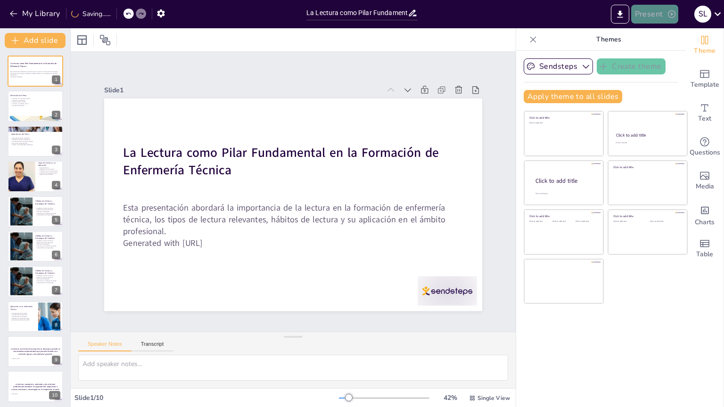
click at [660, 15] on button "Present" at bounding box center [654, 14] width 47 height 19
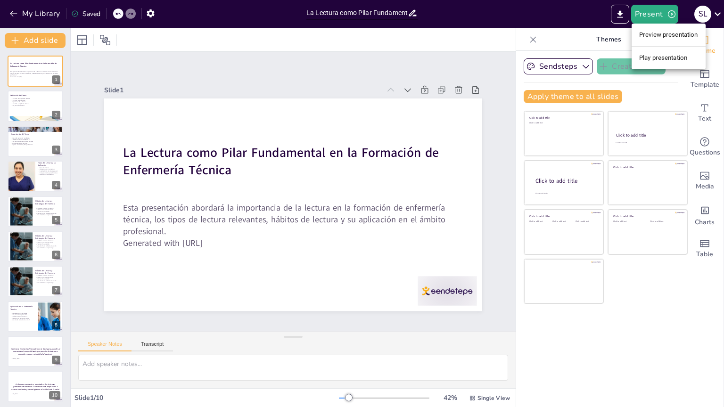
click at [14, 111] on div at bounding box center [362, 203] width 724 height 407
click at [23, 107] on div at bounding box center [35, 107] width 57 height 32
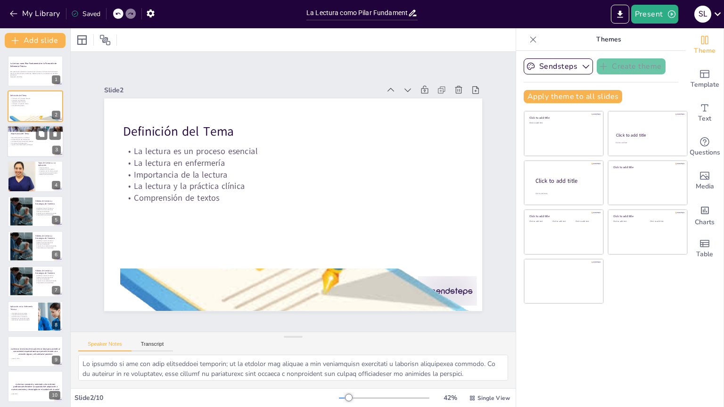
click at [21, 144] on p "Impacto en el desempeño profesional" at bounding box center [35, 145] width 51 height 2
type textarea "Lo ipsumdo sitametcon ad elitseddoe temporin ut laboreet doloremagna aliquaen a…"
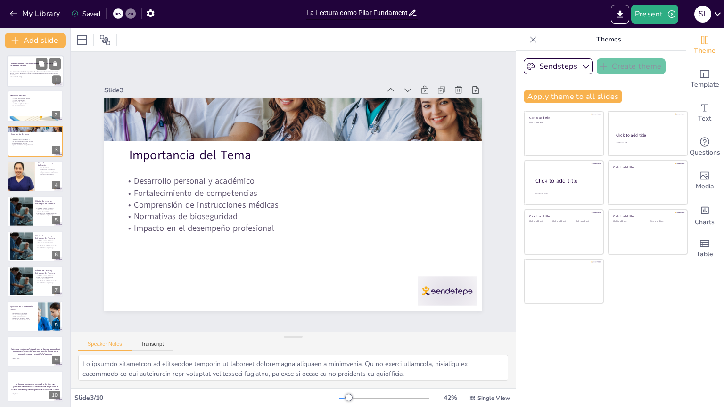
click at [17, 74] on p "Esta presentación abordará la importancia de la lectura en la formación de enfe…" at bounding box center [35, 73] width 51 height 5
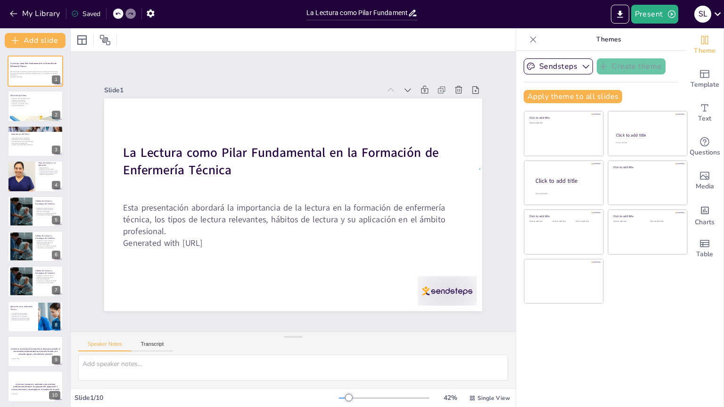
drag, startPoint x: 17, startPoint y: 74, endPoint x: 481, endPoint y: 170, distance: 473.0
click at [481, 170] on div "Slide 1 La Lectura como [PERSON_NAME] Fundamental en la Formación de Enfermería…" at bounding box center [293, 191] width 489 height 447
click at [488, 209] on div "Slide 1 La Lectura como [PERSON_NAME] Fundamental en la Formación de Enfermería…" at bounding box center [293, 192] width 491 height 394
click at [36, 119] on div at bounding box center [35, 118] width 57 height 45
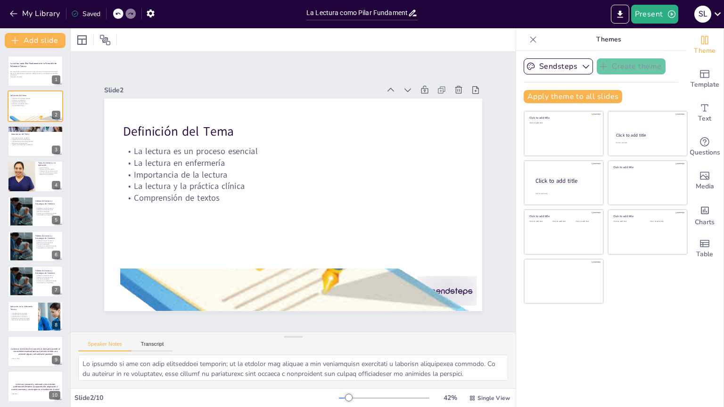
click at [496, 12] on div "Present S l" at bounding box center [574, 14] width 302 height 19
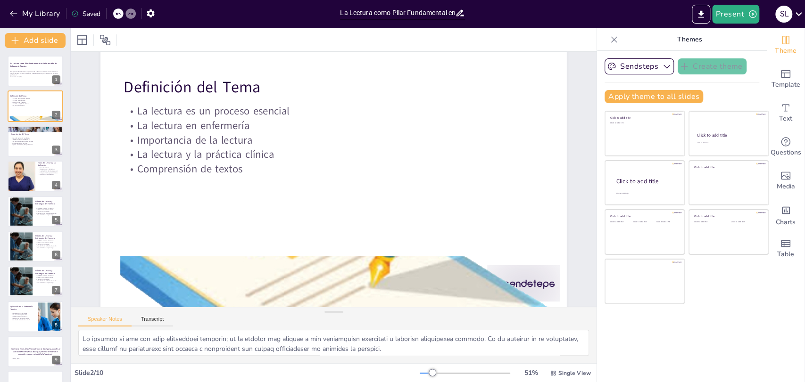
scroll to position [41, 0]
click at [9, 146] on div at bounding box center [35, 141] width 57 height 32
type textarea "Lo ipsumdo sitametcon ad elitseddoe temporin ut laboreet doloremagna aliquaen a…"
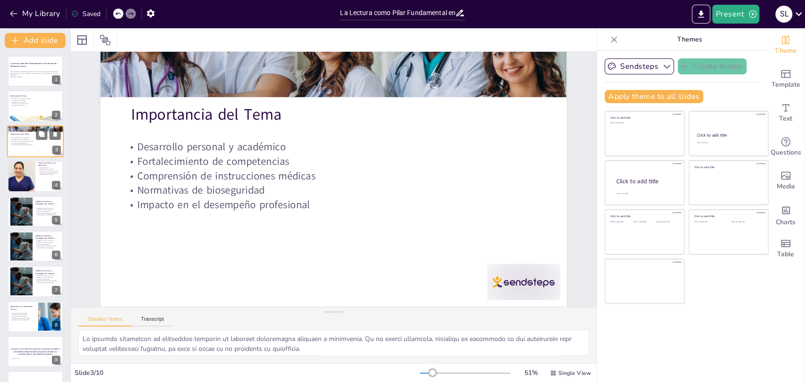
scroll to position [0, 0]
